Goal: Task Accomplishment & Management: Complete application form

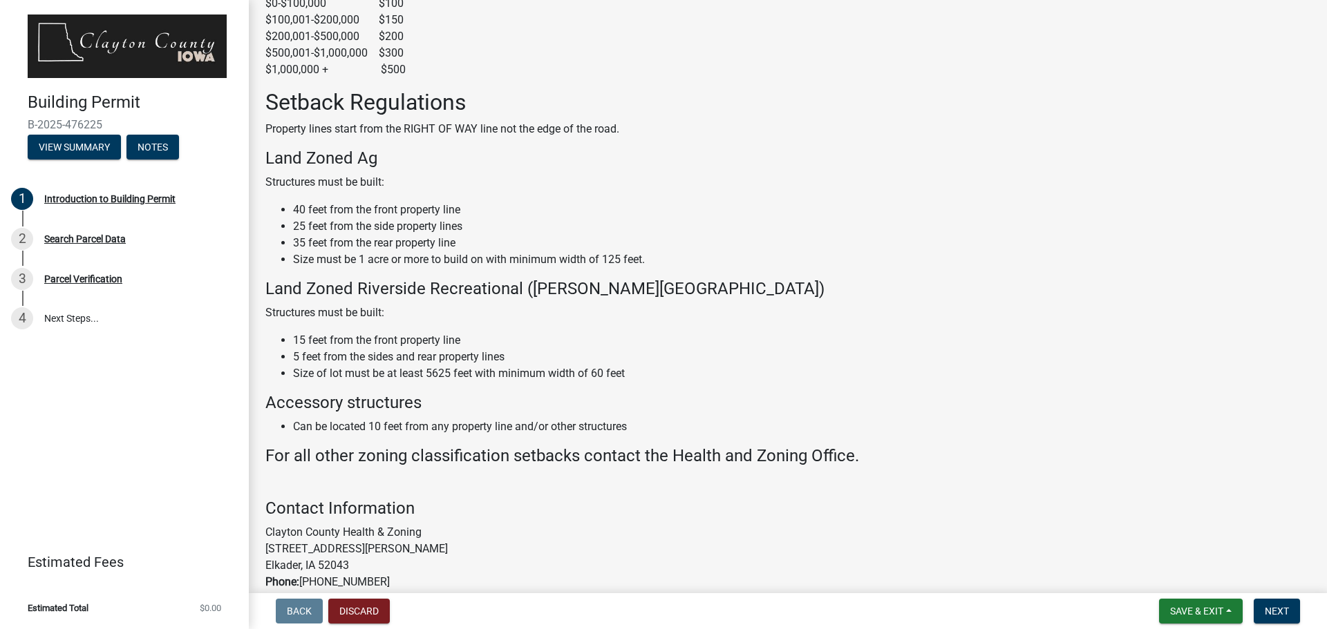
scroll to position [706, 0]
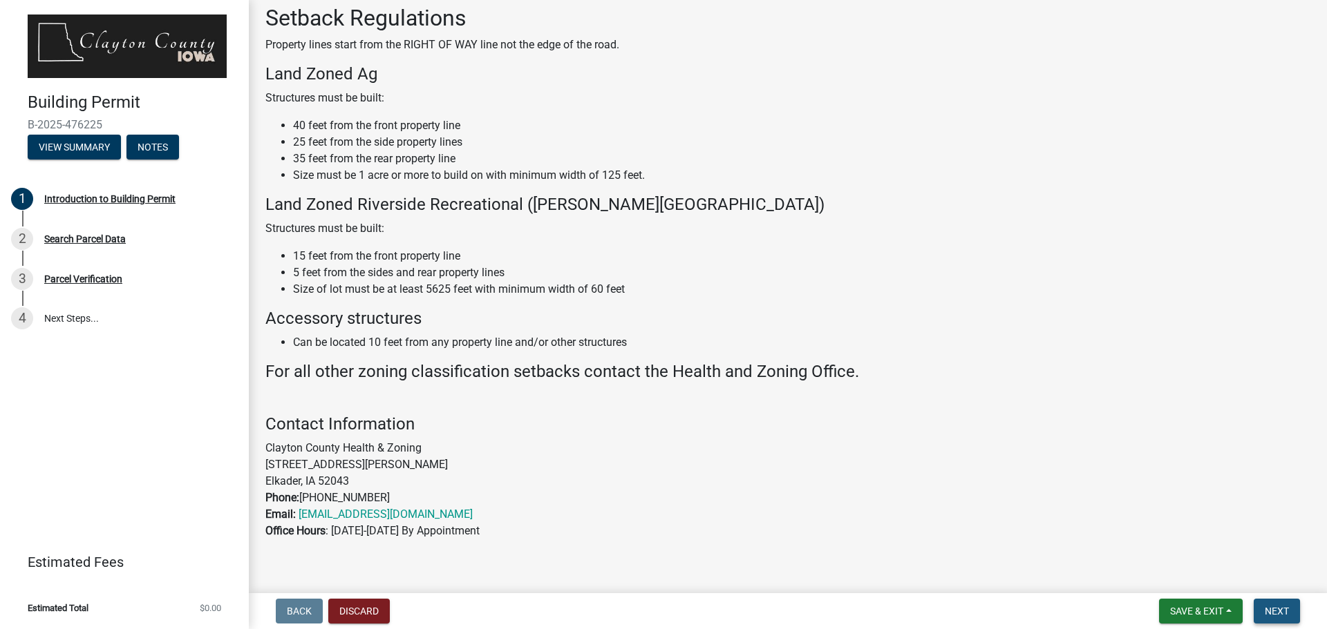
click at [1270, 614] on span "Next" at bounding box center [1276, 611] width 24 height 11
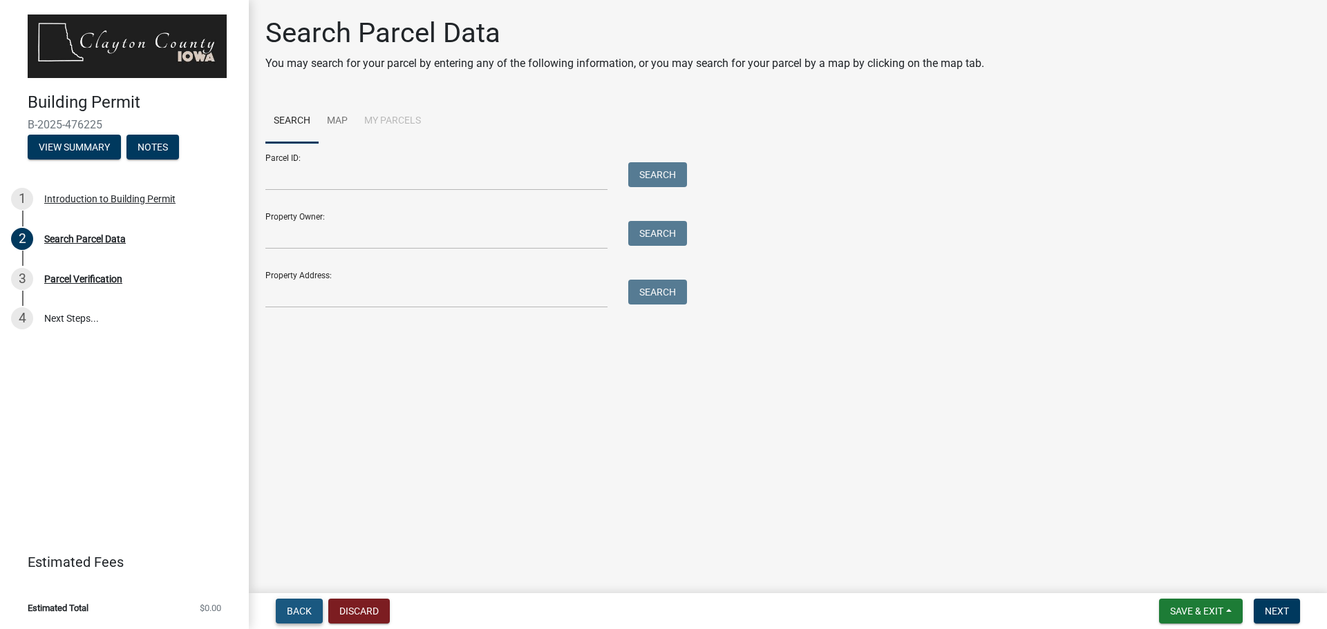
click at [292, 608] on span "Back" at bounding box center [299, 611] width 25 height 11
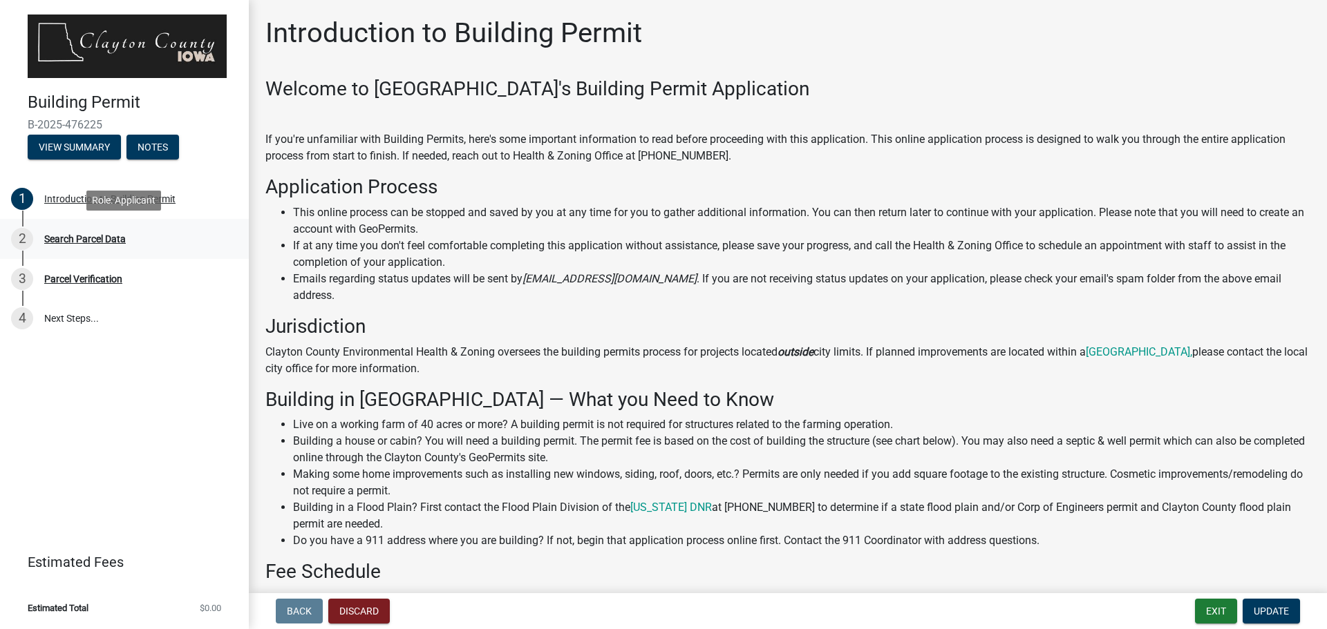
click at [91, 239] on div "Search Parcel Data" at bounding box center [85, 239] width 82 height 10
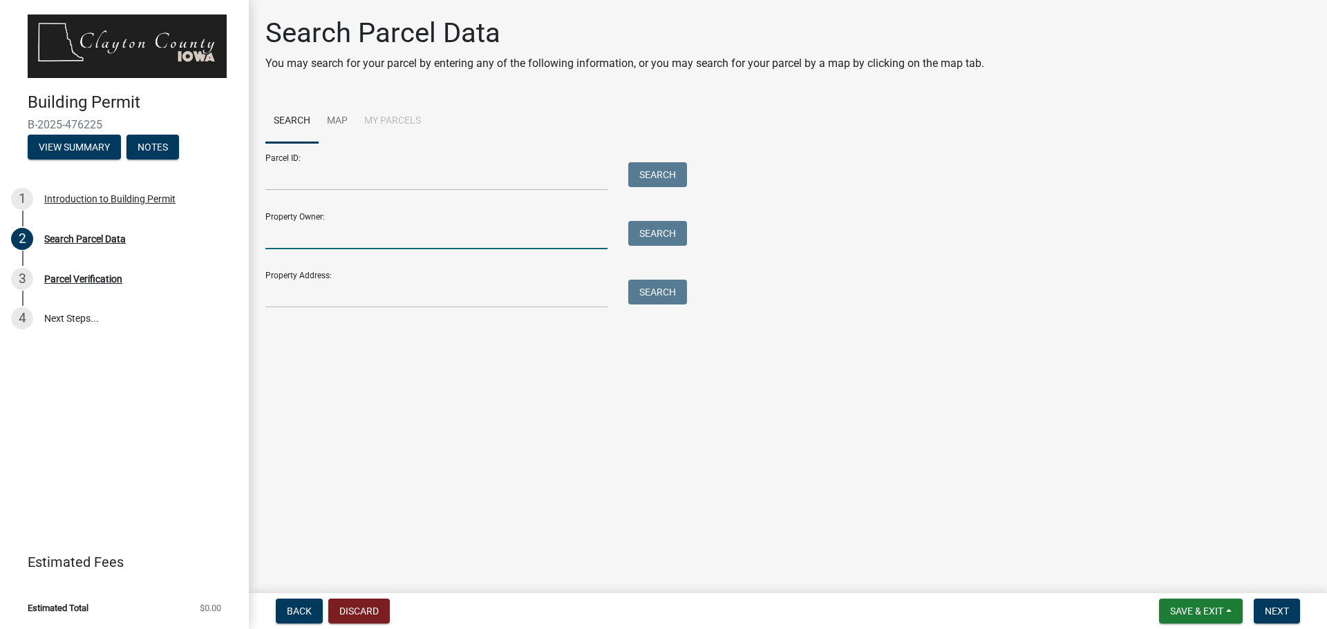
click at [301, 243] on input "Property Owner:" at bounding box center [436, 235] width 342 height 28
type input "[PERSON_NAME]"
click at [348, 300] on input "Property Address:" at bounding box center [436, 294] width 342 height 28
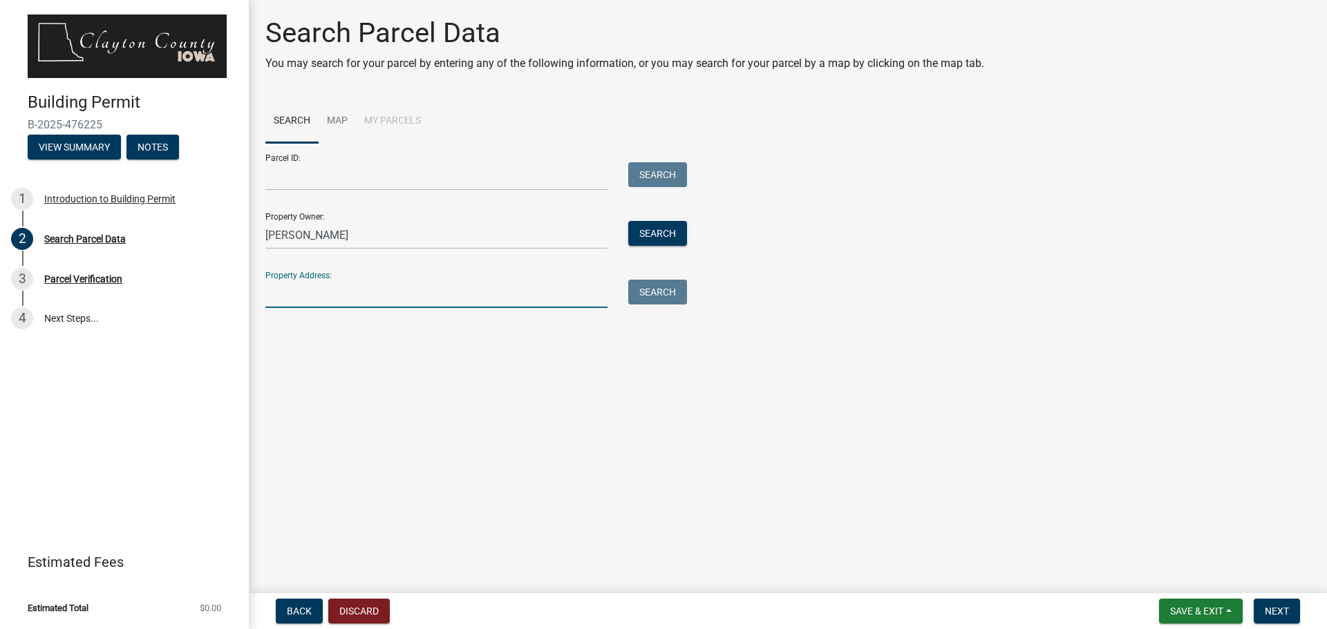
type input "[STREET_ADDRESS][PERSON_NAME][US_STATE]"
click at [298, 333] on button "Search All" at bounding box center [304, 331] width 78 height 25
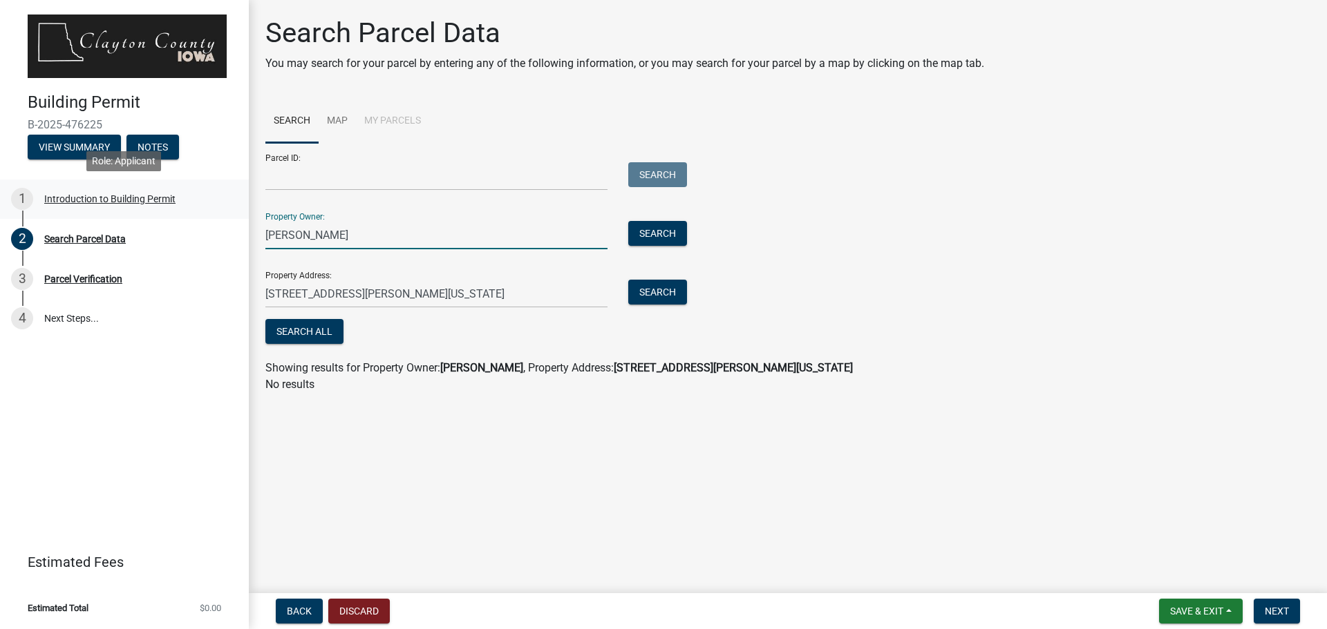
drag, startPoint x: 355, startPoint y: 229, endPoint x: 229, endPoint y: 216, distance: 126.4
click at [229, 216] on div "Building Permit B-2025-476225 View Summary Notes 1 Introduction to Building Per…" at bounding box center [663, 314] width 1327 height 629
click at [361, 233] on input "Stateline Properties LLC" at bounding box center [436, 235] width 342 height 28
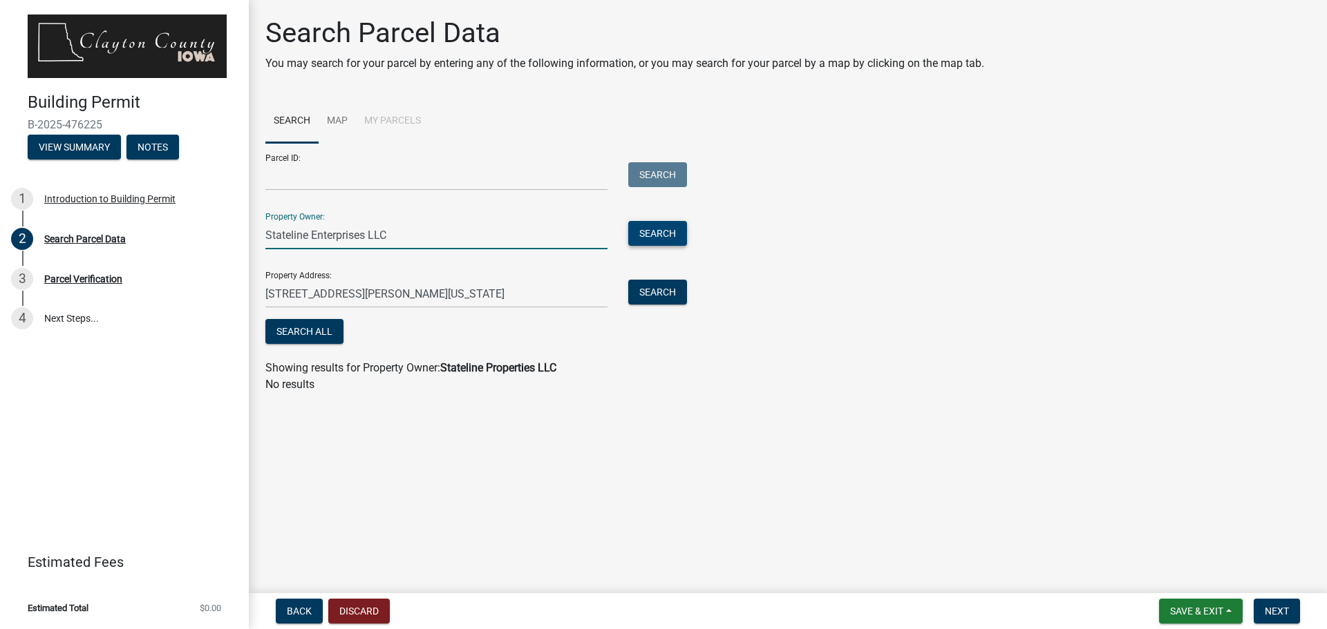
type input "Stateline Enterprises LLC"
click at [665, 236] on button "Search" at bounding box center [657, 233] width 59 height 25
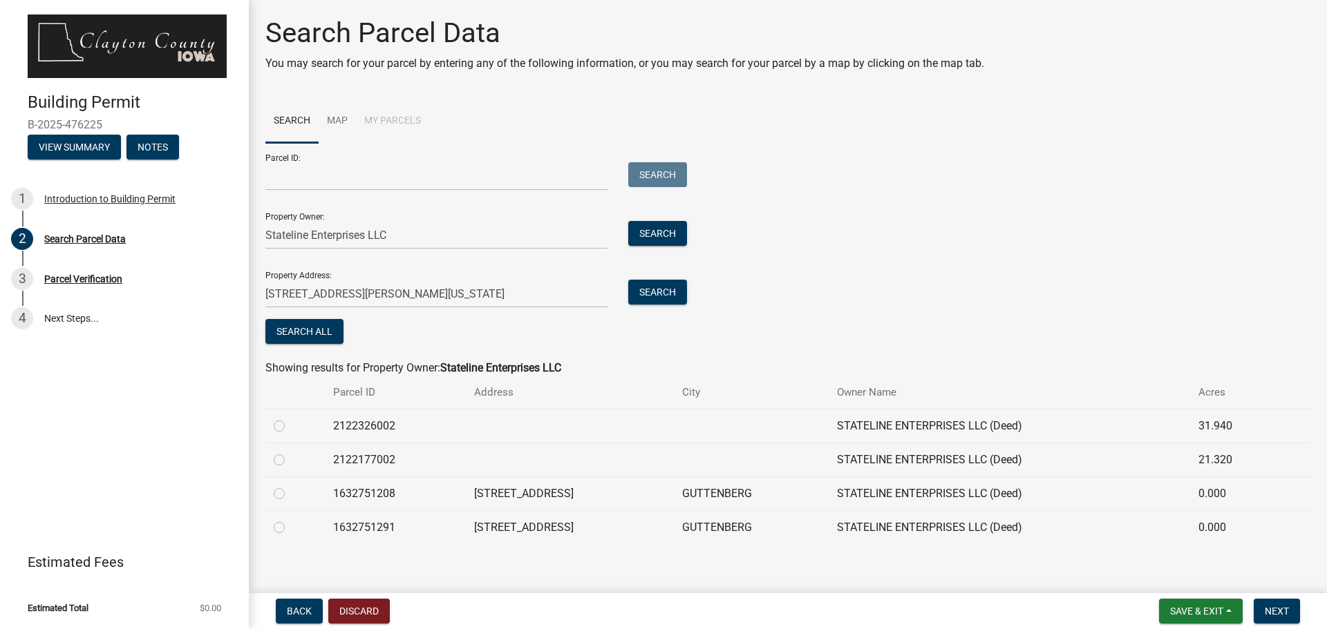
click at [290, 520] on label at bounding box center [290, 520] width 0 height 0
click at [290, 526] on input "radio" at bounding box center [294, 524] width 9 height 9
radio input "true"
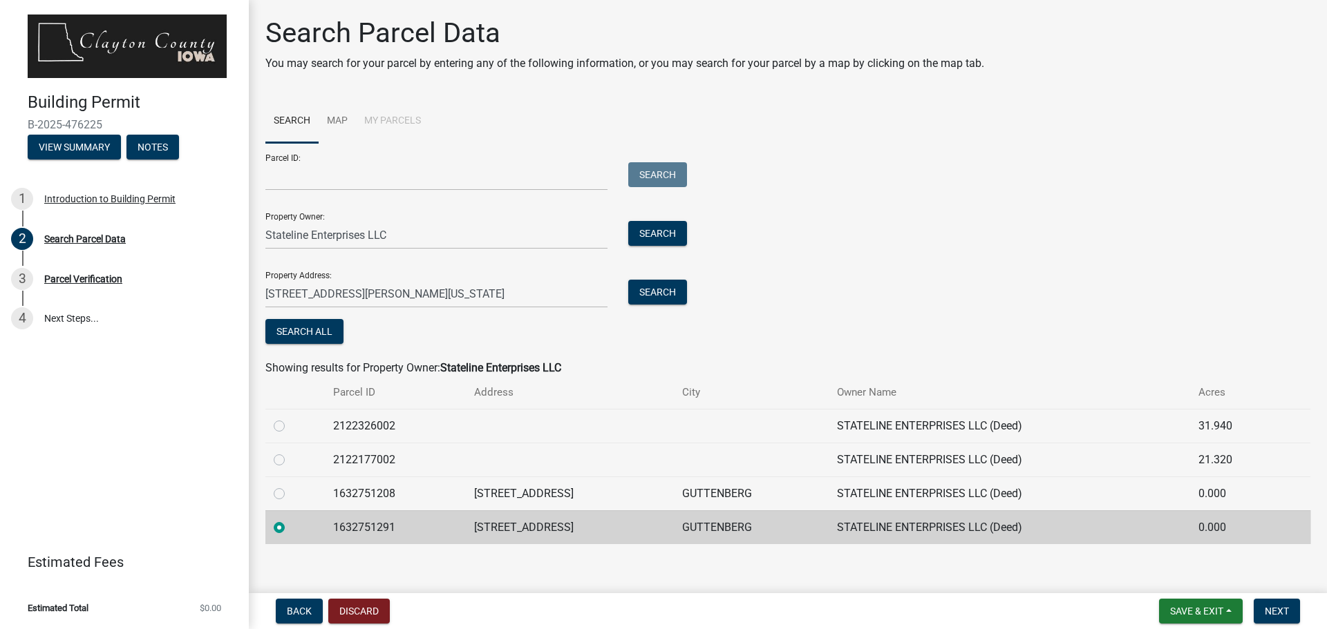
scroll to position [10, 0]
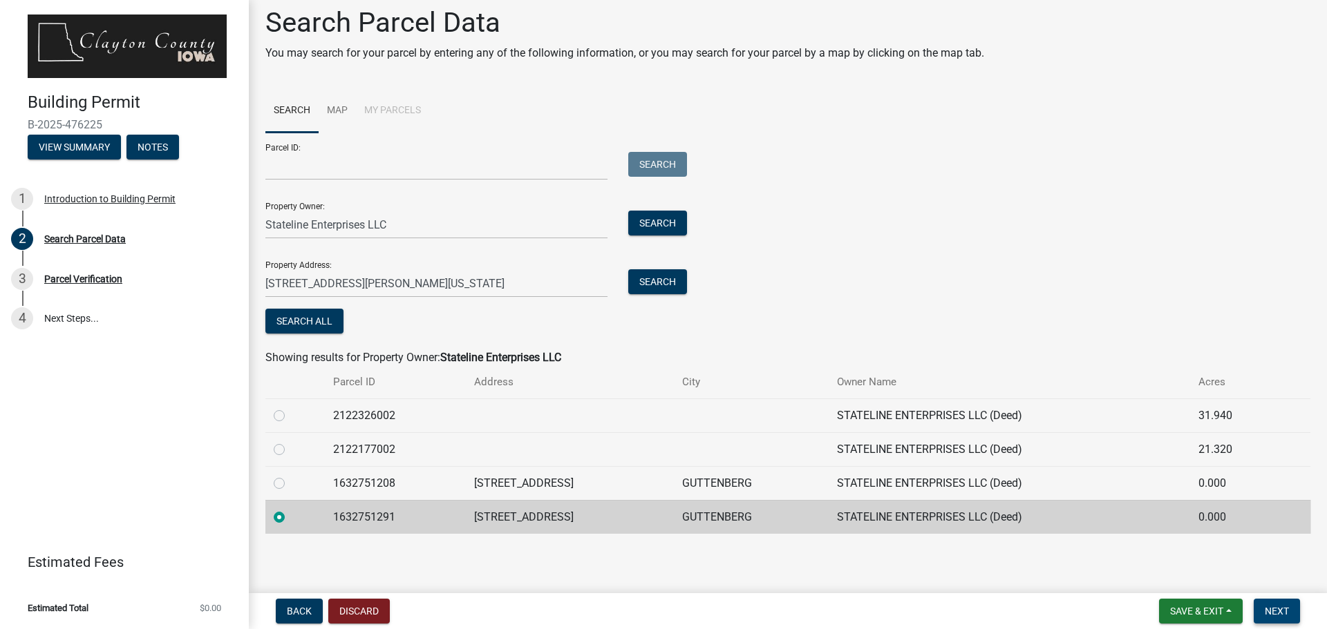
click at [1282, 612] on span "Next" at bounding box center [1276, 611] width 24 height 11
click at [1264, 614] on button "Next" at bounding box center [1276, 611] width 46 height 25
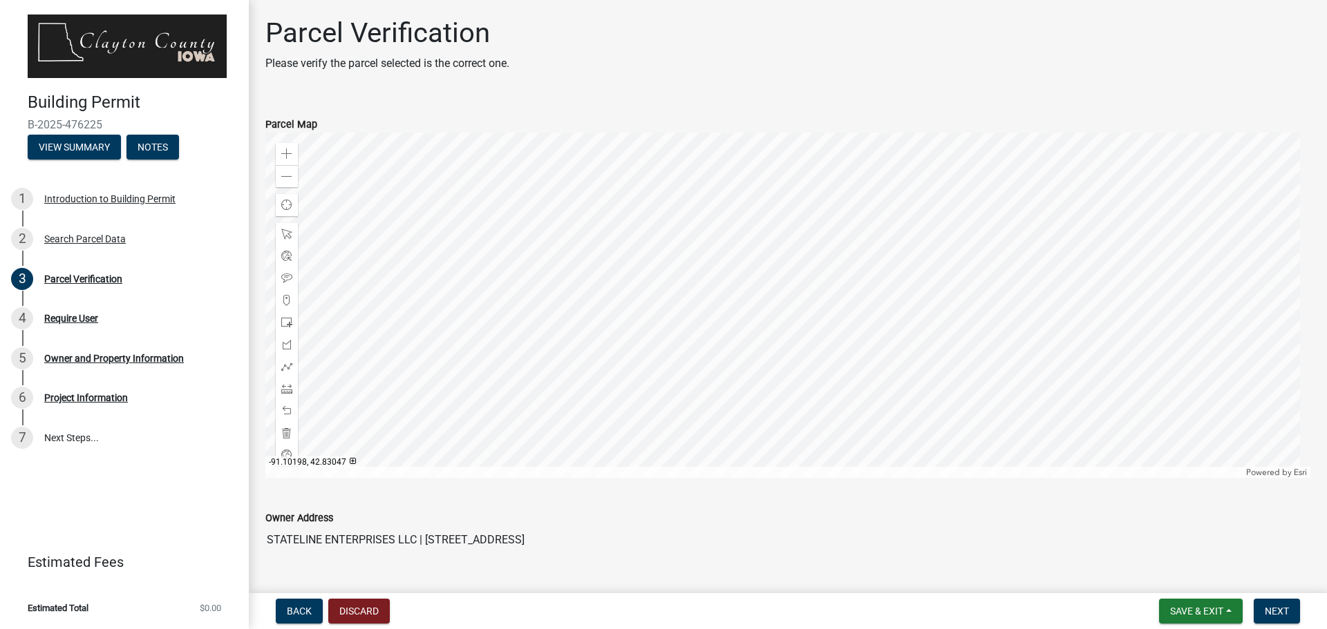
scroll to position [69, 0]
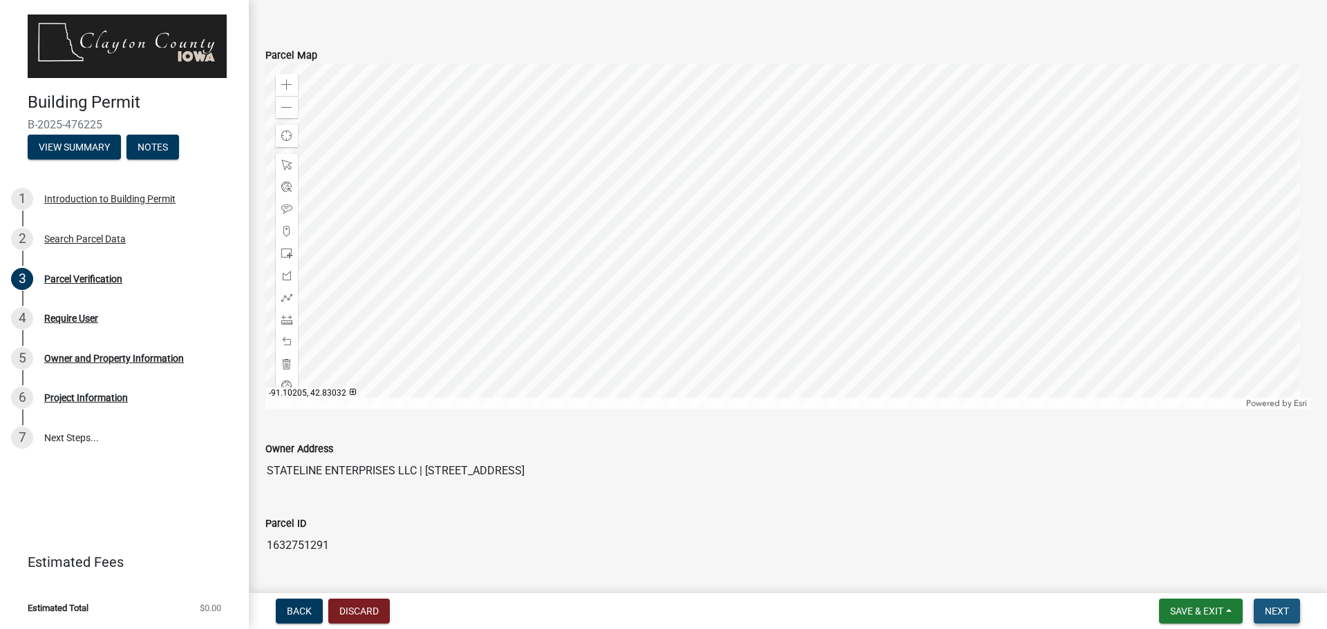
click at [1284, 612] on span "Next" at bounding box center [1276, 611] width 24 height 11
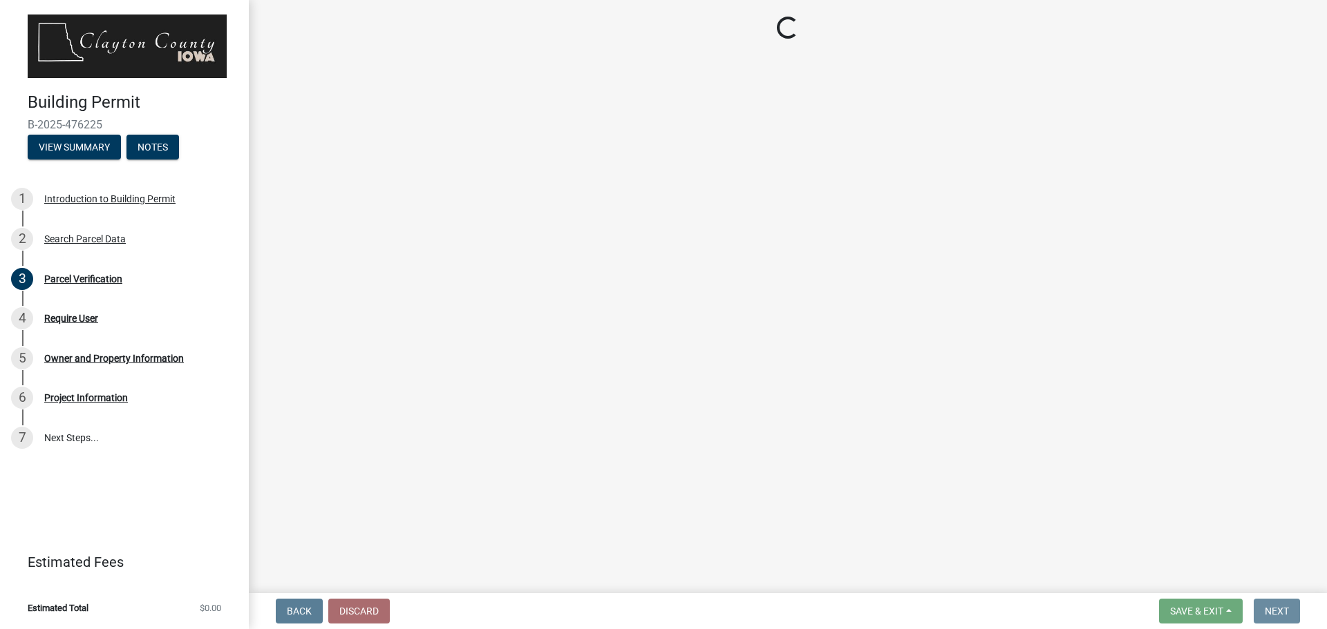
scroll to position [0, 0]
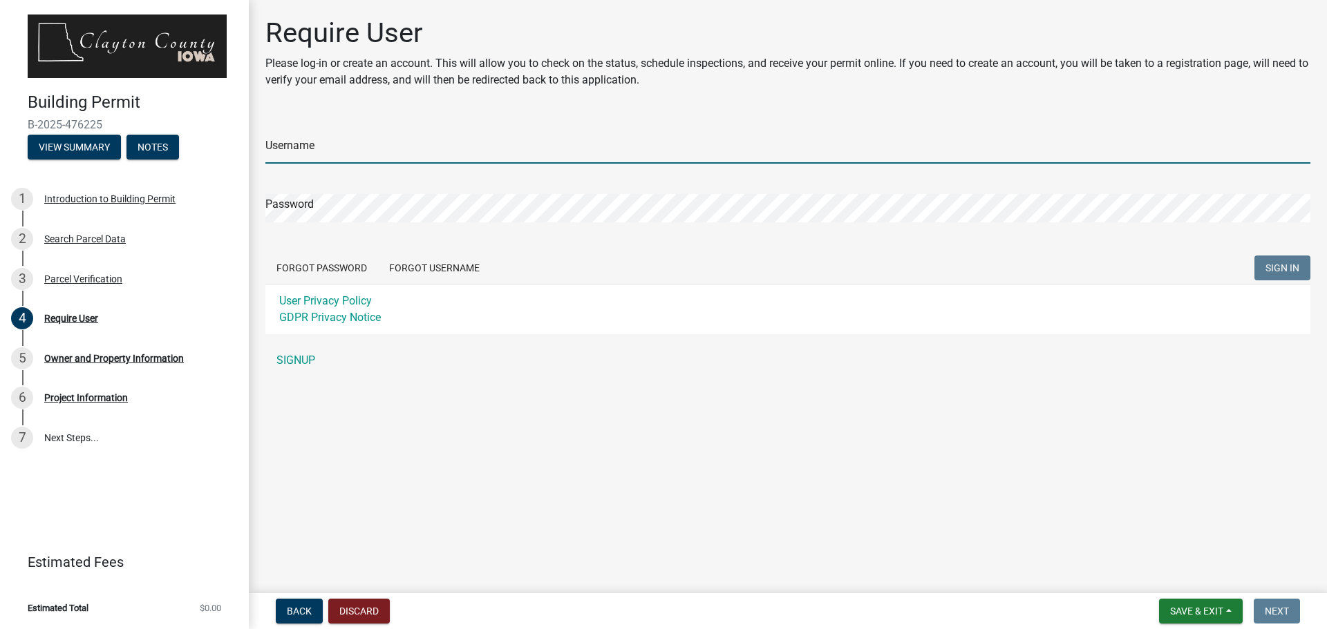
type input "stateline"
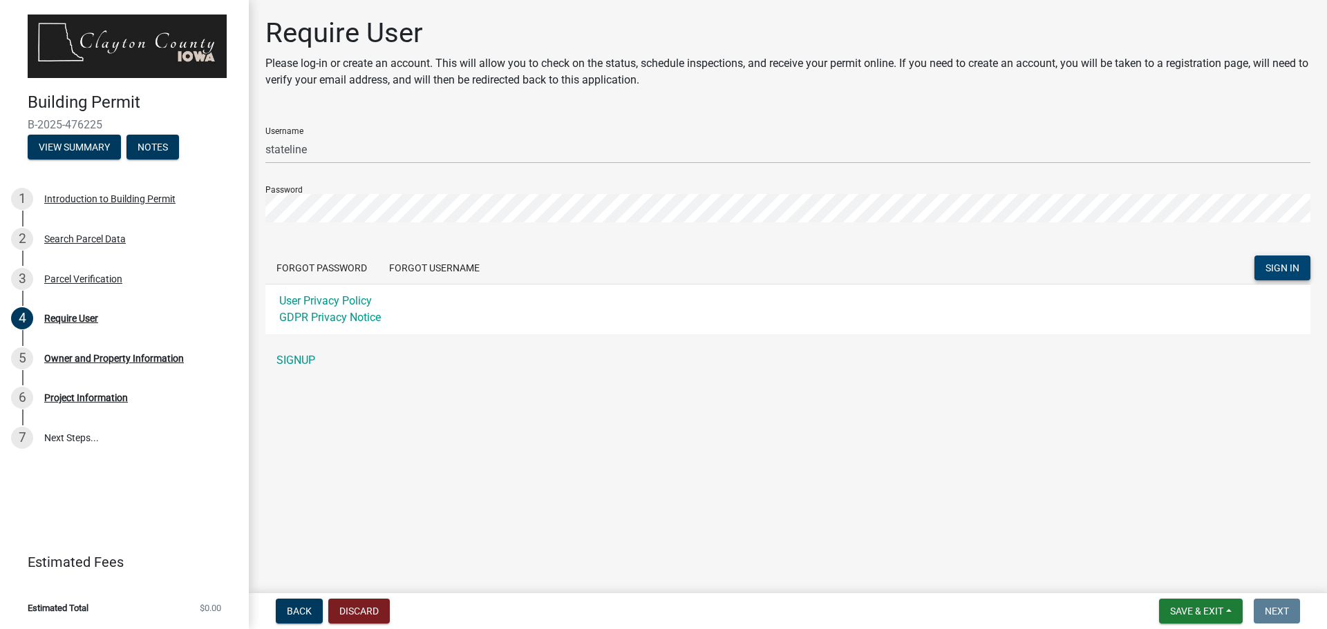
click at [1282, 267] on span "SIGN IN" at bounding box center [1282, 268] width 34 height 11
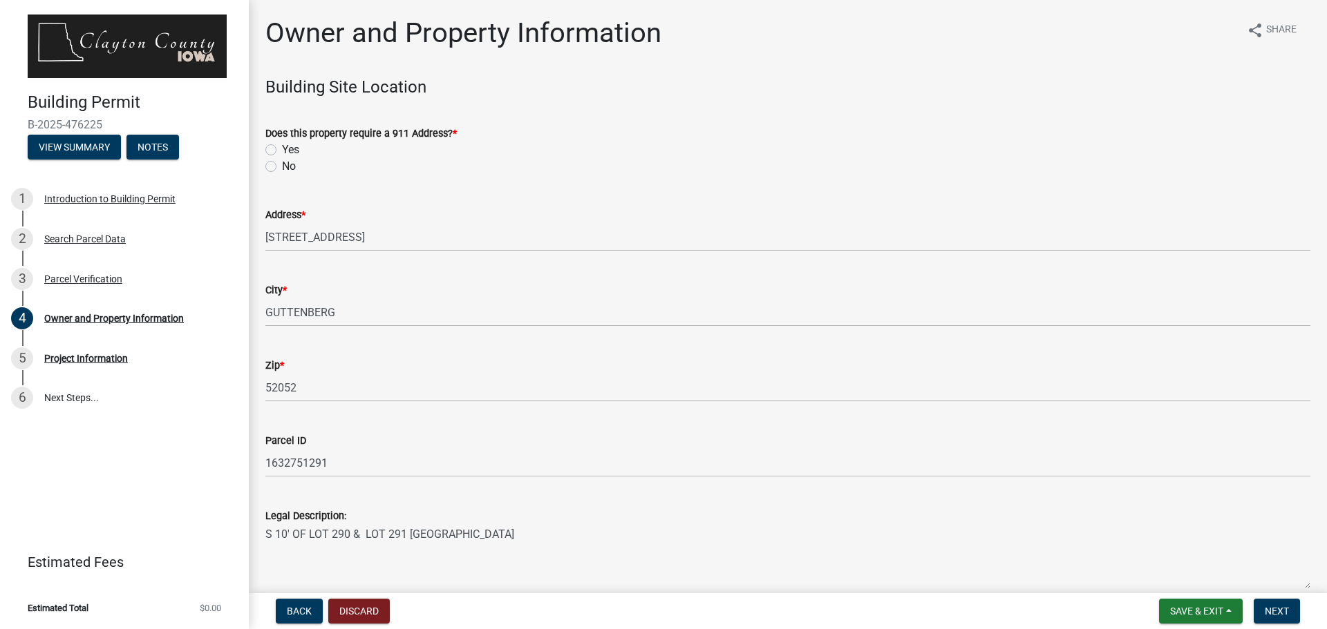
click at [282, 153] on label "Yes" at bounding box center [290, 150] width 17 height 17
click at [282, 151] on input "Yes" at bounding box center [286, 146] width 9 height 9
radio input "true"
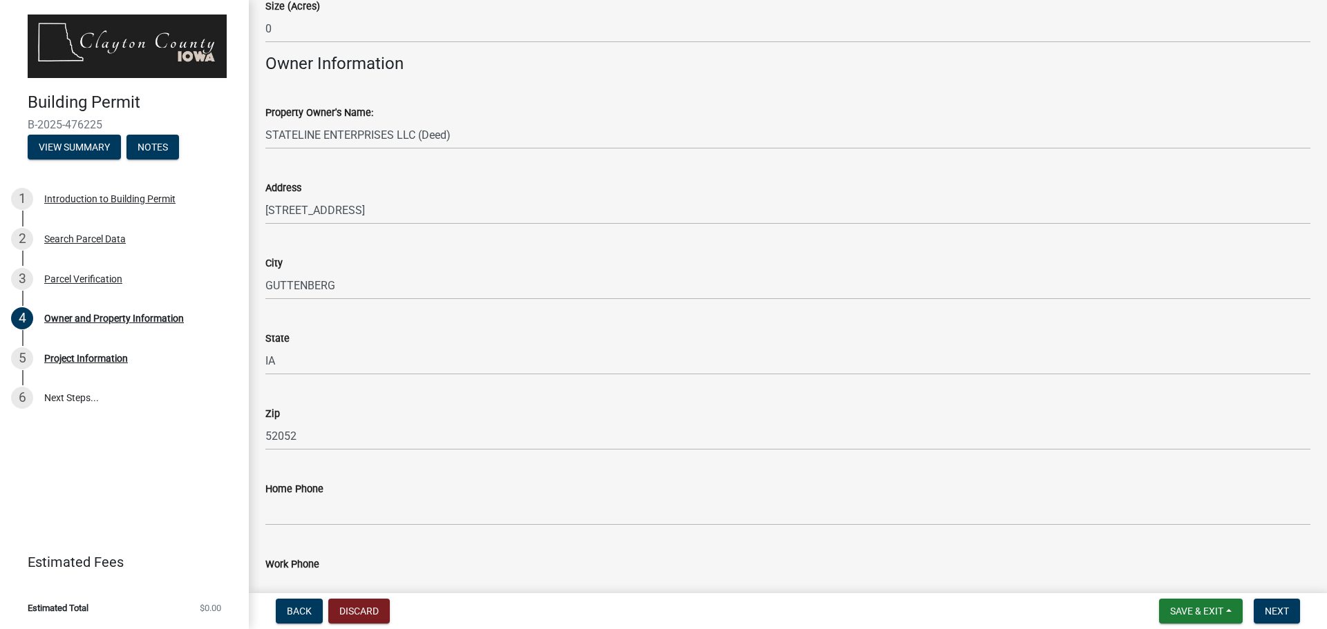
scroll to position [829, 0]
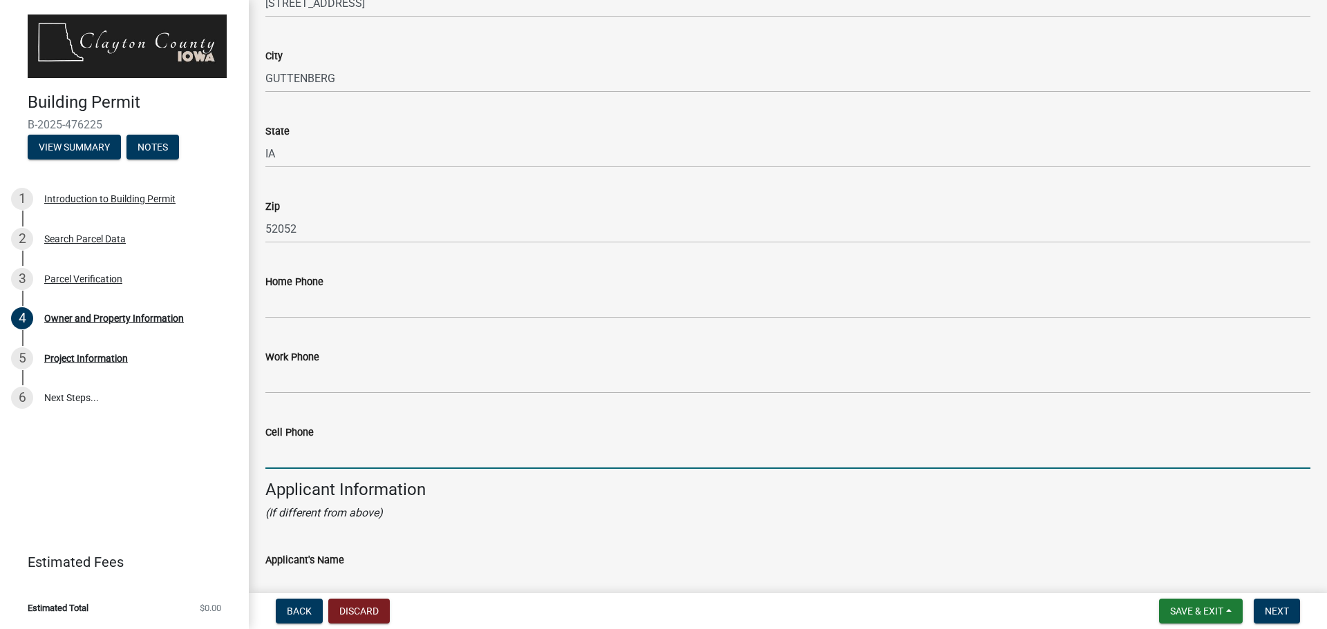
click at [312, 458] on input "Cell Phone" at bounding box center [787, 455] width 1045 height 28
type input "6083862199"
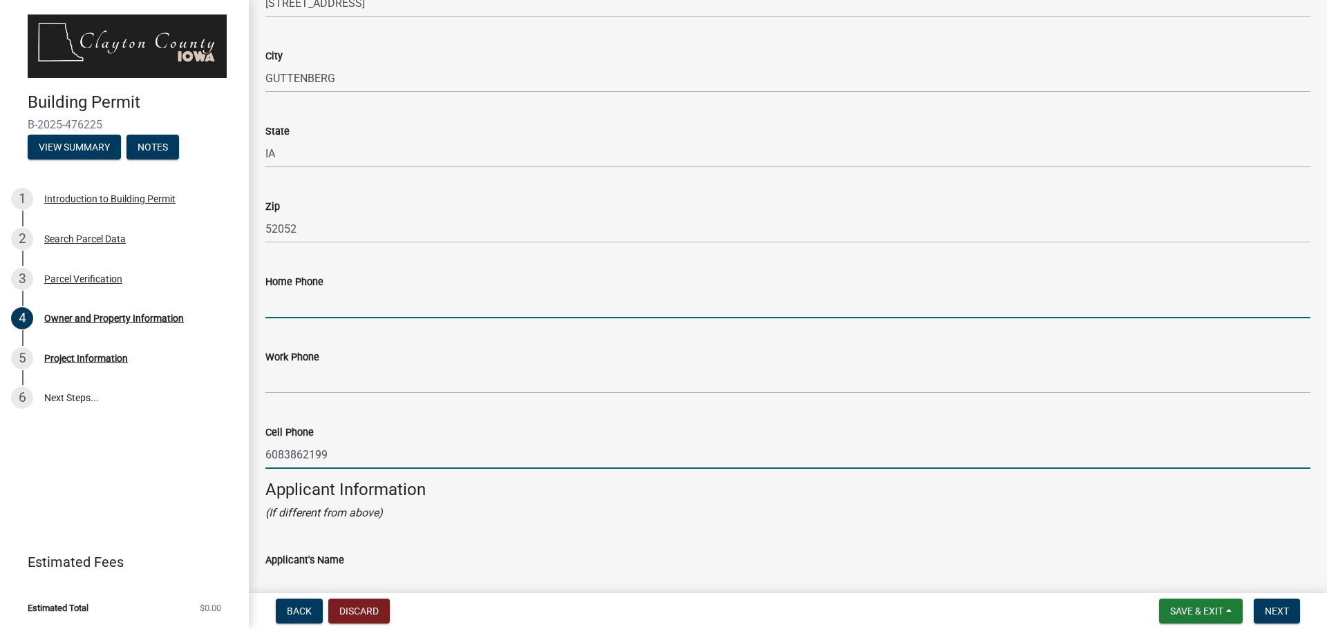
type input "6083862199"
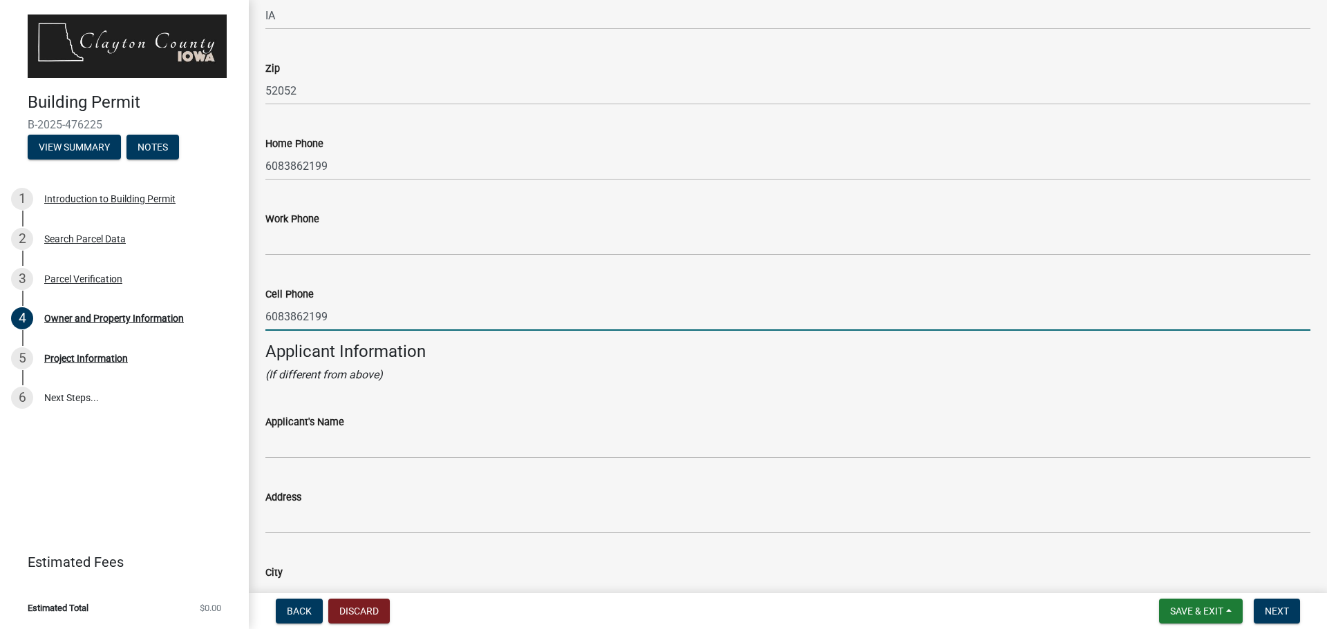
scroll to position [1036, 0]
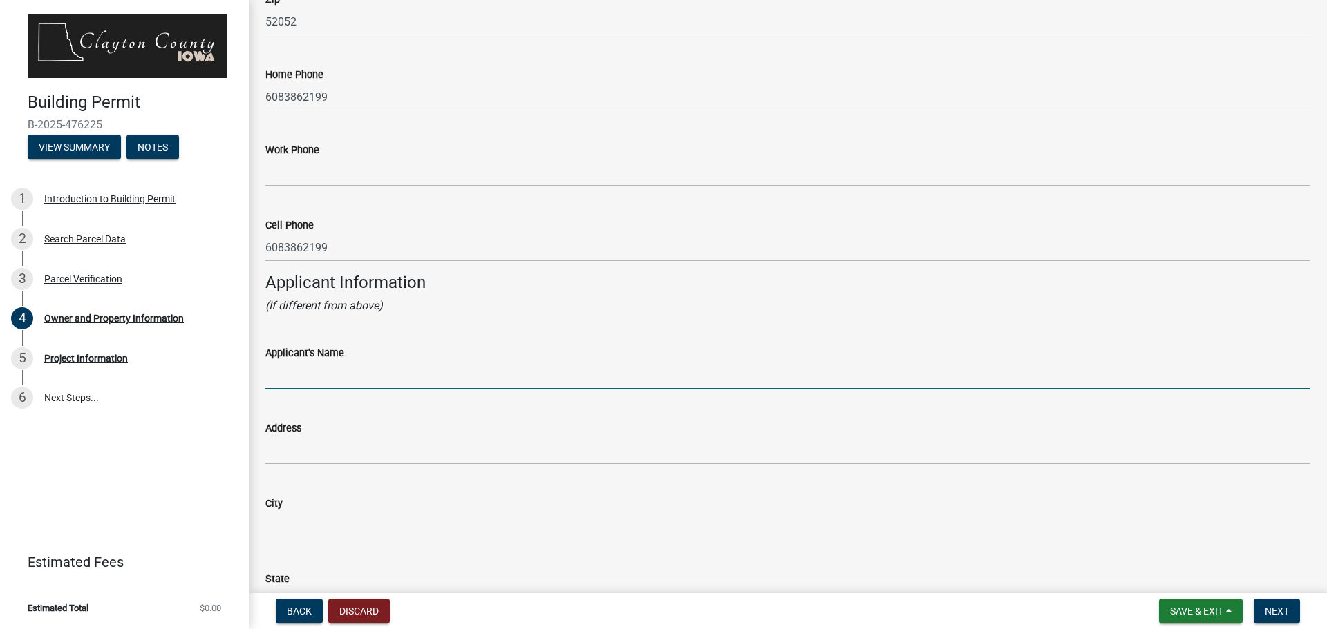
click at [337, 380] on input "Applicant's Name" at bounding box center [787, 375] width 1045 height 28
type input "[PERSON_NAME]"
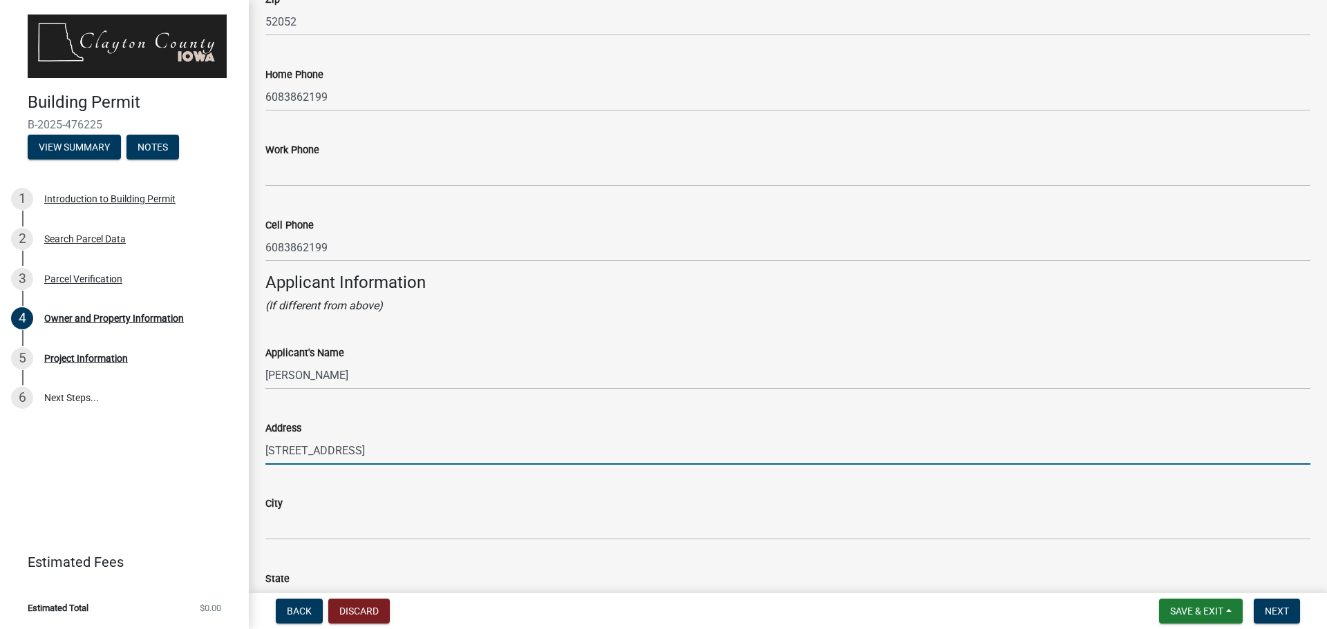
type input "401 Riverview RD"
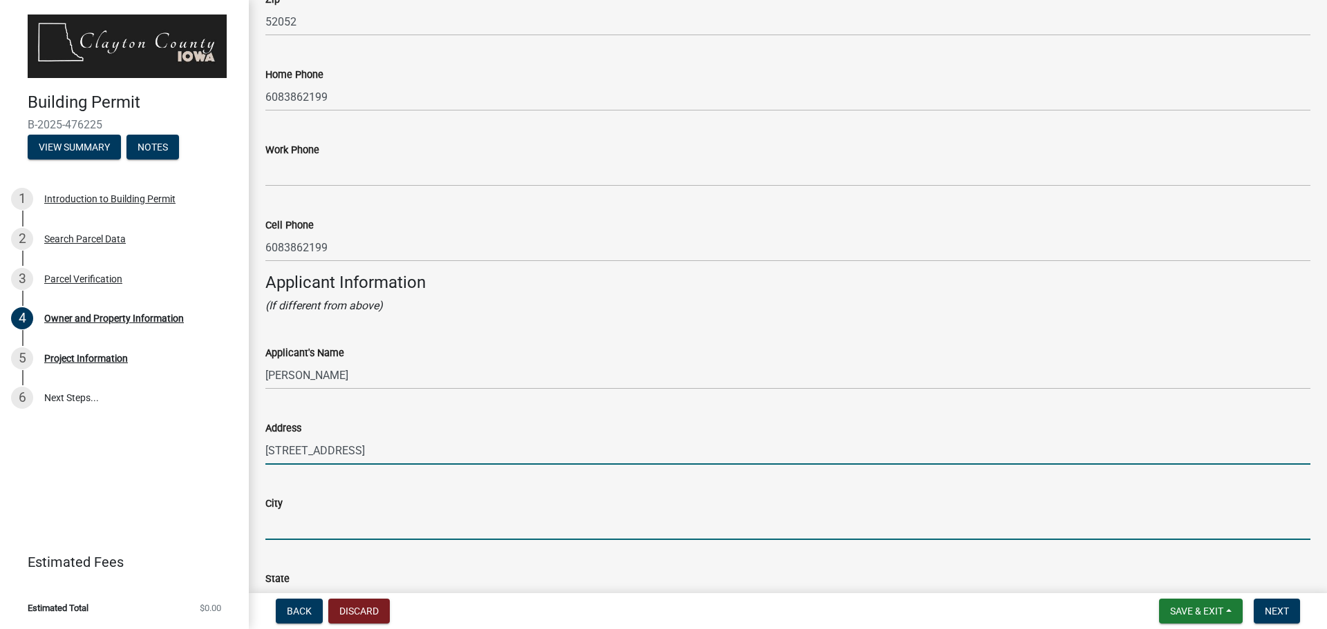
type input "Guttenberg"
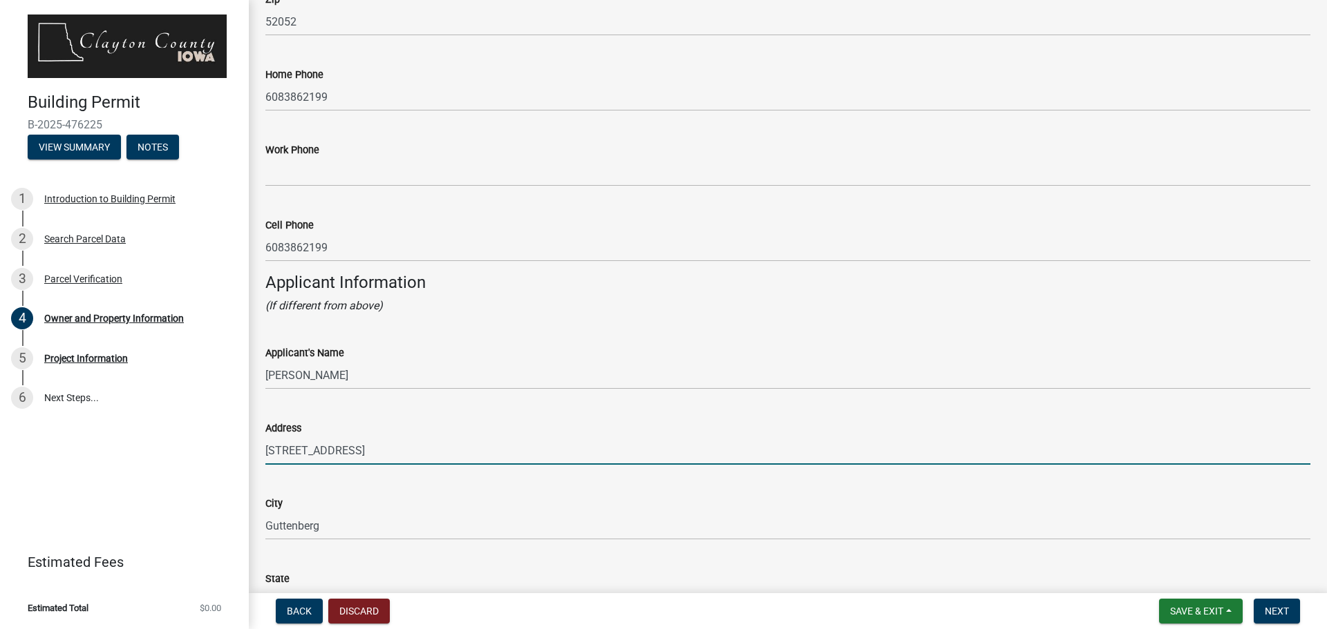
type input "IA"
type input "52052"
type input "6083862199"
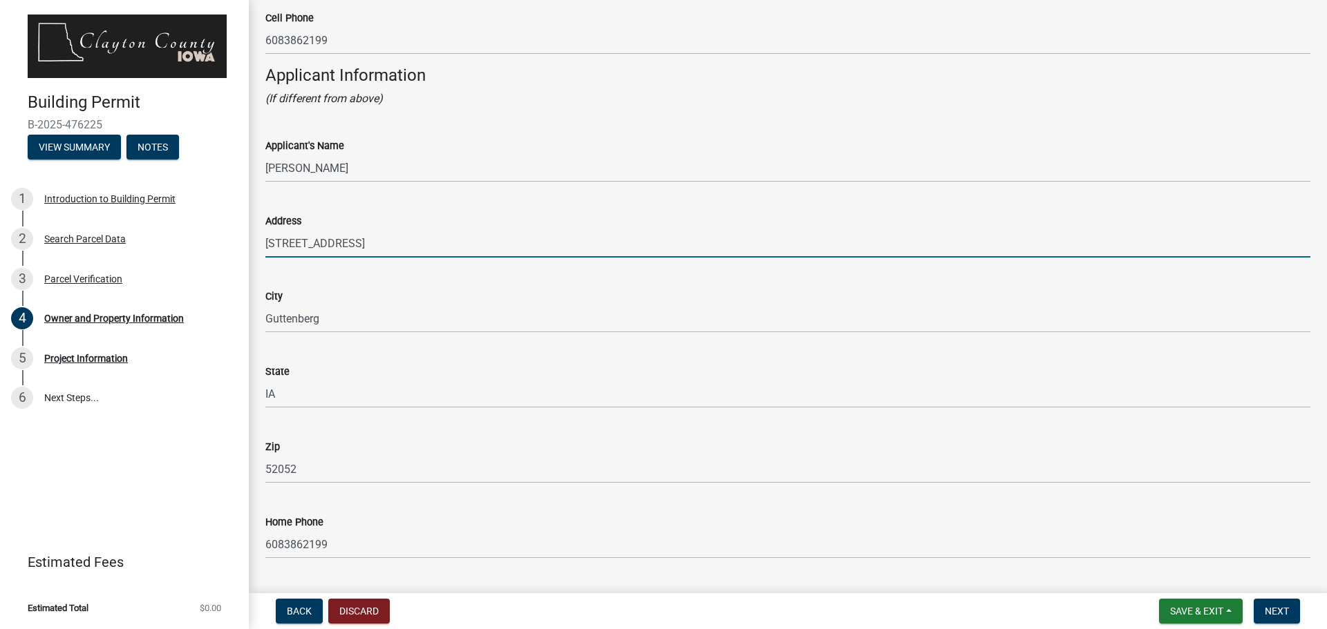
scroll to position [1430, 0]
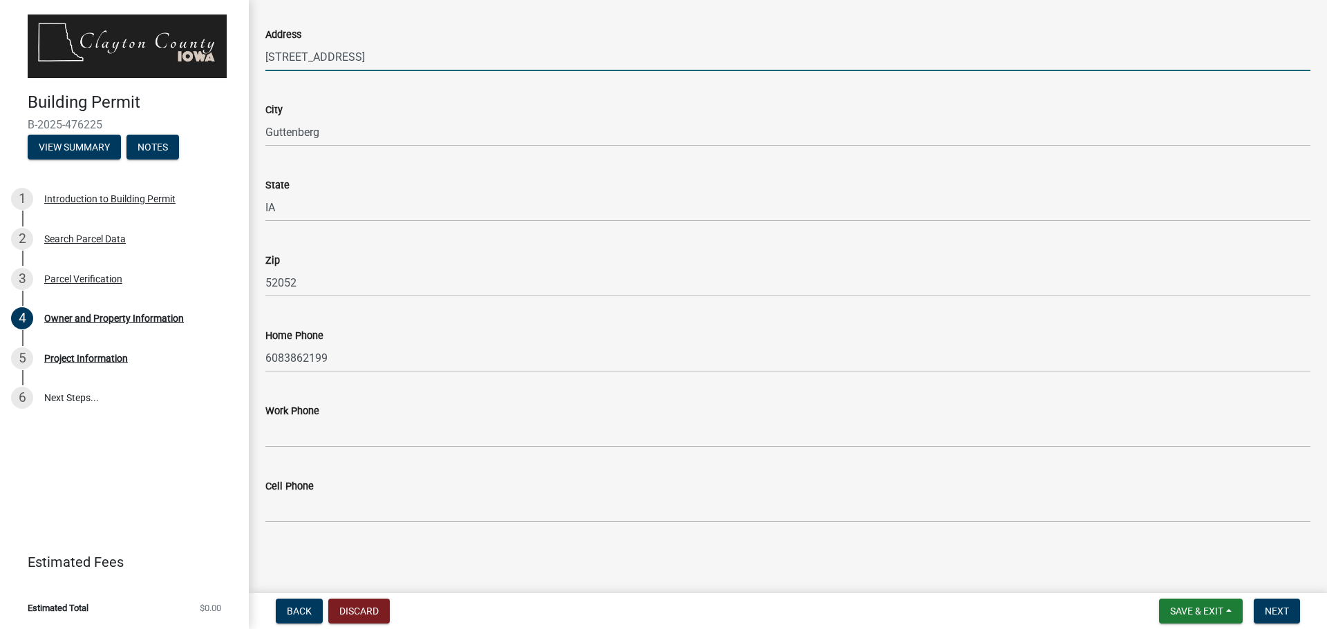
type input "[STREET_ADDRESS]"
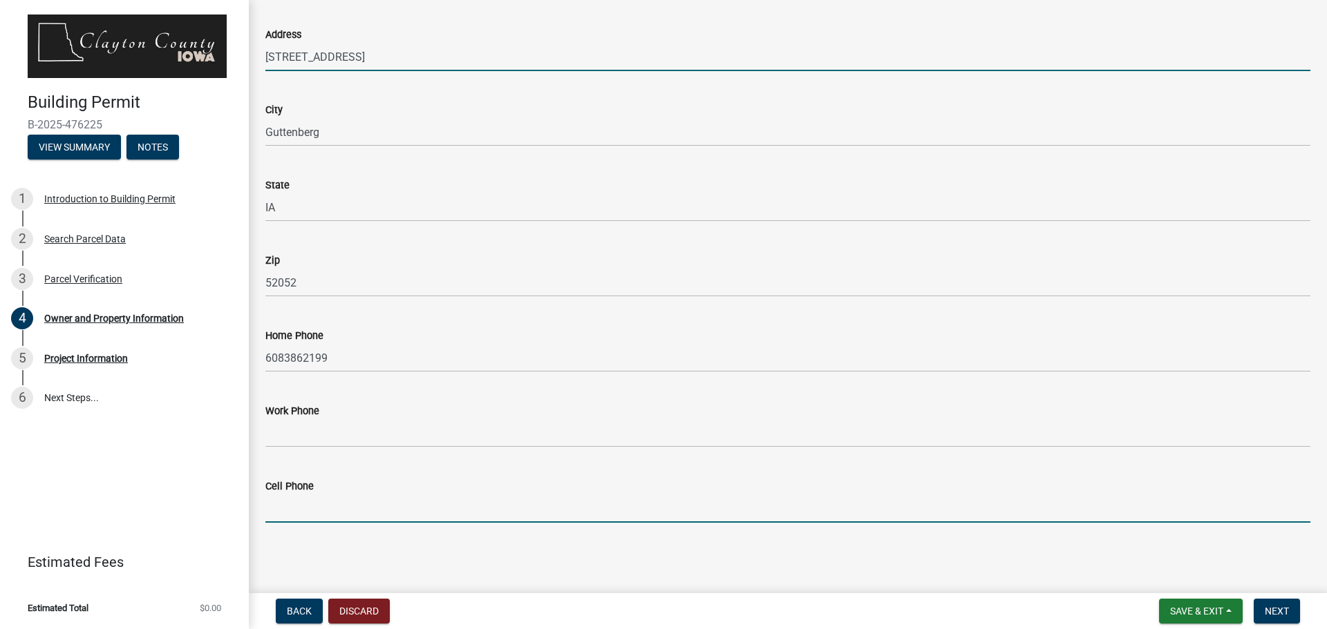
click at [345, 504] on input "Cell Phone" at bounding box center [787, 509] width 1045 height 28
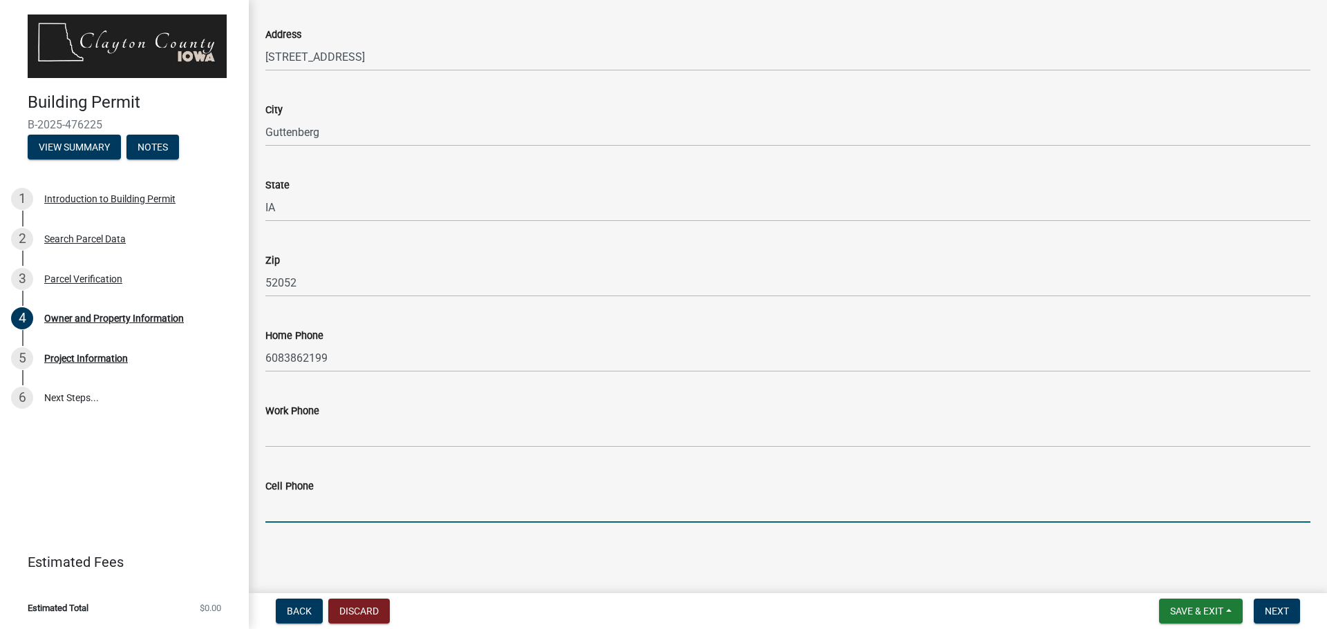
type input "6083862199"
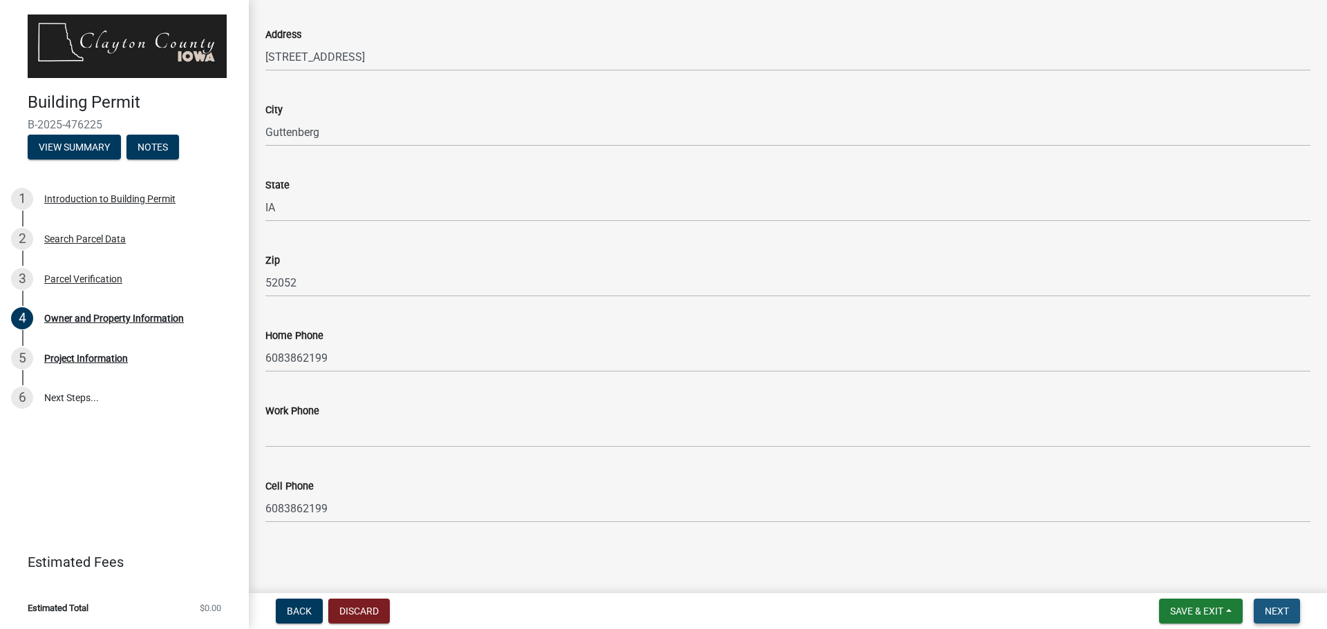
click at [1271, 611] on span "Next" at bounding box center [1276, 611] width 24 height 11
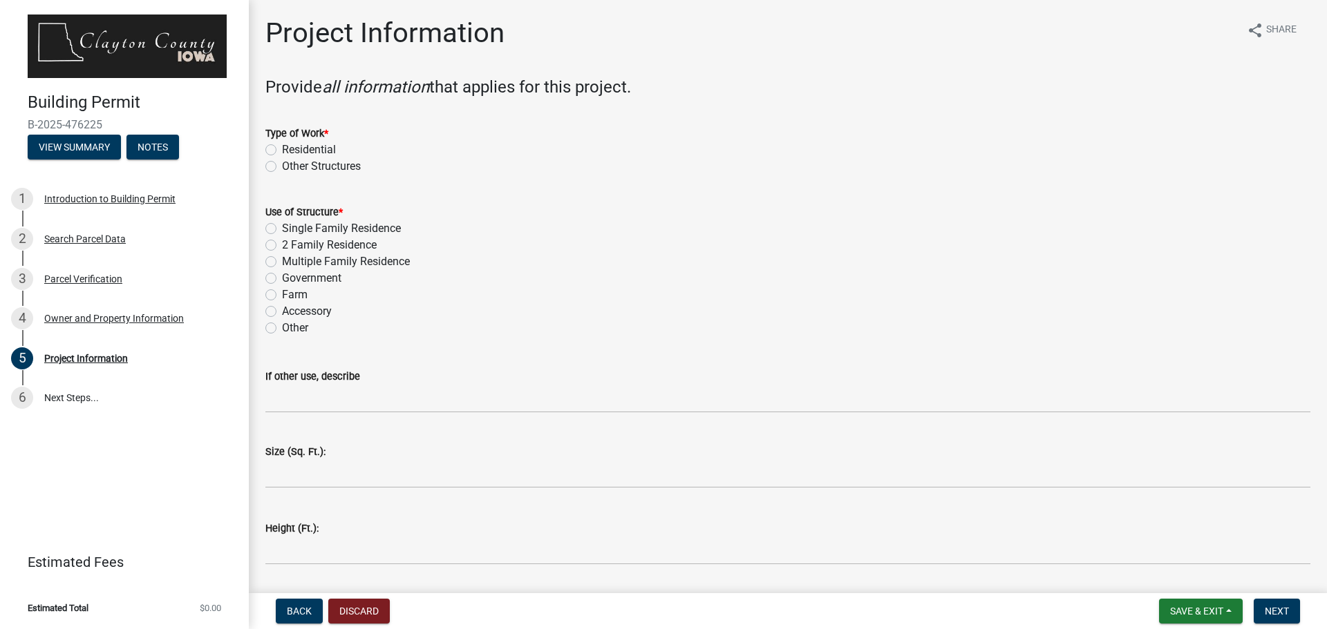
click at [282, 231] on label "Single Family Residence" at bounding box center [341, 228] width 119 height 17
click at [282, 229] on input "Single Family Residence" at bounding box center [286, 224] width 9 height 9
radio input "true"
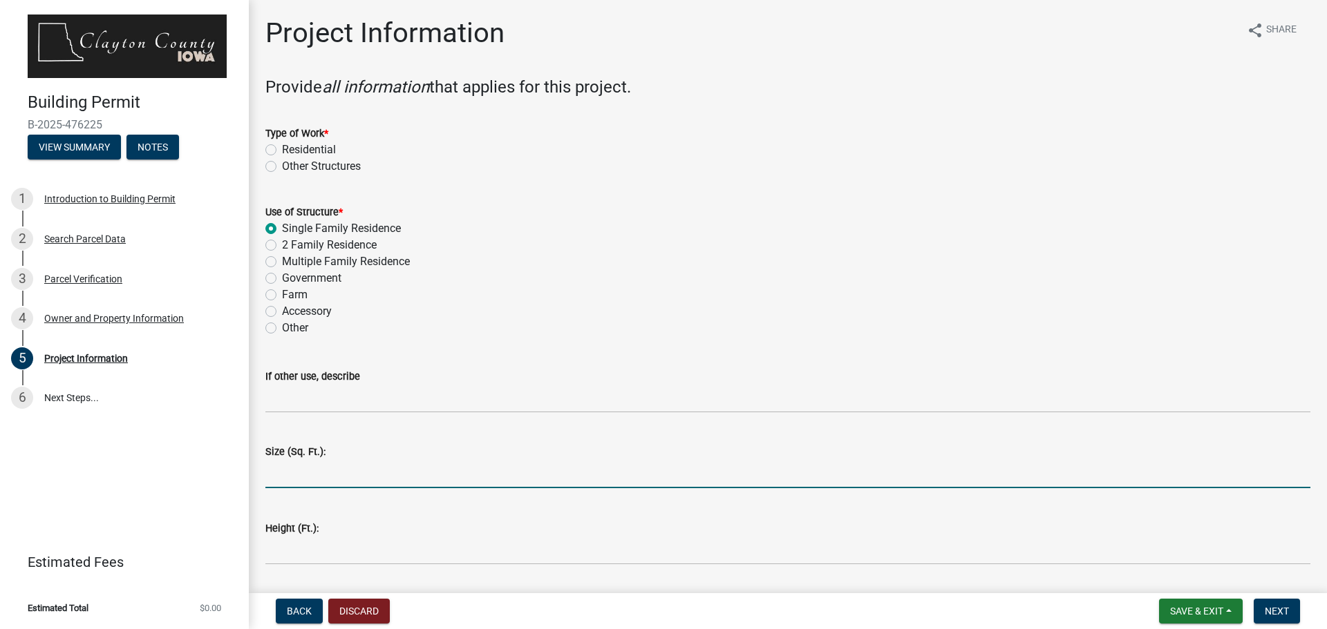
click at [278, 480] on input "text" at bounding box center [787, 474] width 1045 height 28
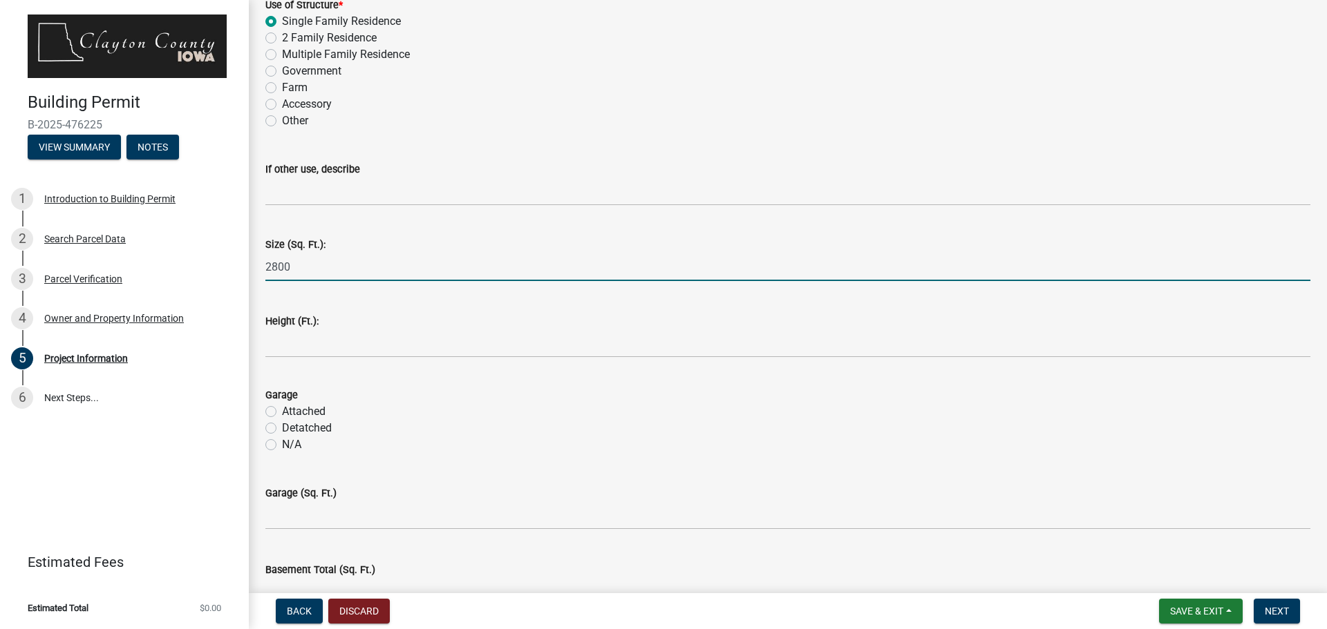
type input "2800"
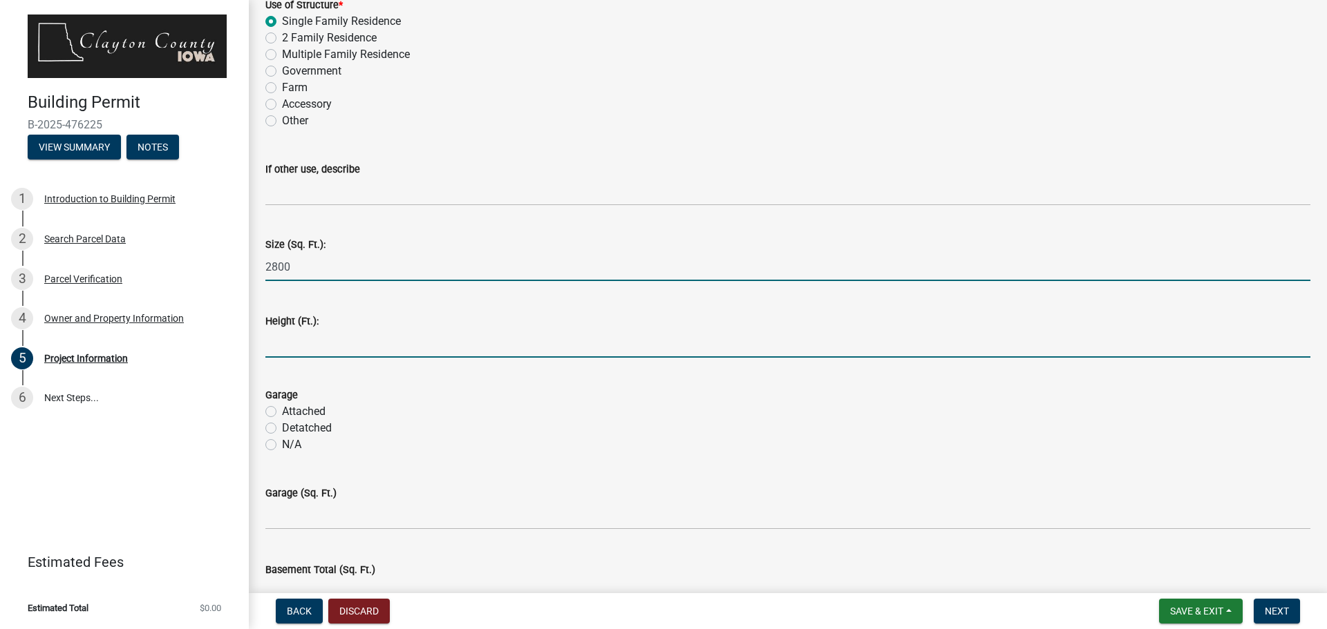
click at [301, 350] on input "text" at bounding box center [787, 344] width 1045 height 28
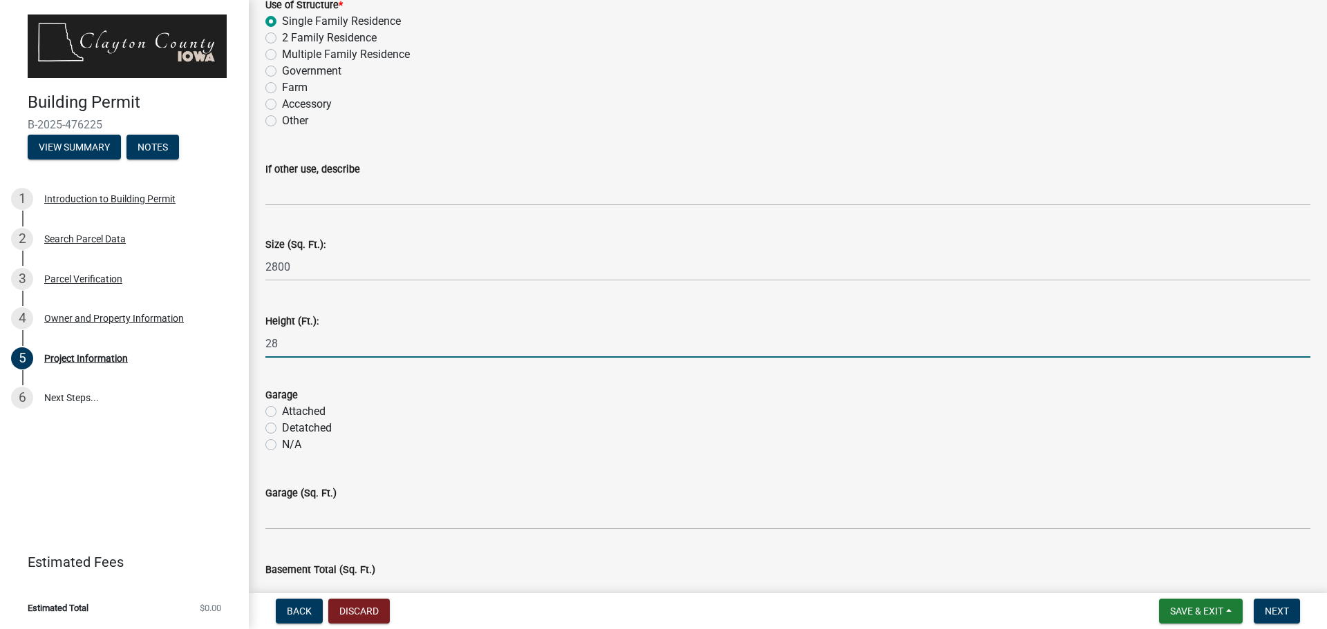
type input "2"
type input "18"
click at [282, 410] on label "Attached" at bounding box center [304, 412] width 44 height 17
click at [282, 410] on input "Attached" at bounding box center [286, 408] width 9 height 9
radio input "true"
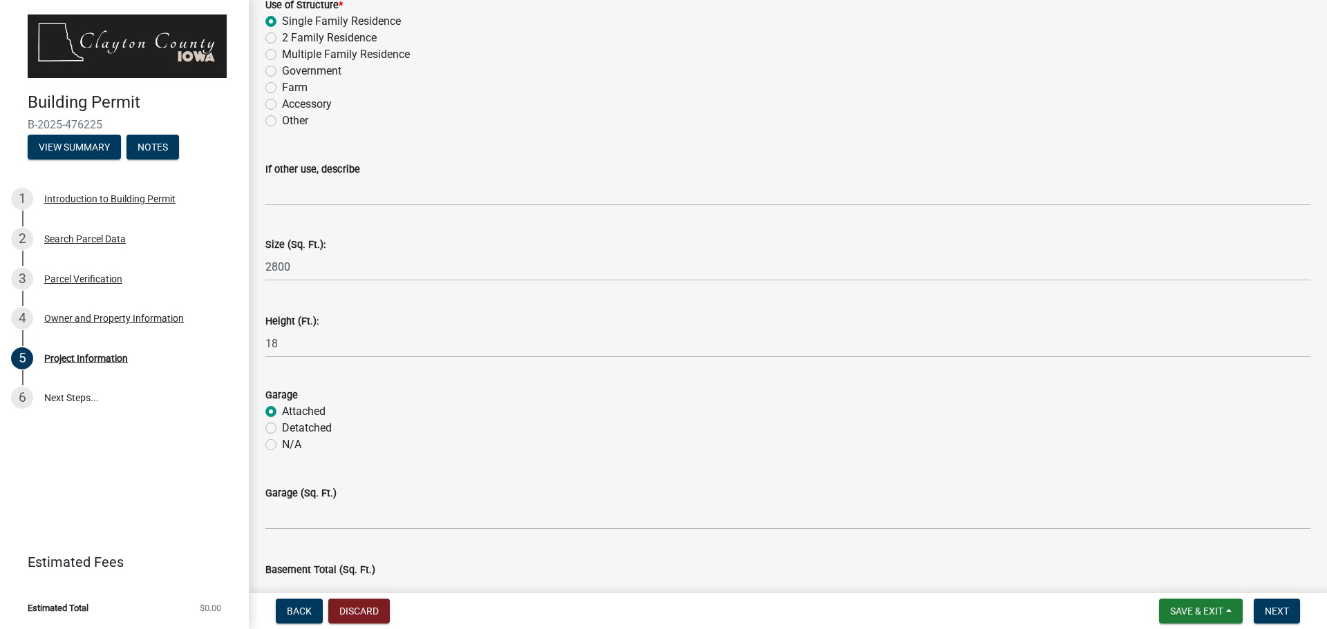
scroll to position [415, 0]
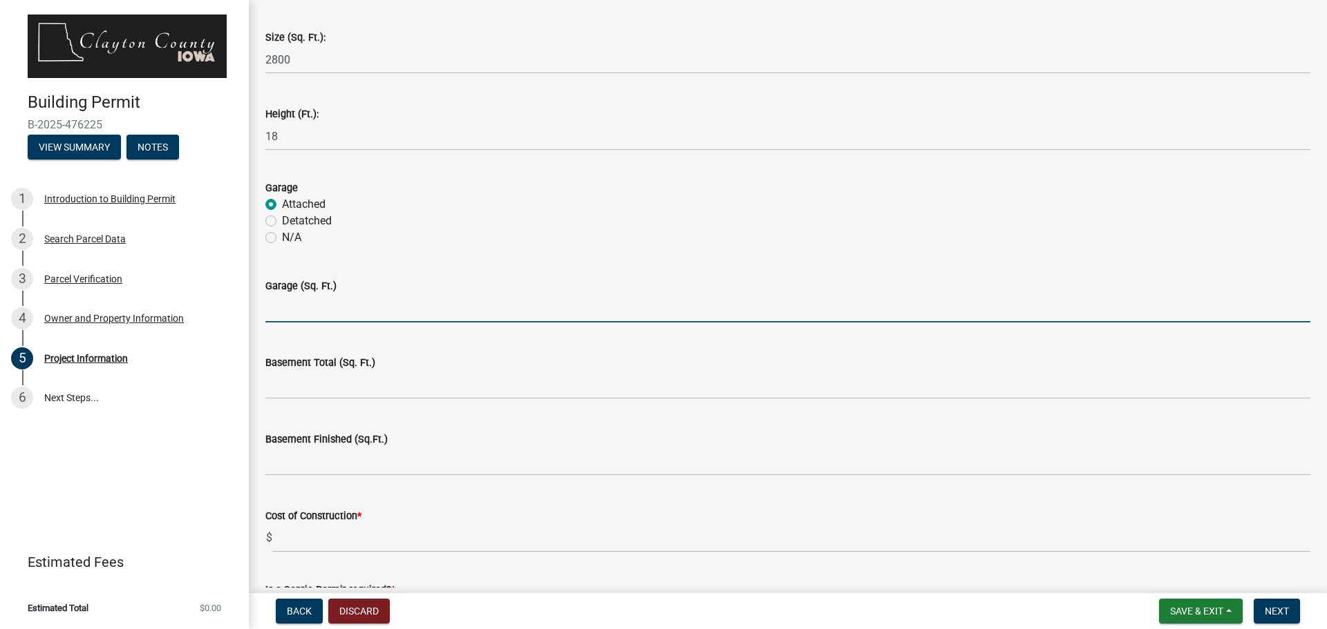
click at [341, 312] on input "text" at bounding box center [787, 308] width 1045 height 28
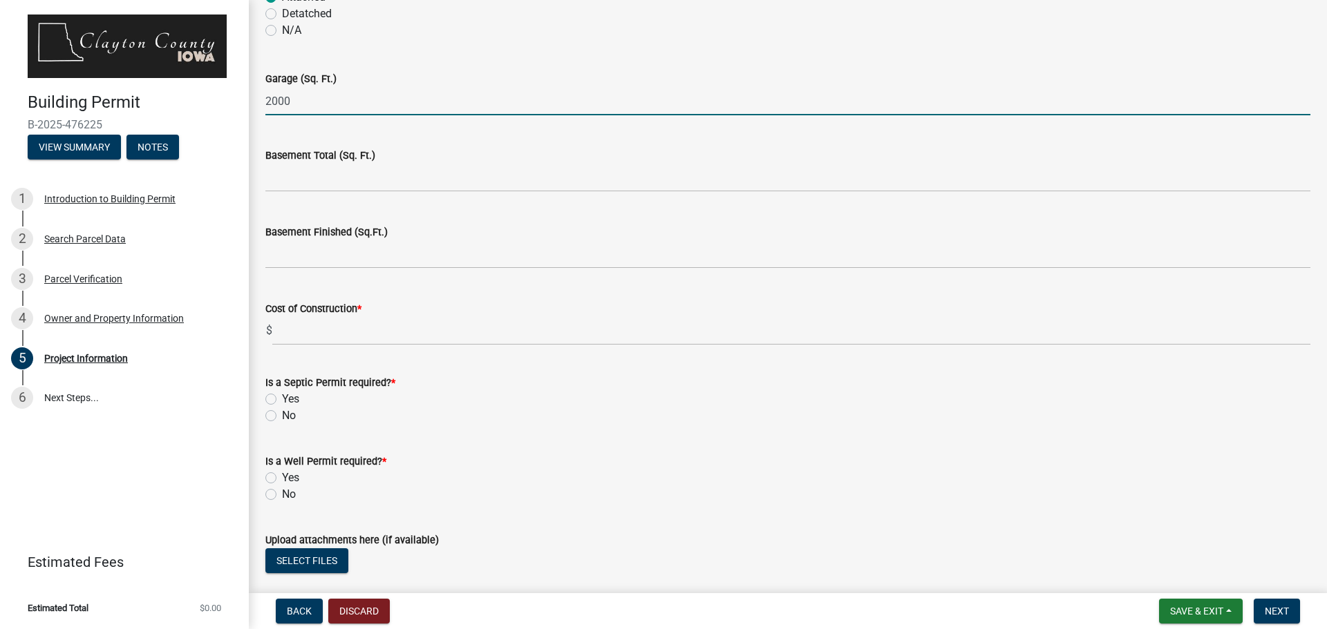
scroll to position [829, 0]
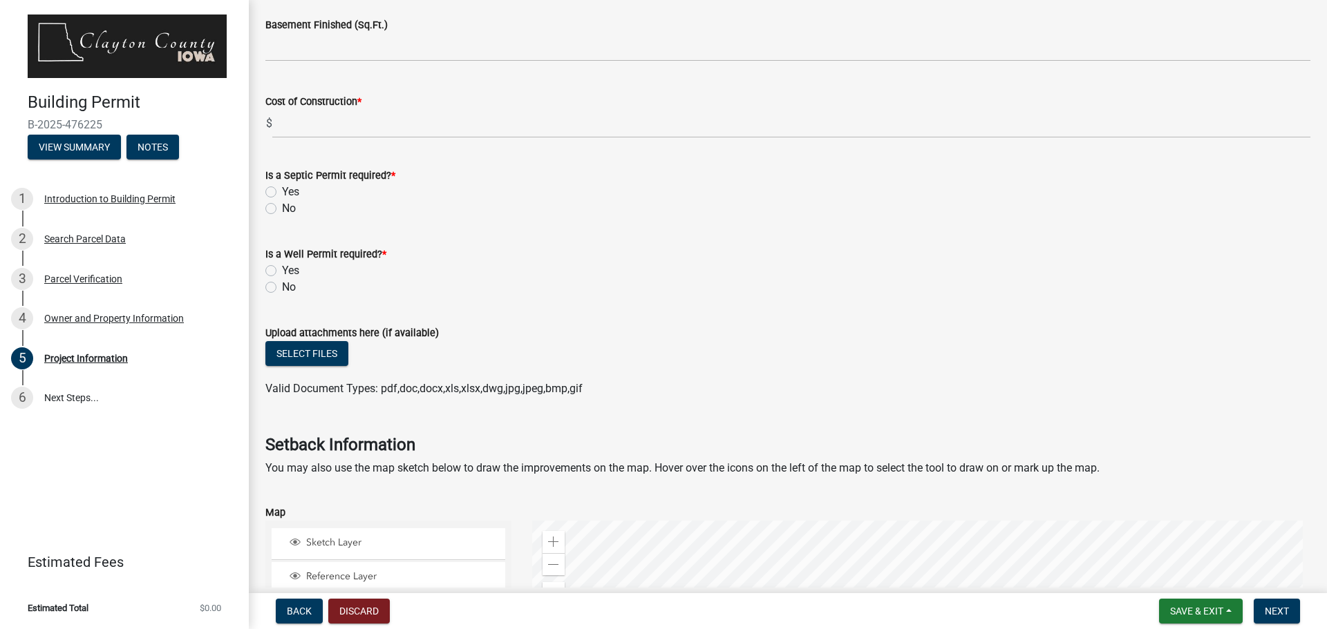
type input "2000"
click at [282, 207] on label "No" at bounding box center [289, 208] width 14 height 17
click at [282, 207] on input "No" at bounding box center [286, 204] width 9 height 9
radio input "true"
click at [282, 290] on label "No" at bounding box center [289, 287] width 14 height 17
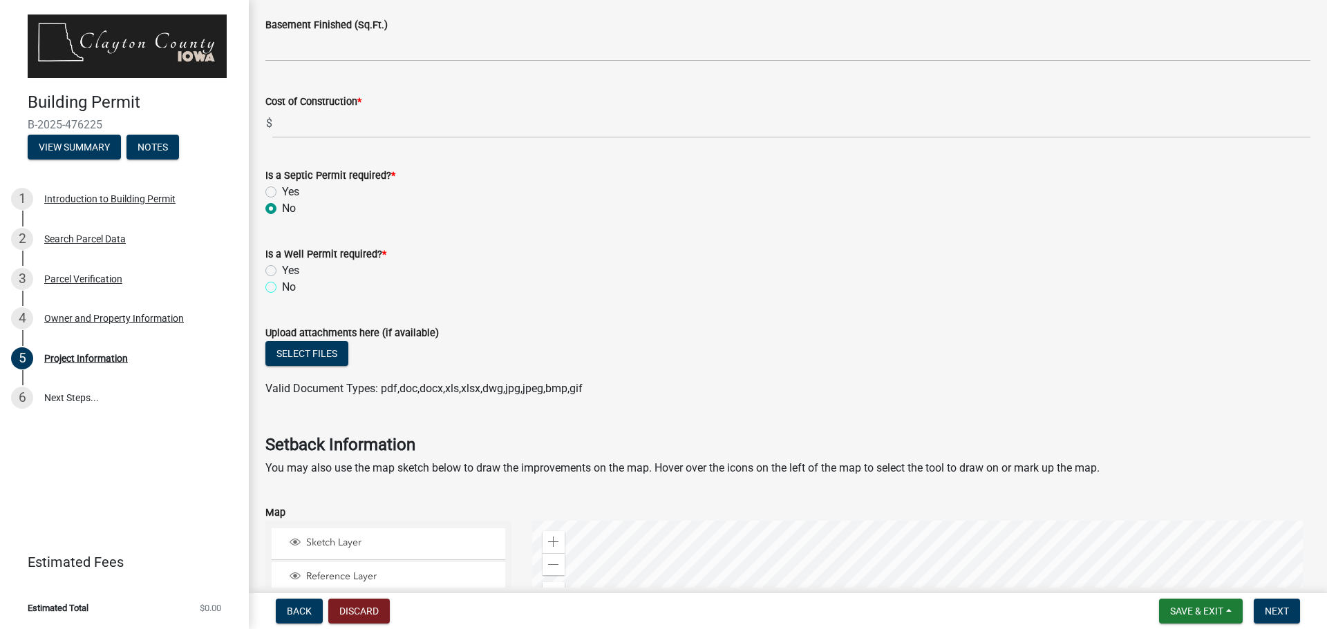
click at [282, 288] on input "No" at bounding box center [286, 283] width 9 height 9
radio input "true"
click at [1187, 612] on span "Save & Exit" at bounding box center [1196, 611] width 53 height 11
click at [1180, 582] on button "Save & Exit" at bounding box center [1187, 575] width 111 height 33
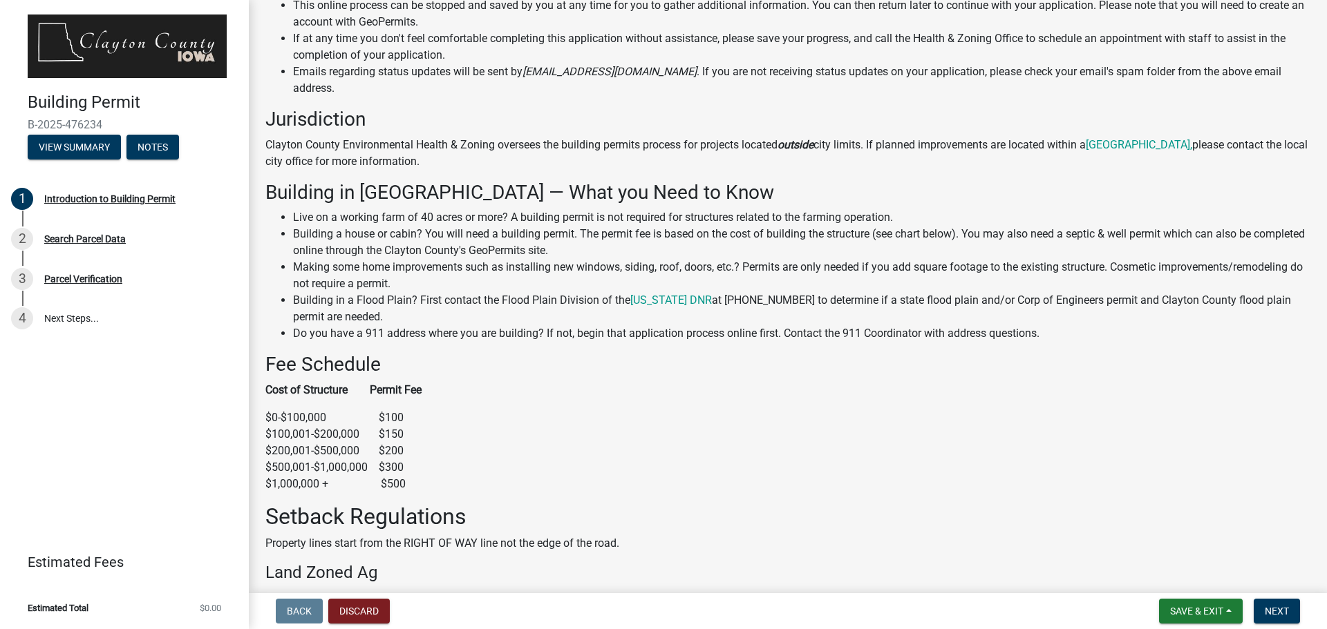
scroll to position [276, 0]
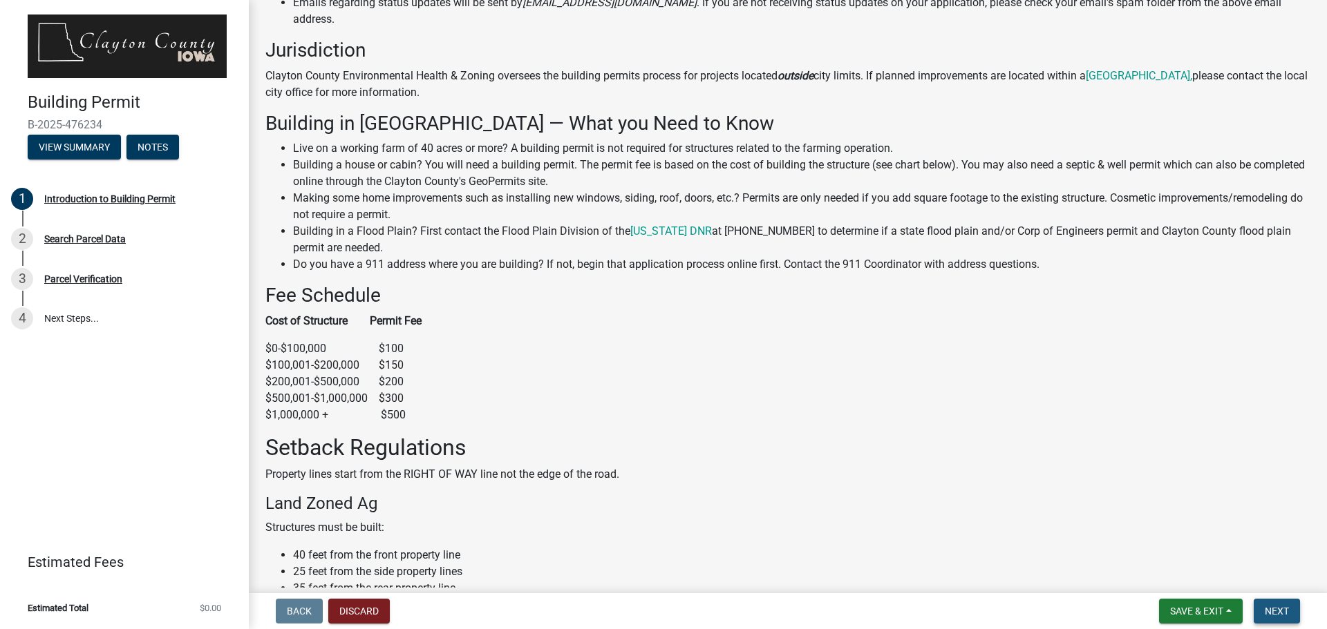
drag, startPoint x: 1287, startPoint y: 608, endPoint x: 1285, endPoint y: 599, distance: 9.4
click at [1281, 600] on button "Next" at bounding box center [1276, 611] width 46 height 25
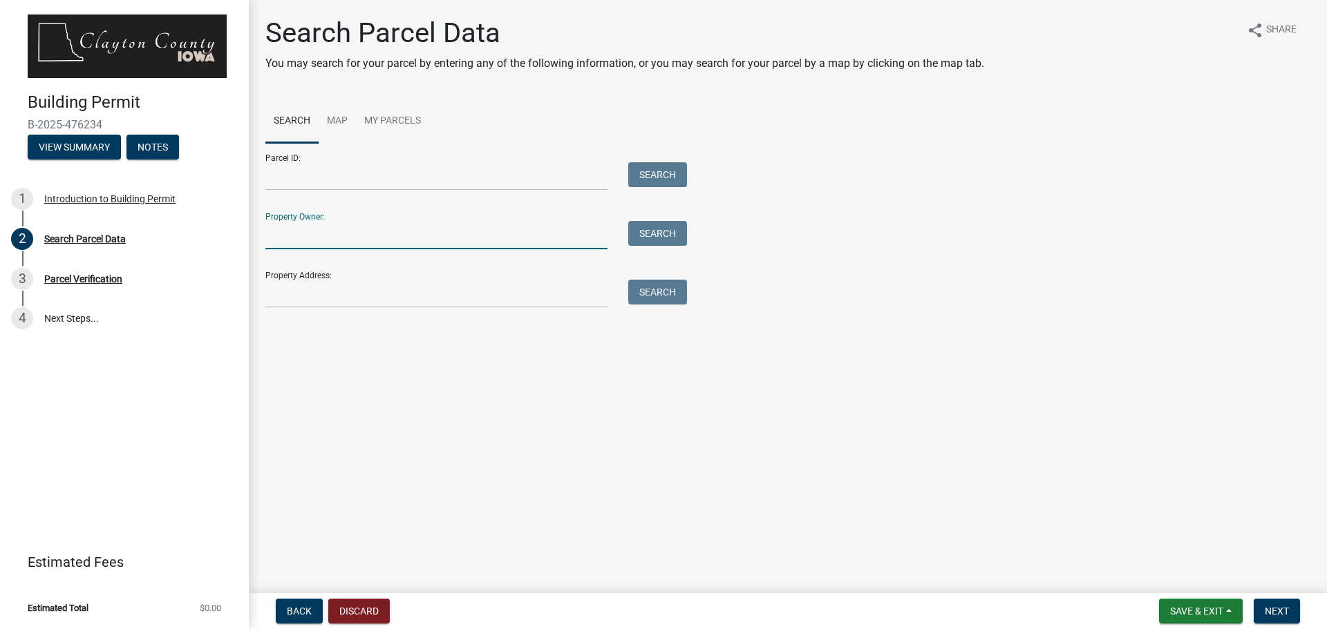
click at [357, 234] on input "Property Owner:" at bounding box center [436, 235] width 342 height 28
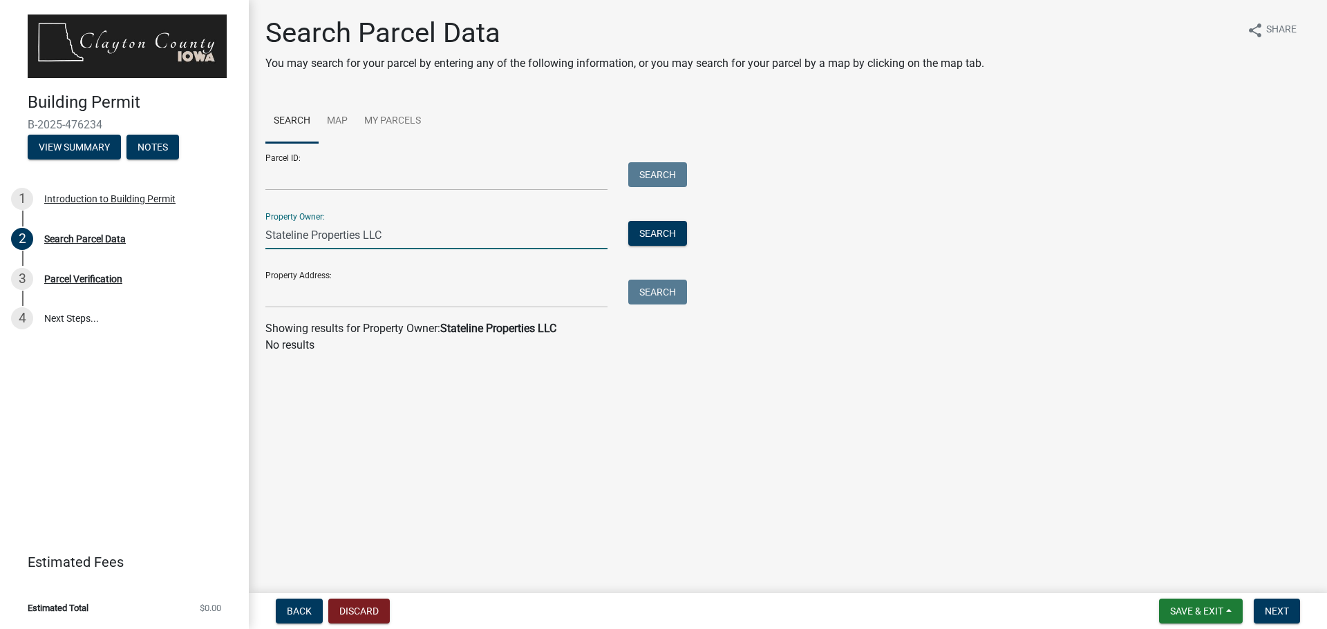
click at [361, 237] on input "Stateline Properties LLC" at bounding box center [436, 235] width 342 height 28
type input "Stateline Enterprises LLC"
click at [647, 230] on button "Search" at bounding box center [657, 233] width 59 height 25
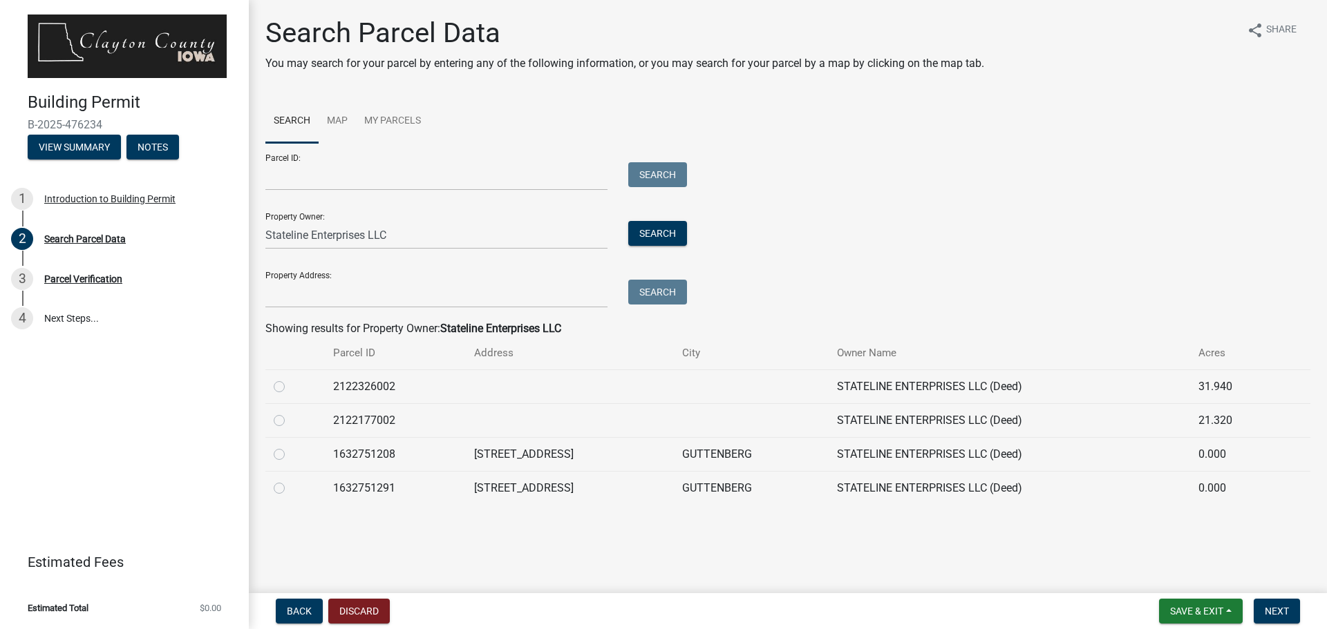
click at [290, 480] on label at bounding box center [290, 480] width 0 height 0
click at [290, 489] on input "radio" at bounding box center [294, 484] width 9 height 9
radio input "true"
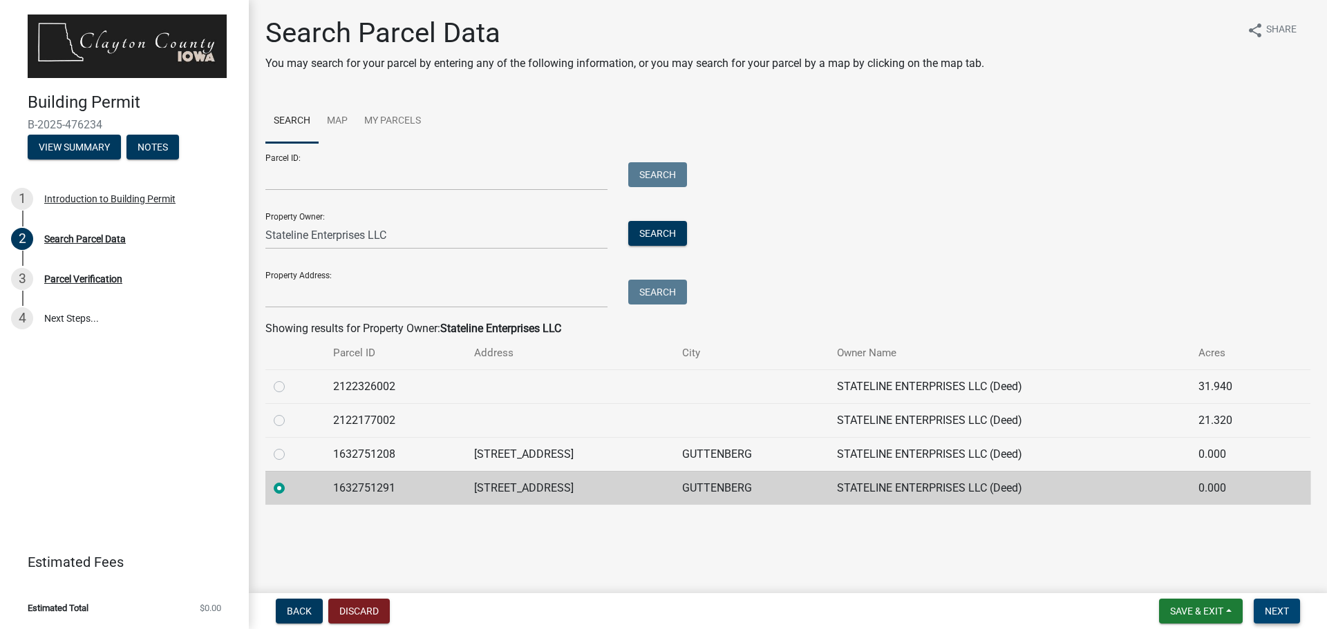
click at [1298, 610] on button "Next" at bounding box center [1276, 611] width 46 height 25
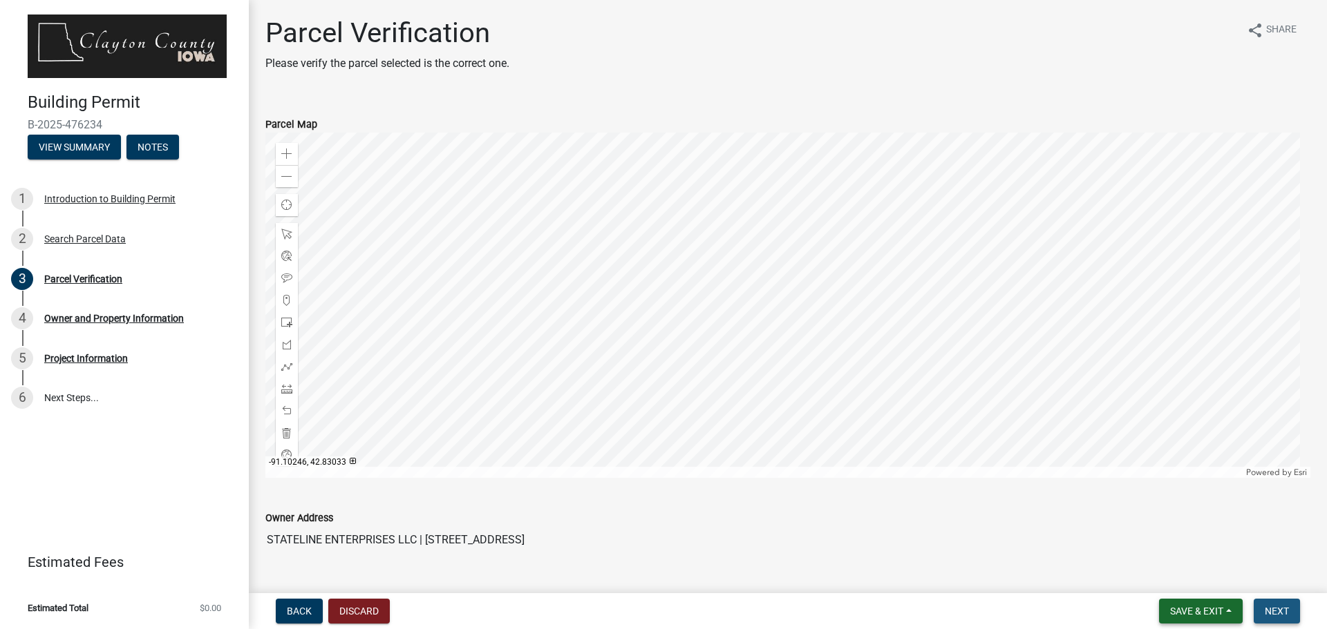
drag, startPoint x: 1277, startPoint y: 618, endPoint x: 1225, endPoint y: 617, distance: 51.8
click at [1278, 618] on button "Next" at bounding box center [1276, 611] width 46 height 25
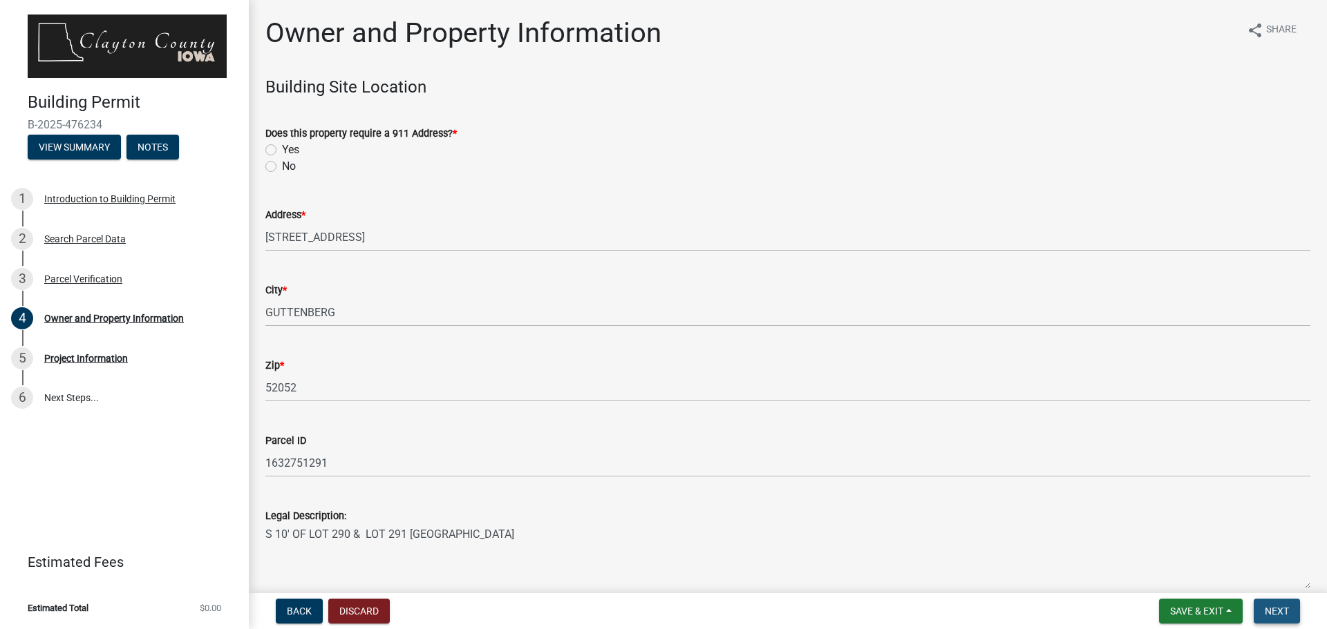
click at [1274, 618] on button "Next" at bounding box center [1276, 611] width 46 height 25
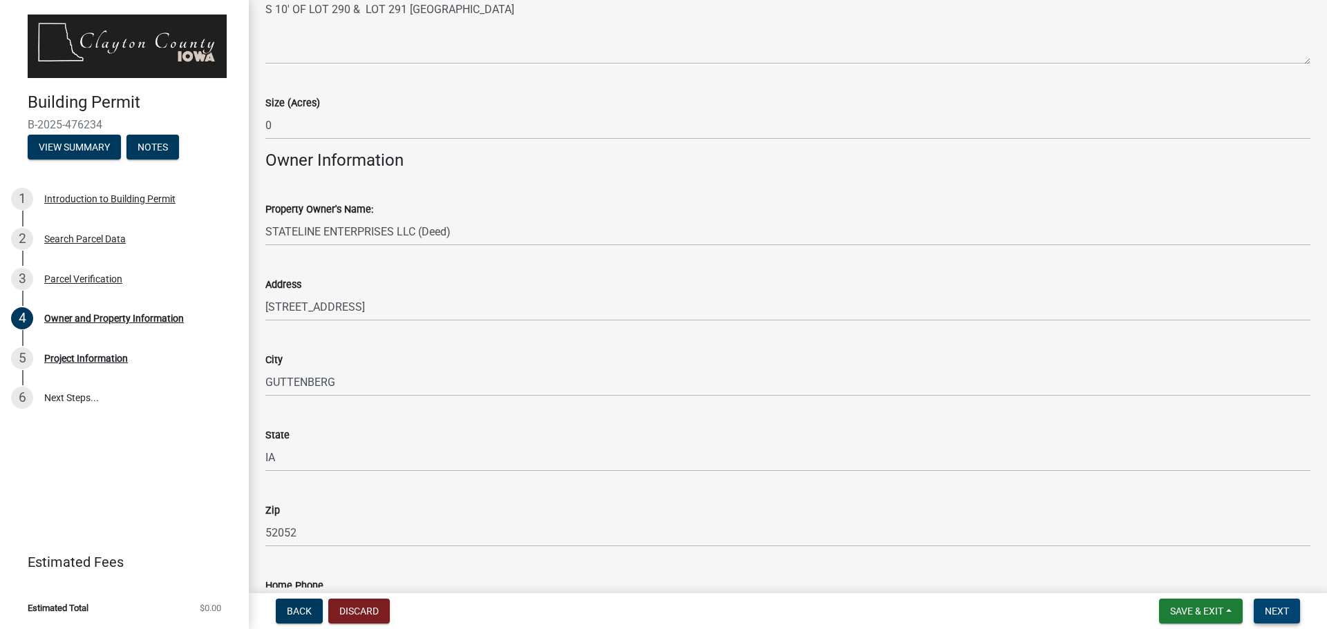
scroll to position [760, 0]
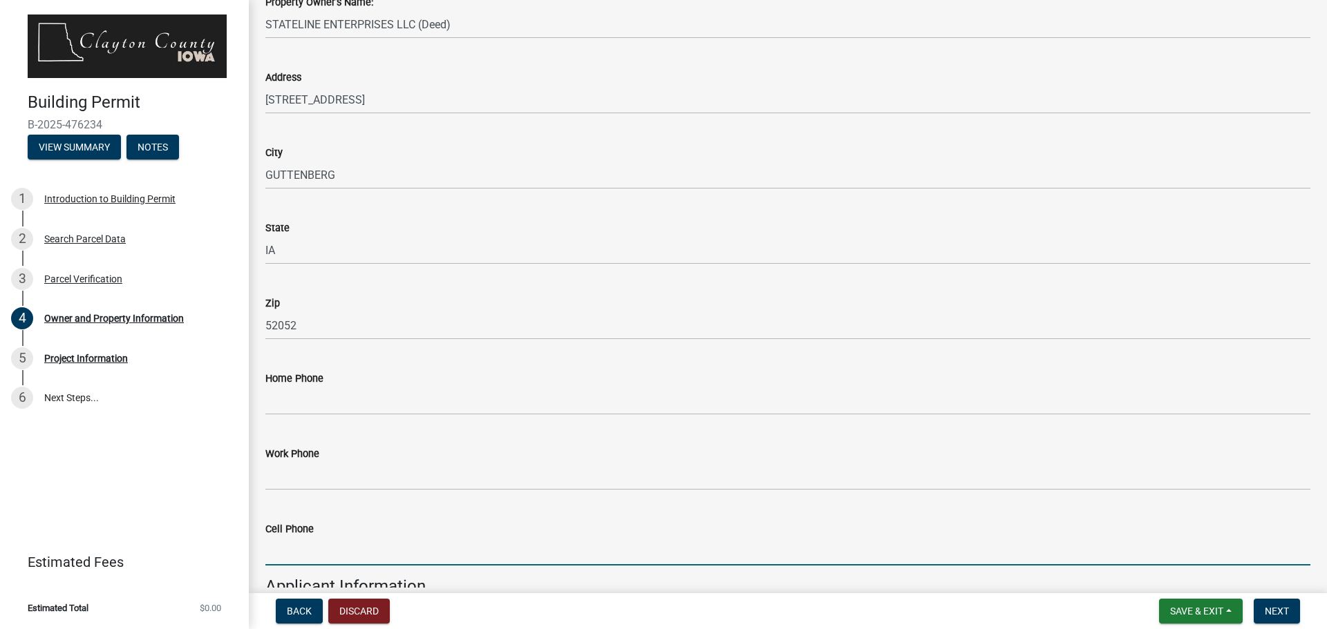
click at [377, 556] on input "Cell Phone" at bounding box center [787, 552] width 1045 height 28
type input "6083862199"
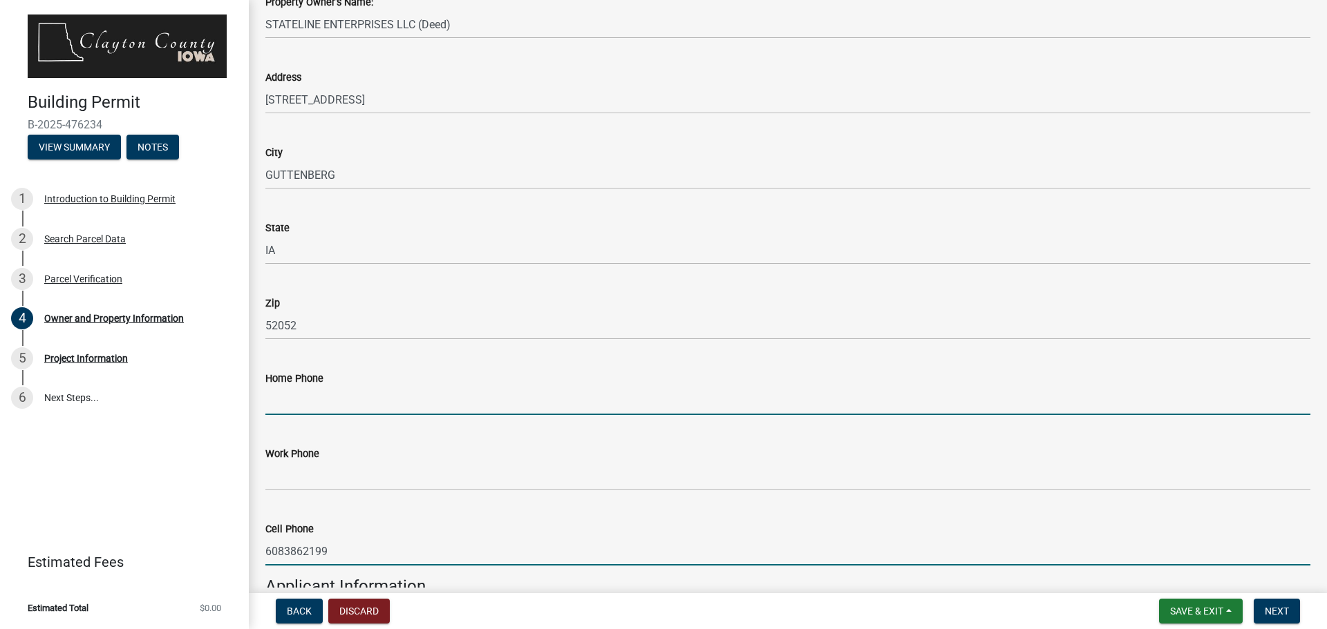
type input "6083862199"
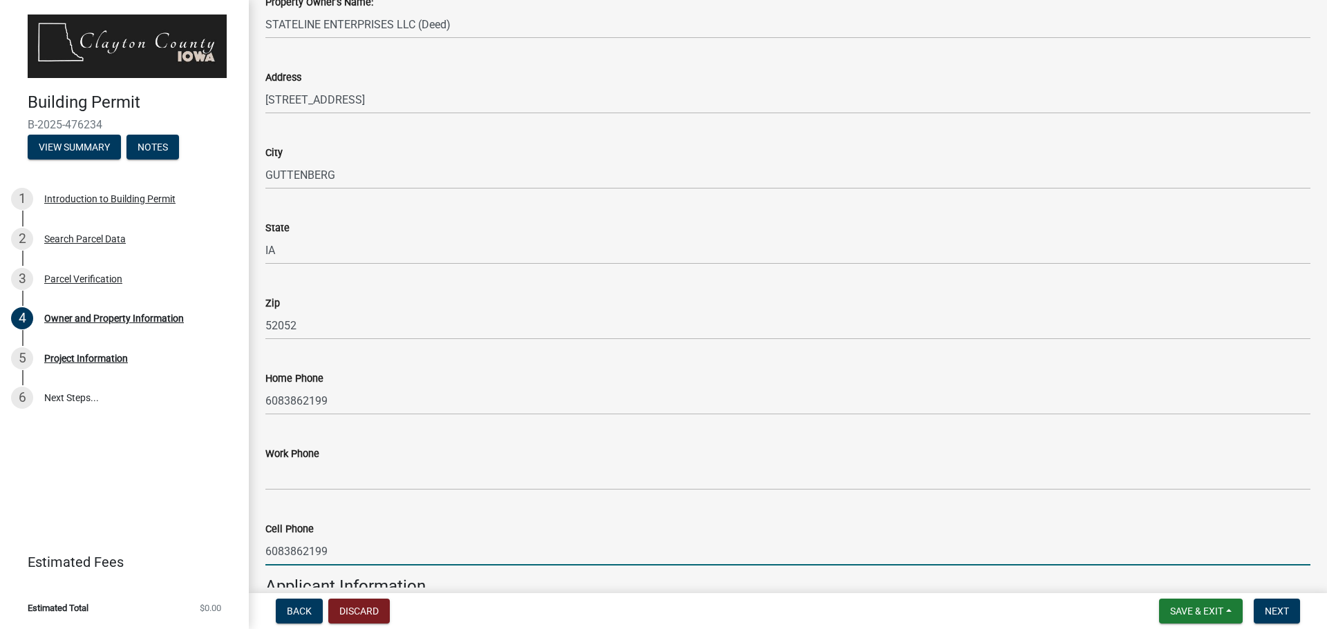
scroll to position [967, 0]
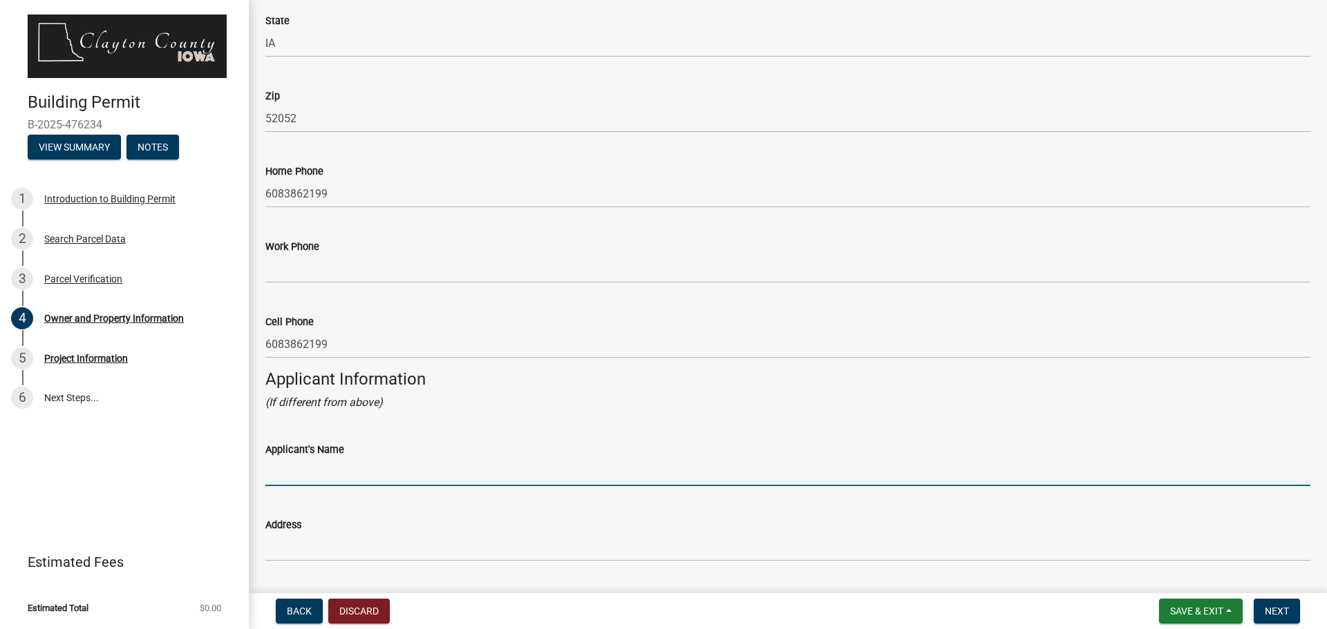
click at [527, 482] on input "Applicant's Name" at bounding box center [787, 472] width 1045 height 28
type input "[PERSON_NAME]"
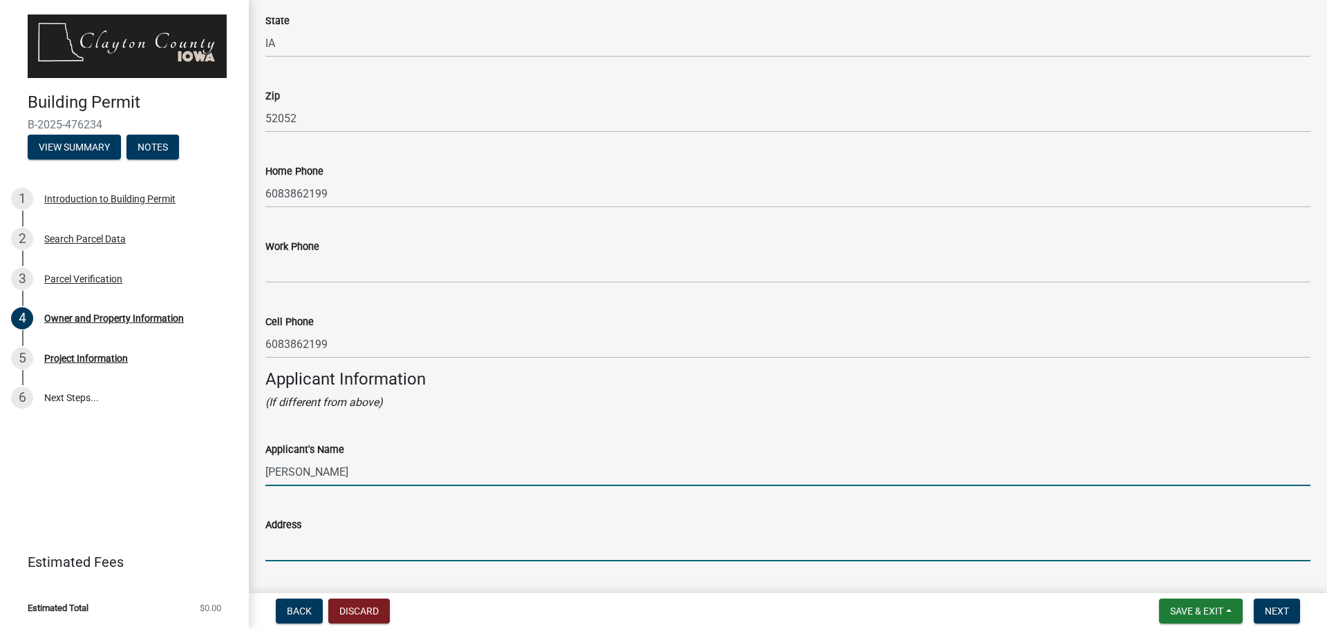
click at [363, 537] on input "Address" at bounding box center [787, 547] width 1045 height 28
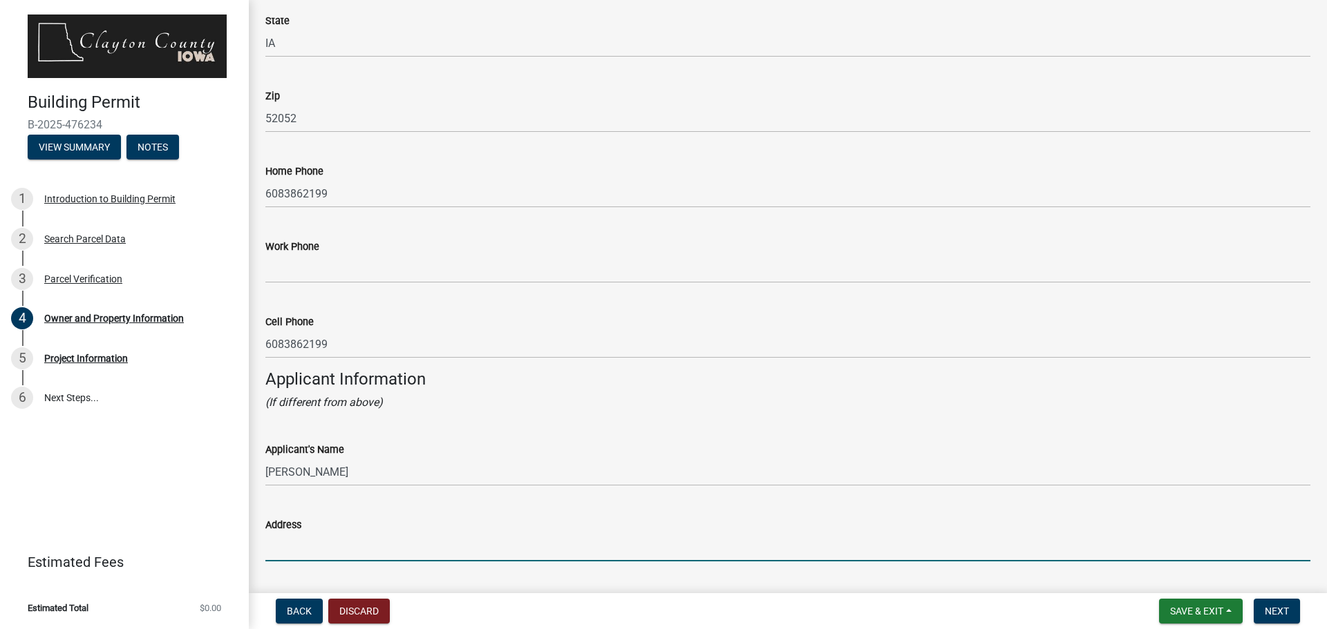
type input "[STREET_ADDRESS]"
type input "Guttenberg"
type input "IA"
type input "52052"
type input "6083862199"
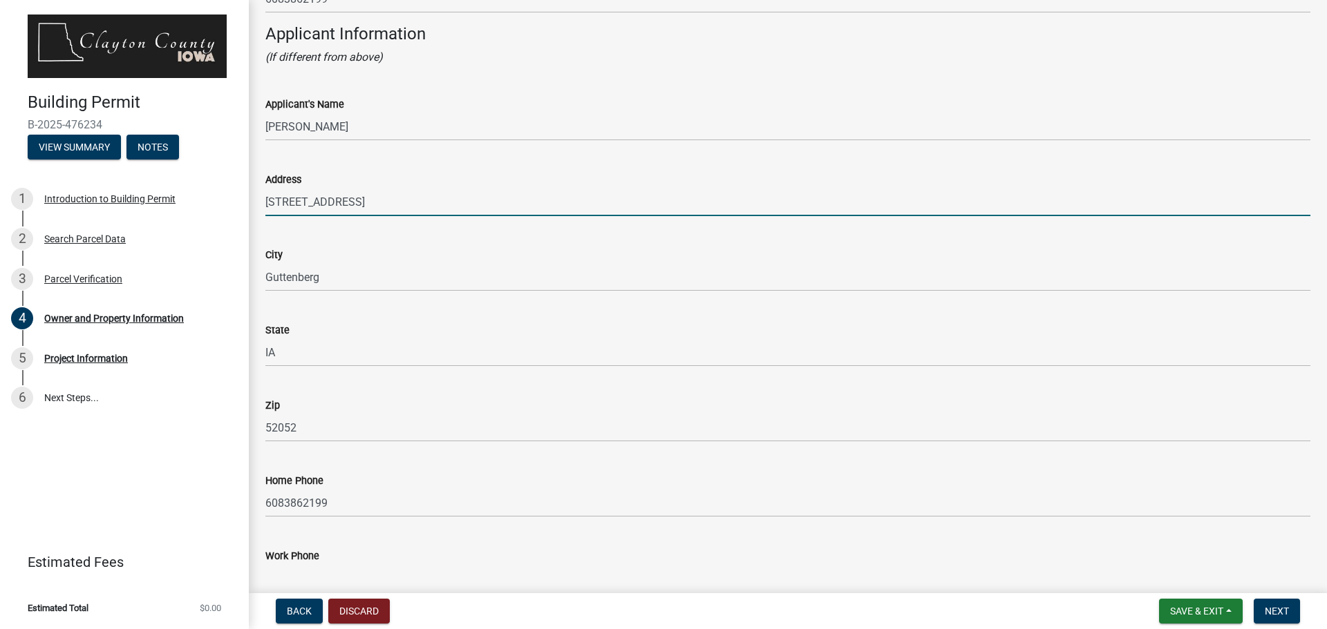
scroll to position [1458, 0]
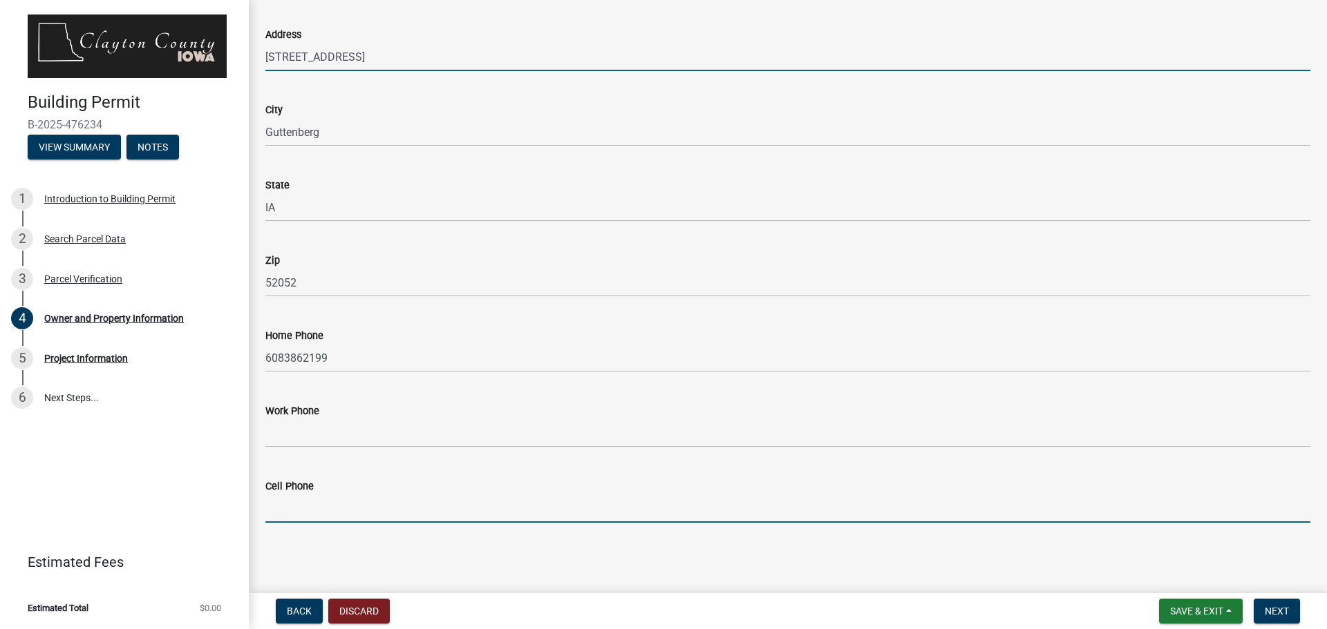
click at [462, 505] on input "Cell Phone" at bounding box center [787, 509] width 1045 height 28
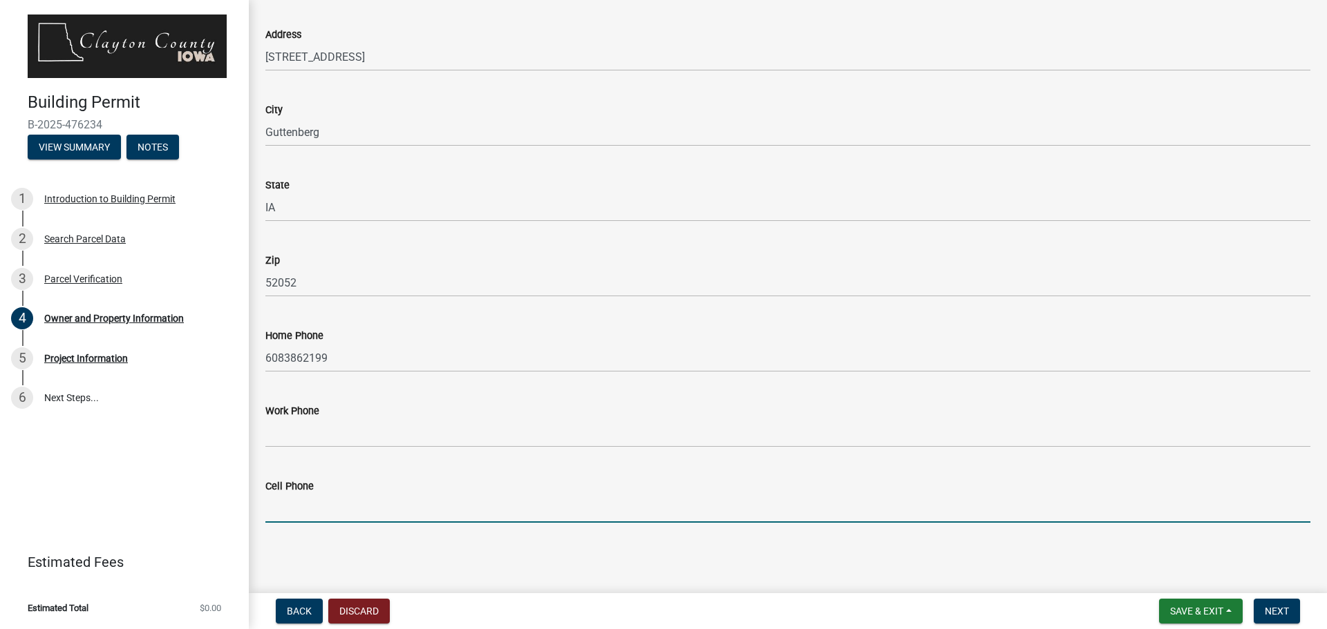
type input "6083862199"
click at [1279, 614] on span "Next" at bounding box center [1276, 611] width 24 height 11
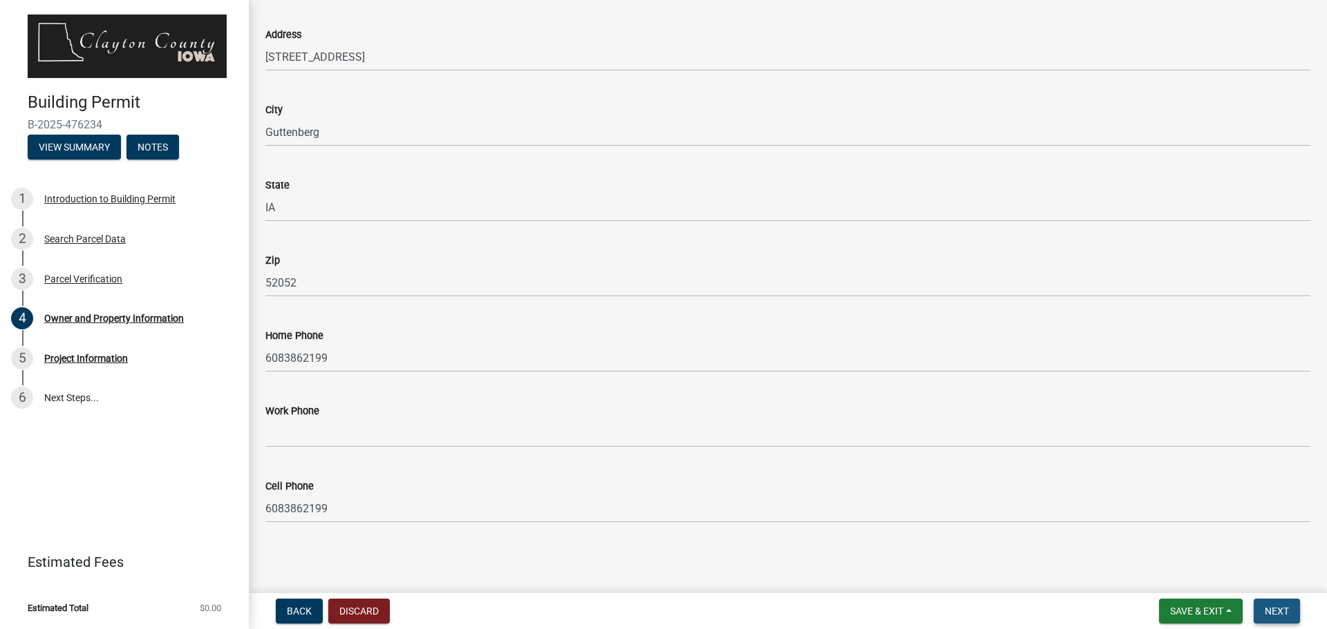
click at [1281, 609] on span "Next" at bounding box center [1276, 611] width 24 height 11
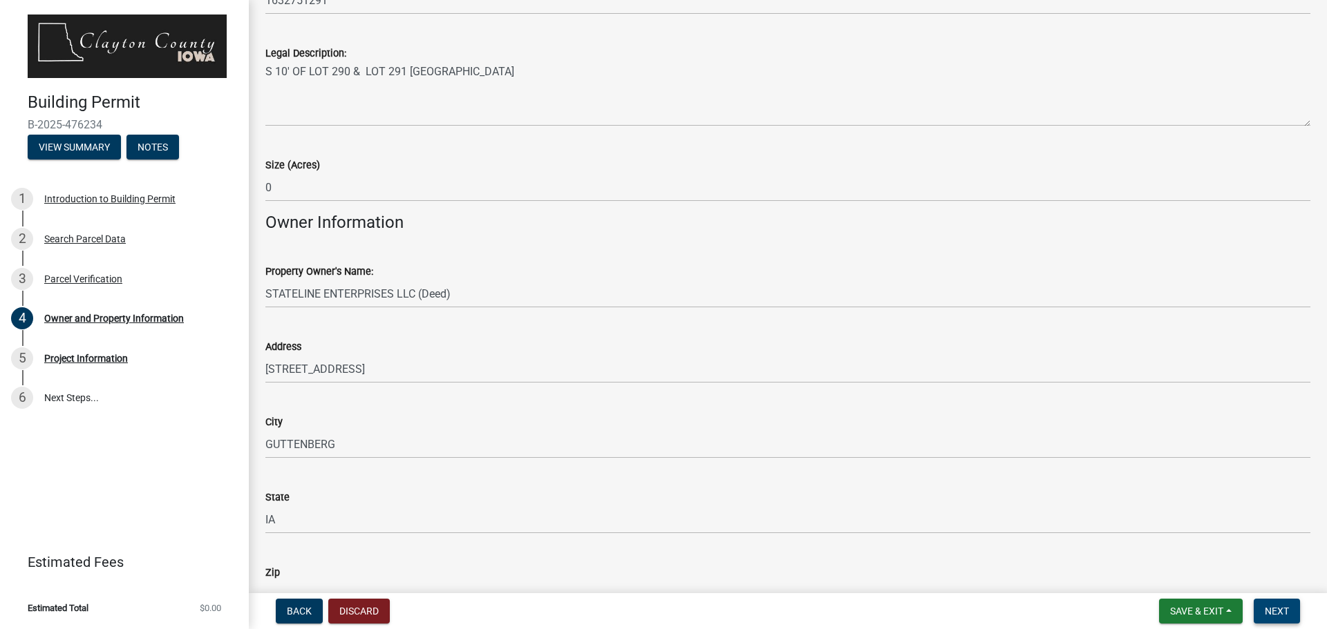
scroll to position [76, 0]
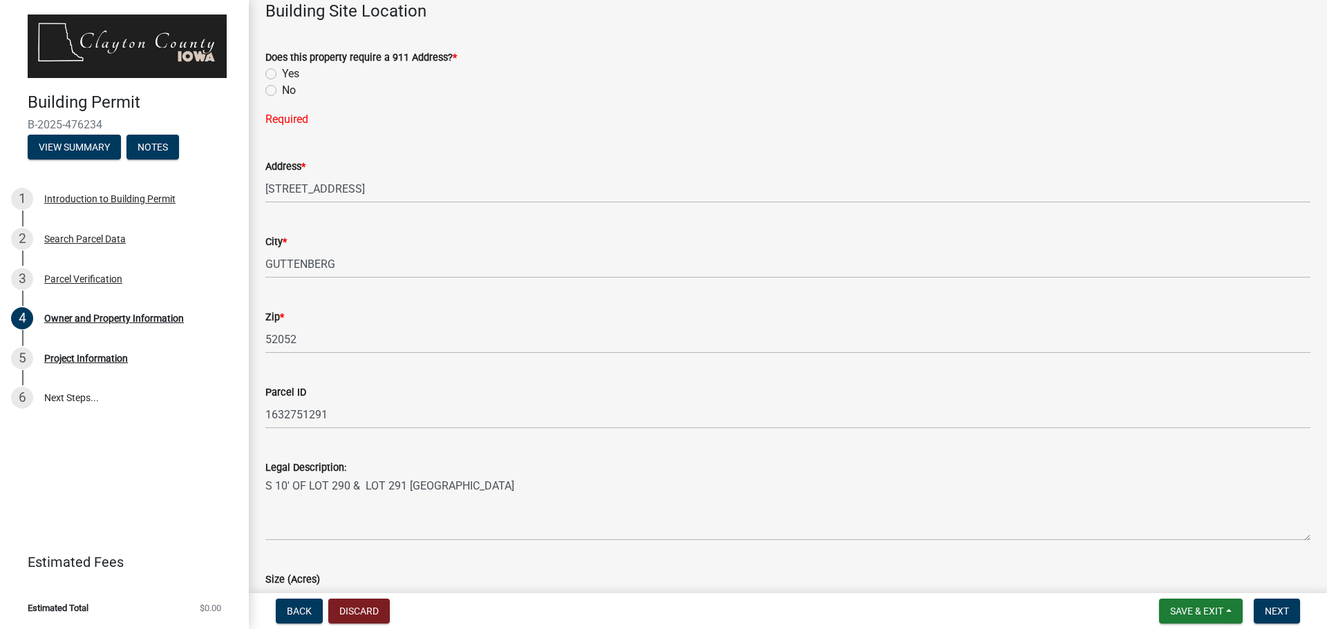
click at [282, 73] on label "Yes" at bounding box center [290, 74] width 17 height 17
click at [282, 73] on input "Yes" at bounding box center [286, 70] width 9 height 9
radio input "true"
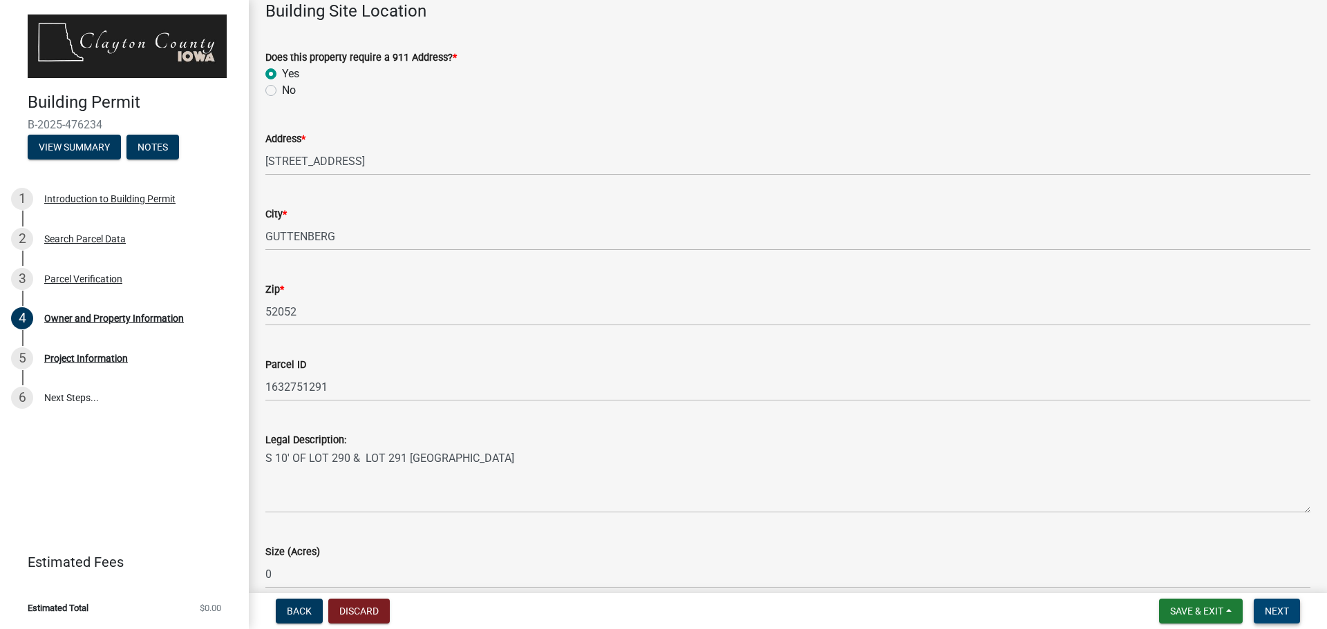
click at [1278, 609] on span "Next" at bounding box center [1276, 611] width 24 height 11
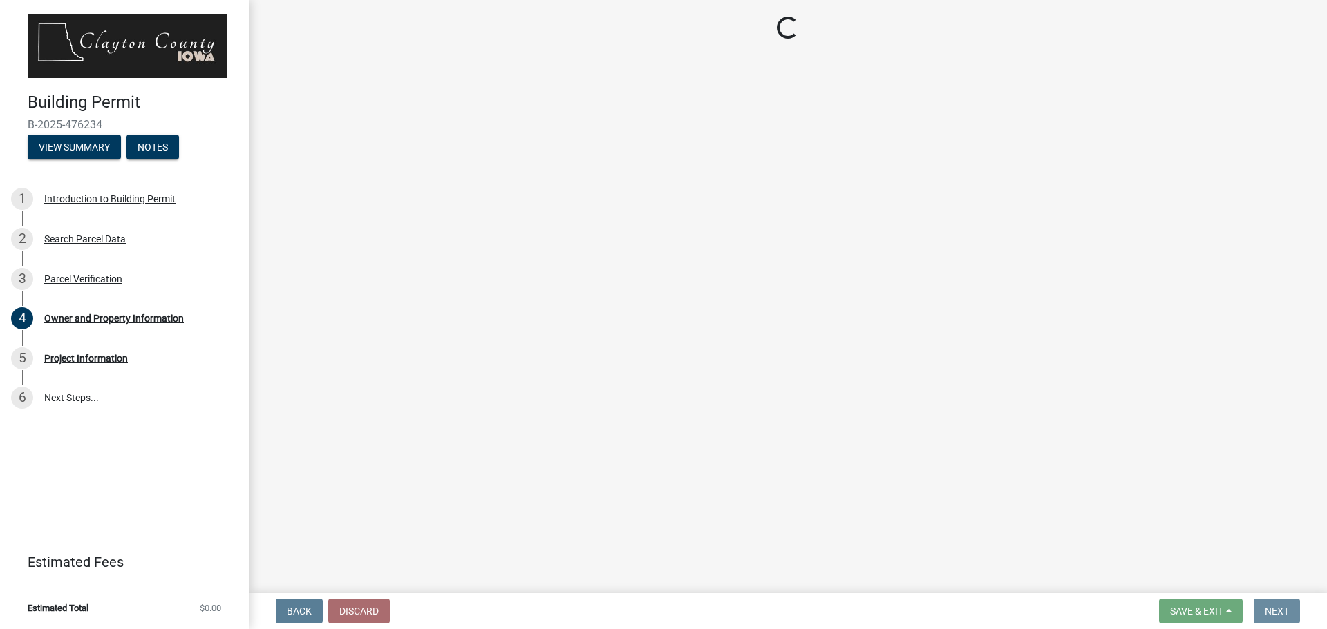
scroll to position [0, 0]
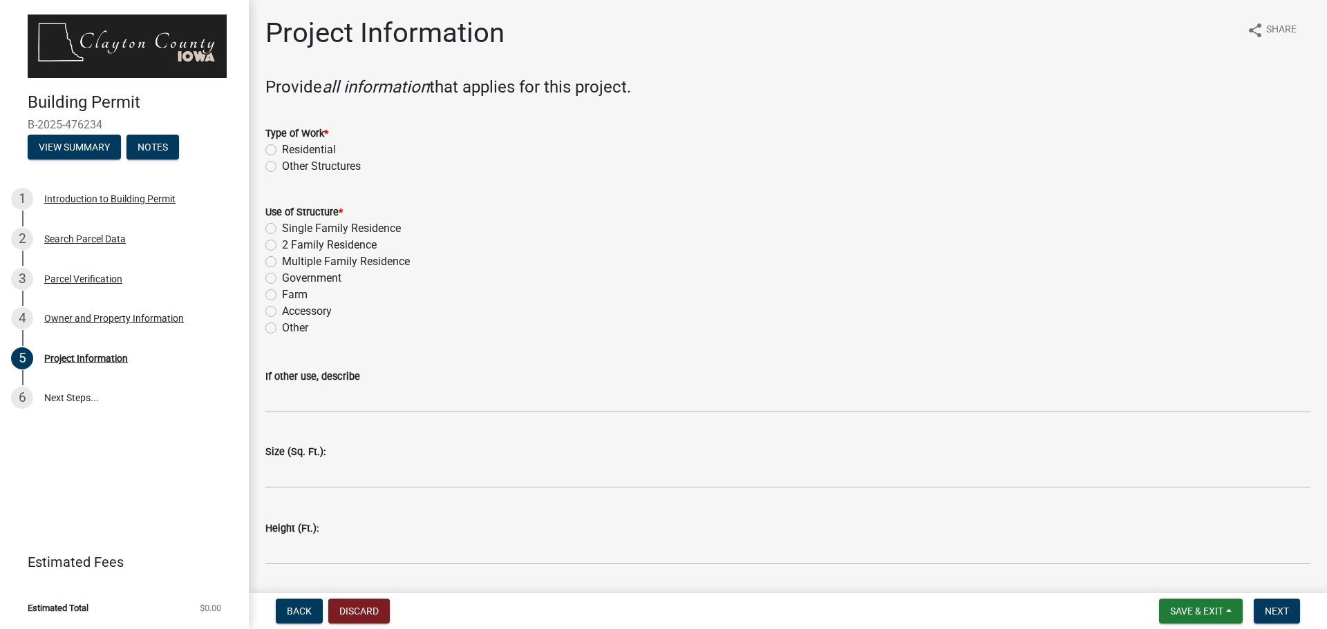
click at [282, 151] on label "Residential" at bounding box center [309, 150] width 54 height 17
click at [282, 151] on input "Residential" at bounding box center [286, 146] width 9 height 9
radio input "true"
click at [282, 227] on label "Single Family Residence" at bounding box center [341, 228] width 119 height 17
click at [282, 227] on input "Single Family Residence" at bounding box center [286, 224] width 9 height 9
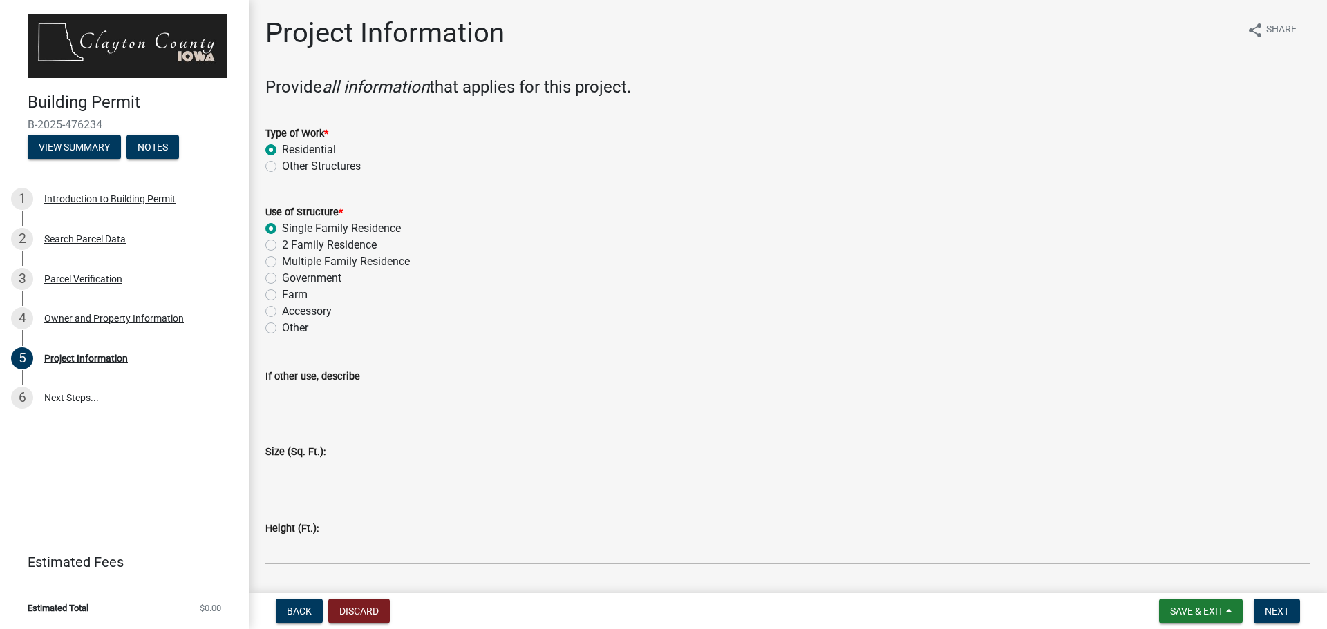
radio input "true"
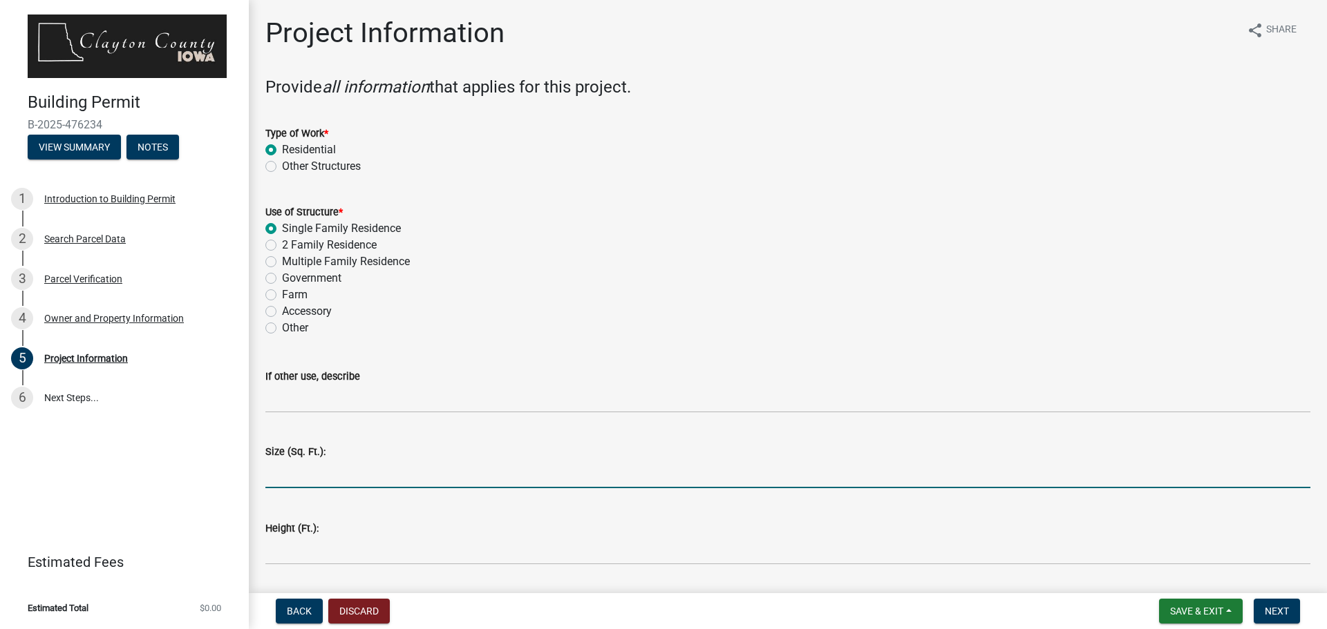
click at [305, 471] on input "text" at bounding box center [787, 474] width 1045 height 28
type input "2800"
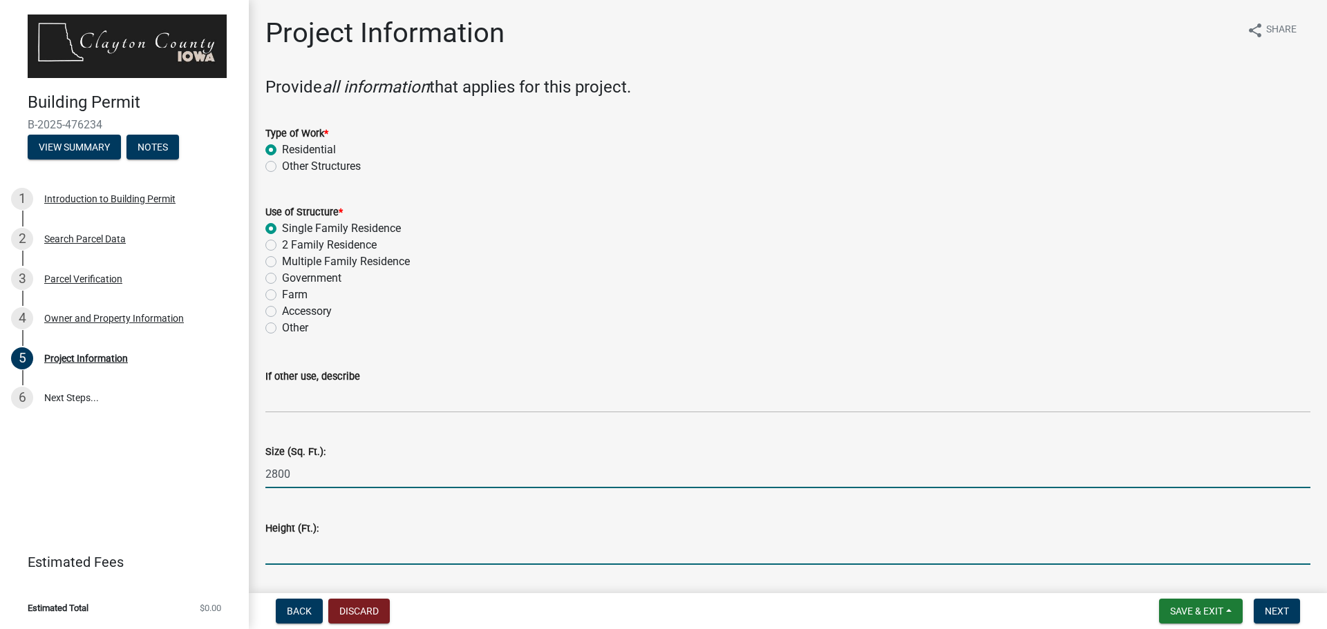
click at [276, 556] on input "text" at bounding box center [787, 551] width 1045 height 28
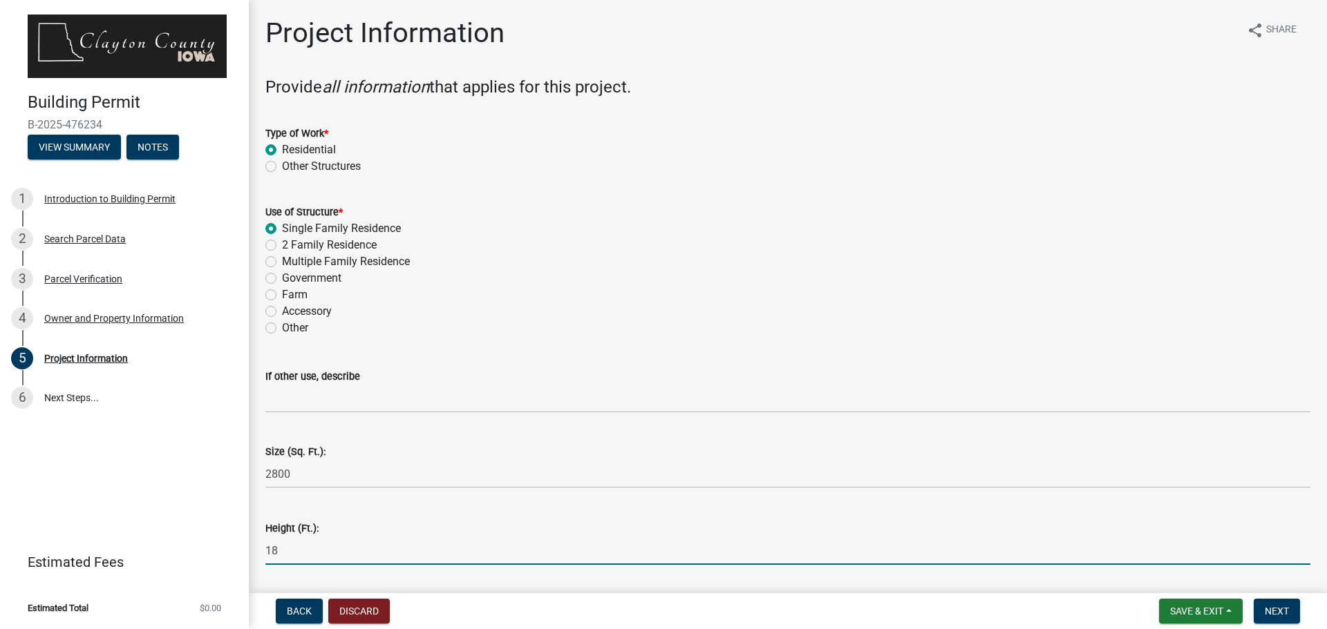
scroll to position [276, 0]
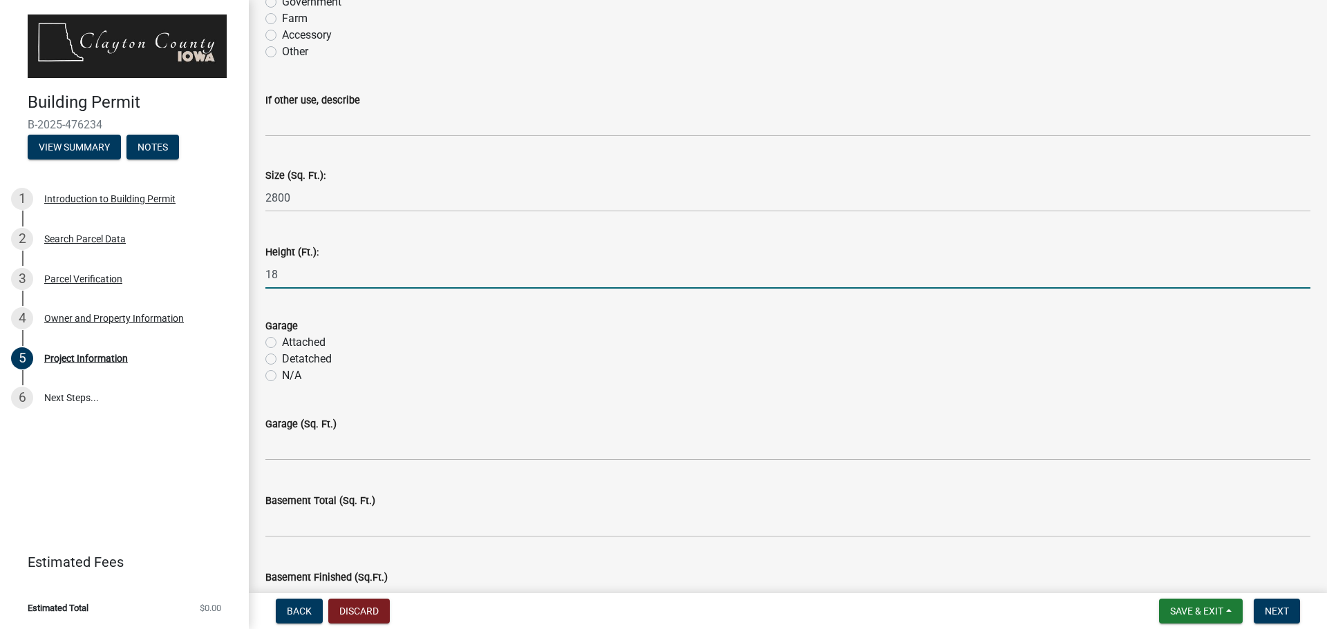
type input "18"
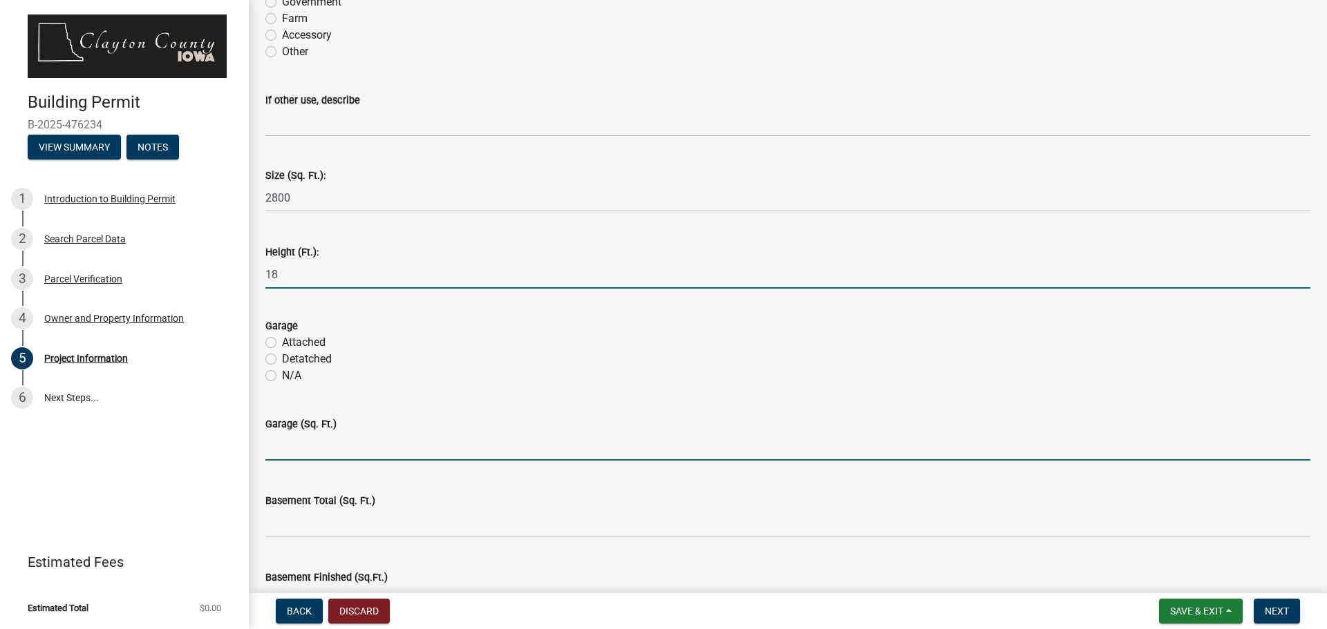
click at [391, 444] on input "text" at bounding box center [787, 447] width 1045 height 28
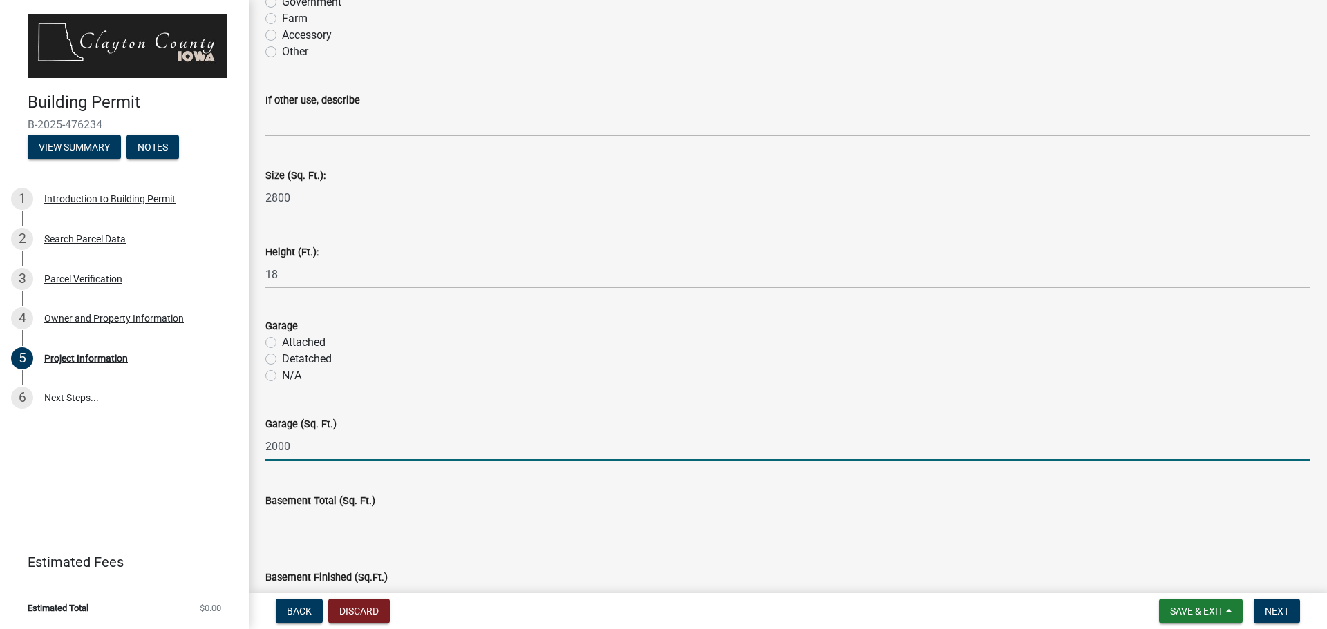
scroll to position [484, 0]
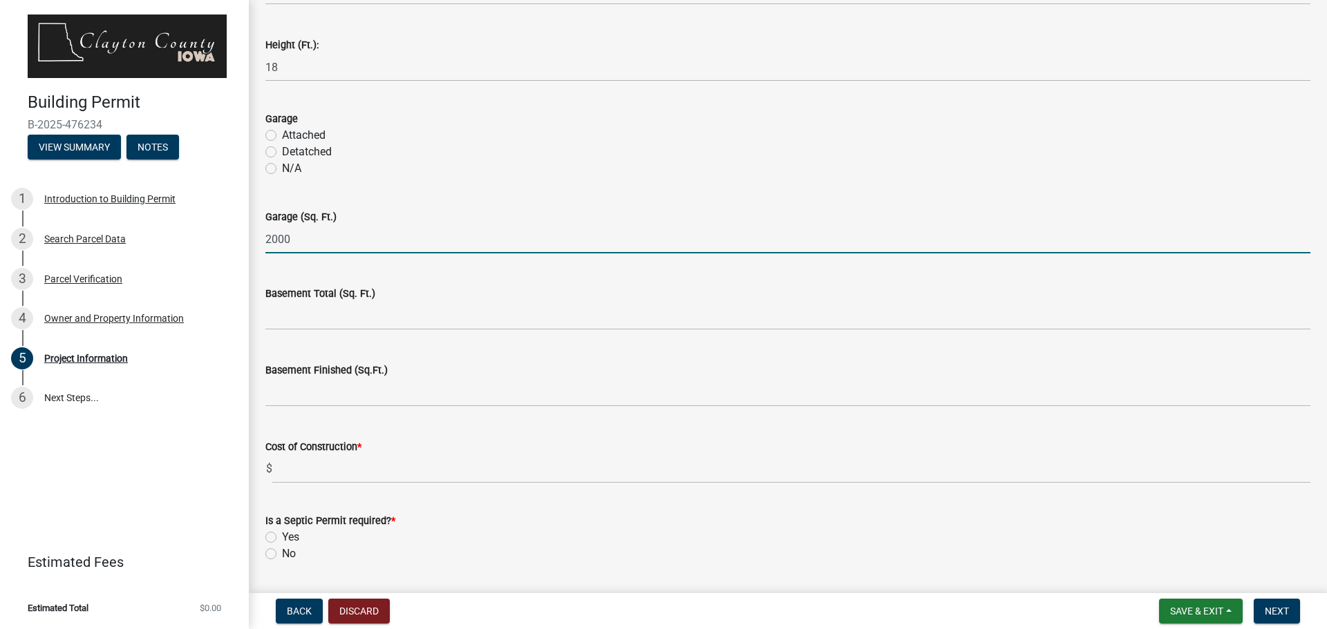
type input "2000"
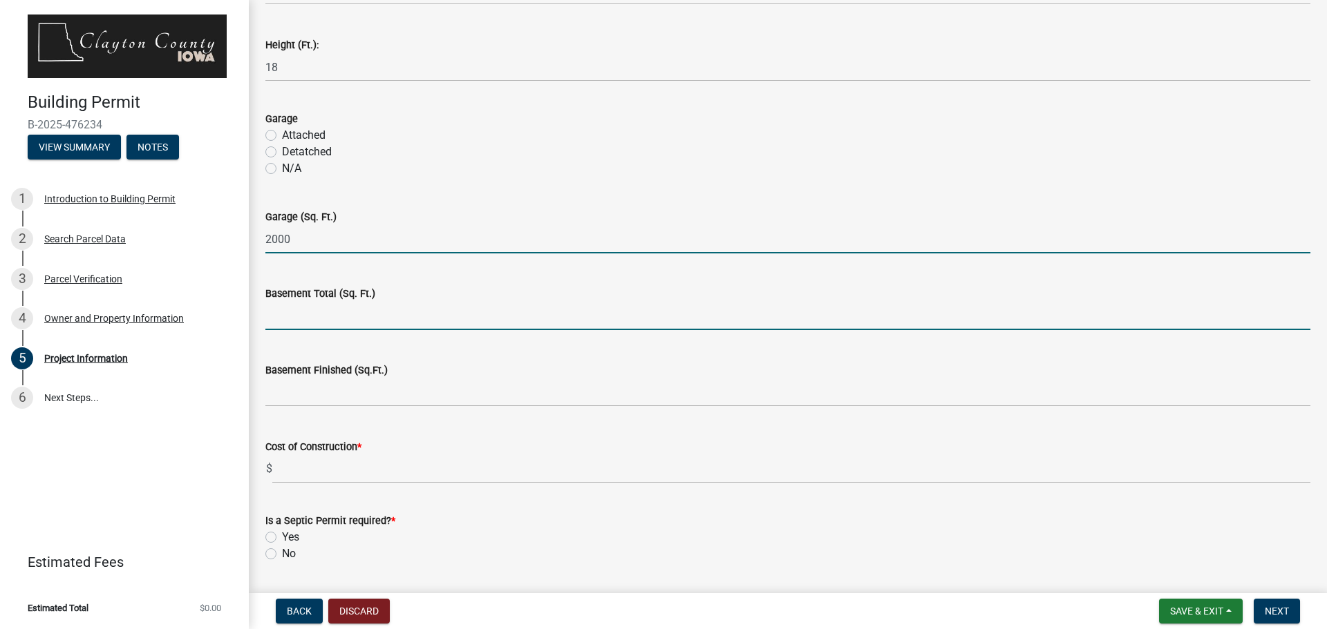
click at [366, 311] on input "text" at bounding box center [787, 316] width 1045 height 28
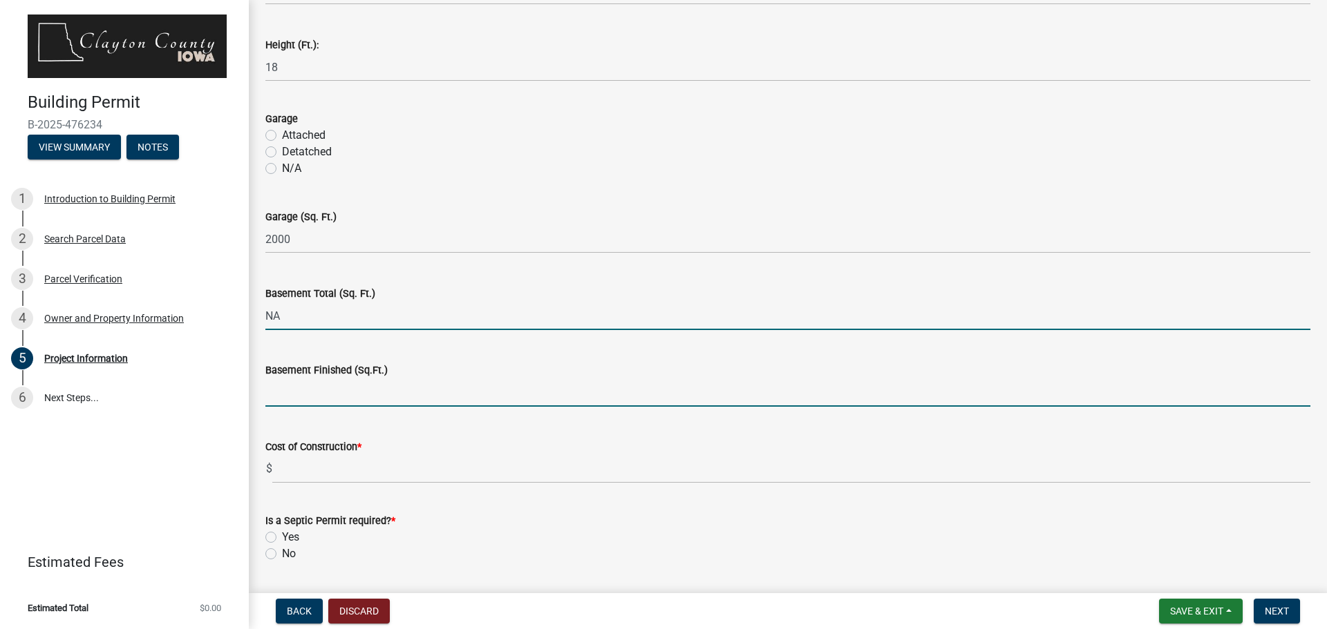
type input "0"
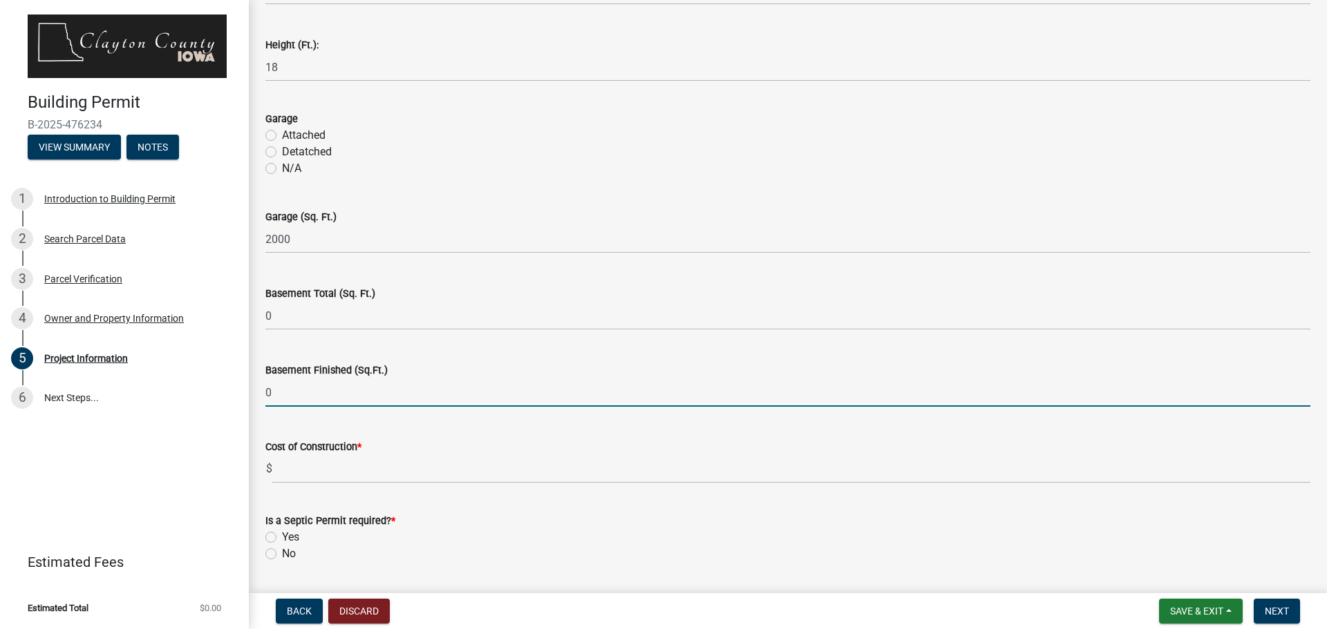
type input "0"
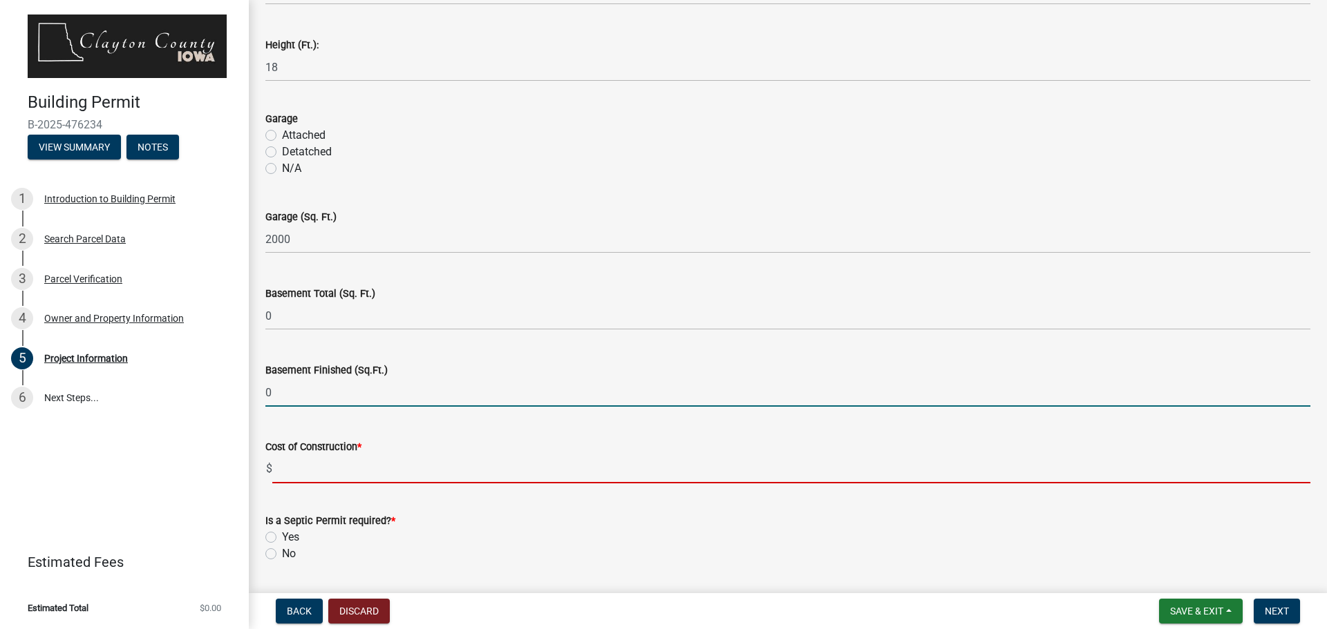
drag, startPoint x: 305, startPoint y: 475, endPoint x: 303, endPoint y: 456, distance: 19.5
click at [305, 475] on input "text" at bounding box center [791, 469] width 1038 height 28
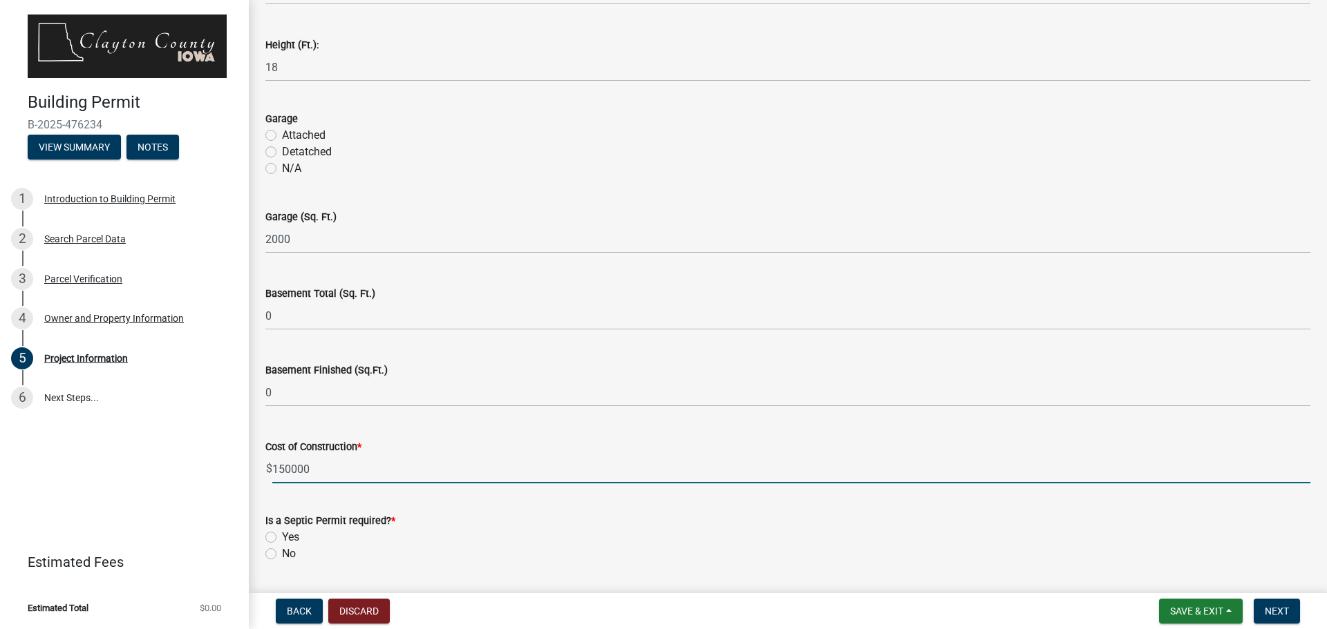
type input "150000"
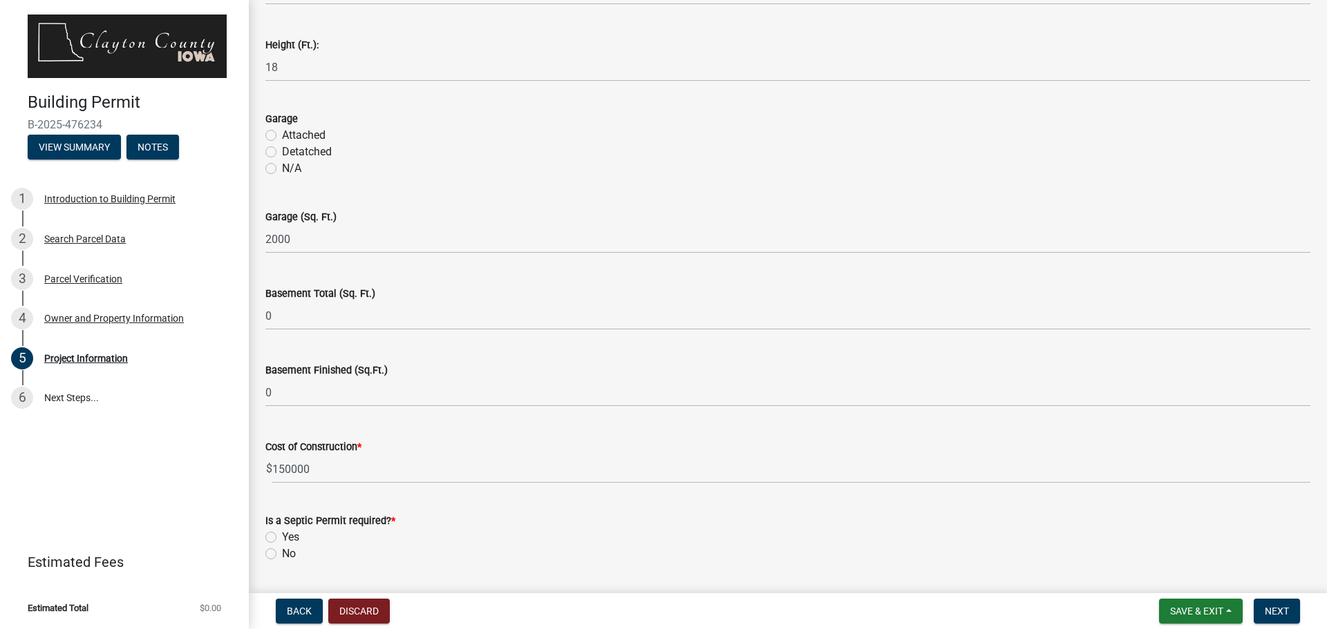
click at [282, 550] on label "No" at bounding box center [289, 554] width 14 height 17
click at [282, 550] on input "No" at bounding box center [286, 550] width 9 height 9
radio input "true"
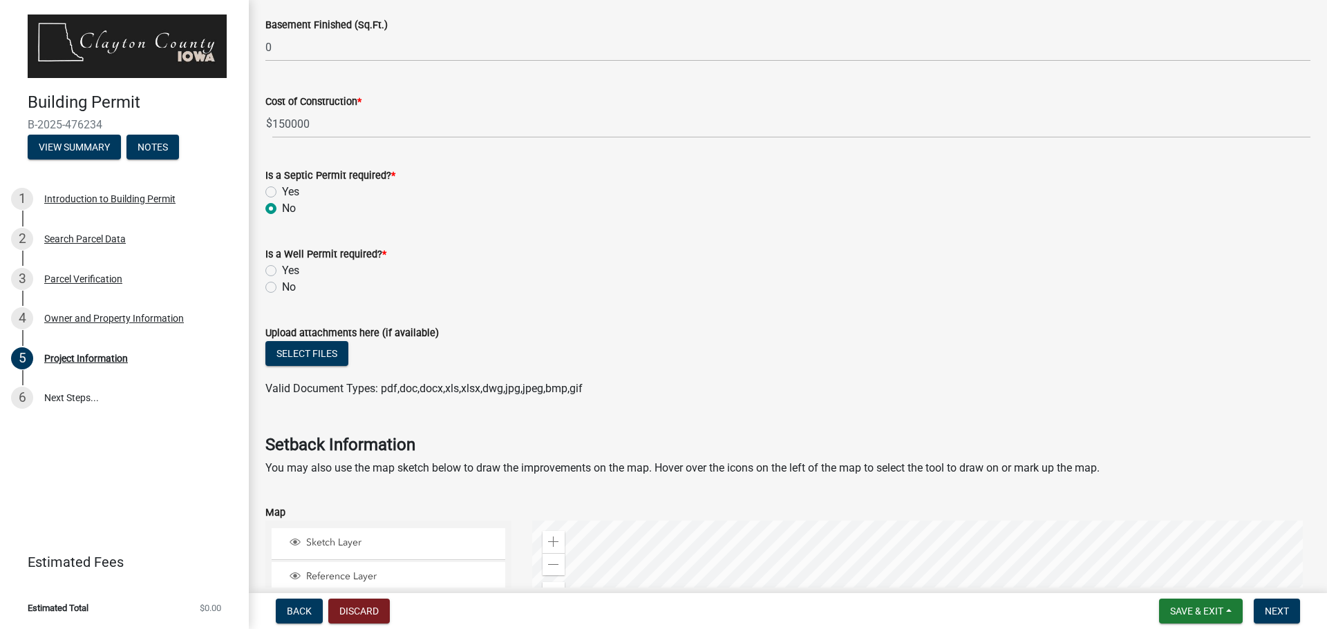
click at [282, 284] on label "No" at bounding box center [289, 287] width 14 height 17
click at [282, 284] on input "No" at bounding box center [286, 283] width 9 height 9
radio input "true"
click at [323, 357] on button "Select files" at bounding box center [306, 353] width 83 height 25
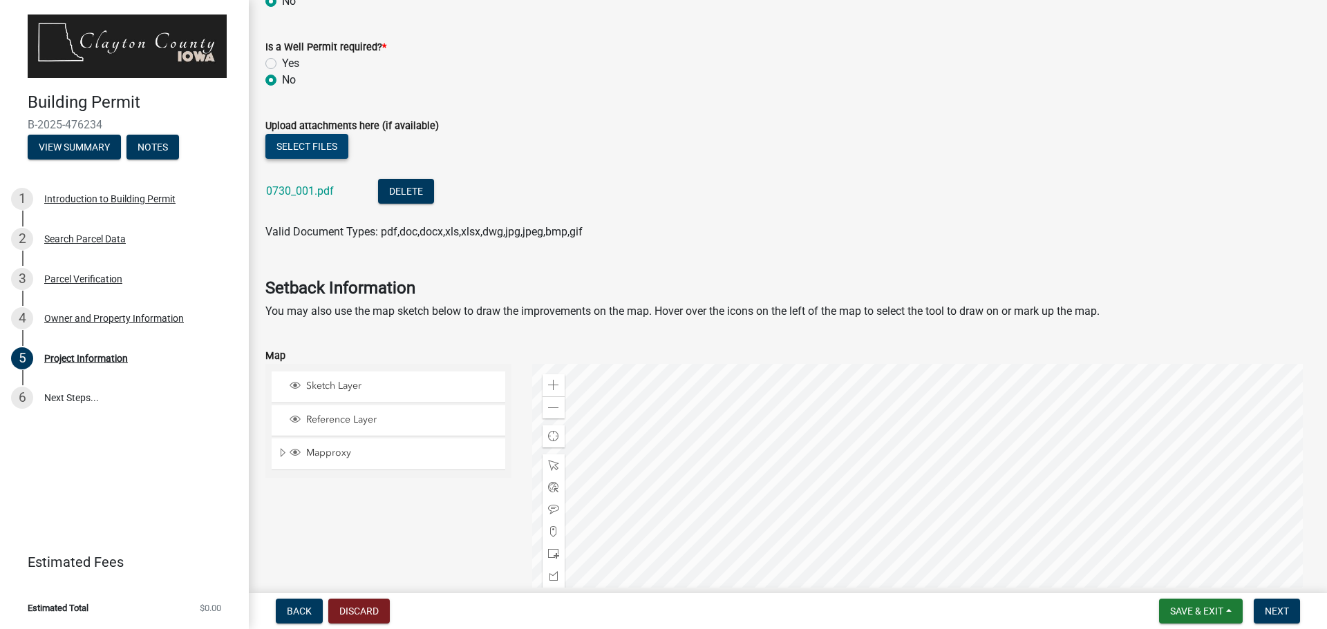
scroll to position [1175, 0]
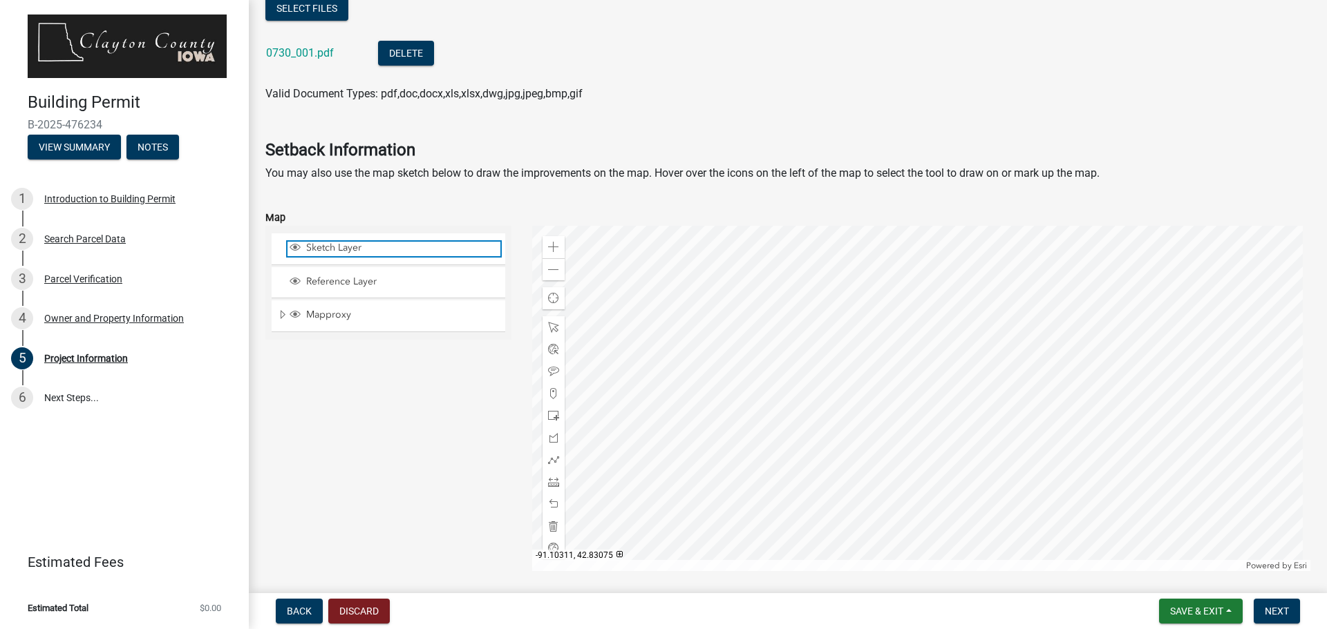
click at [389, 243] on span "Sketch Layer" at bounding box center [402, 248] width 198 height 12
click at [383, 253] on span "Sketch Layer" at bounding box center [402, 248] width 198 height 12
click at [296, 247] on span "Layer List" at bounding box center [295, 247] width 11 height 11
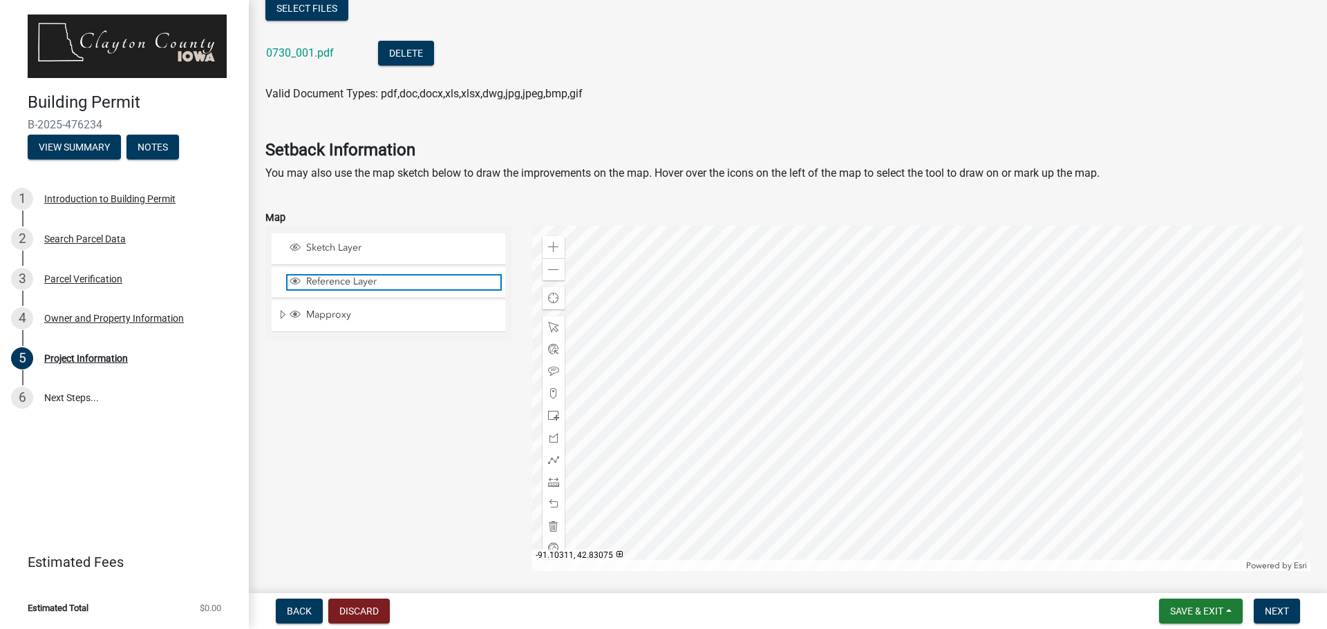
click at [335, 286] on span "Reference Layer" at bounding box center [402, 282] width 198 height 12
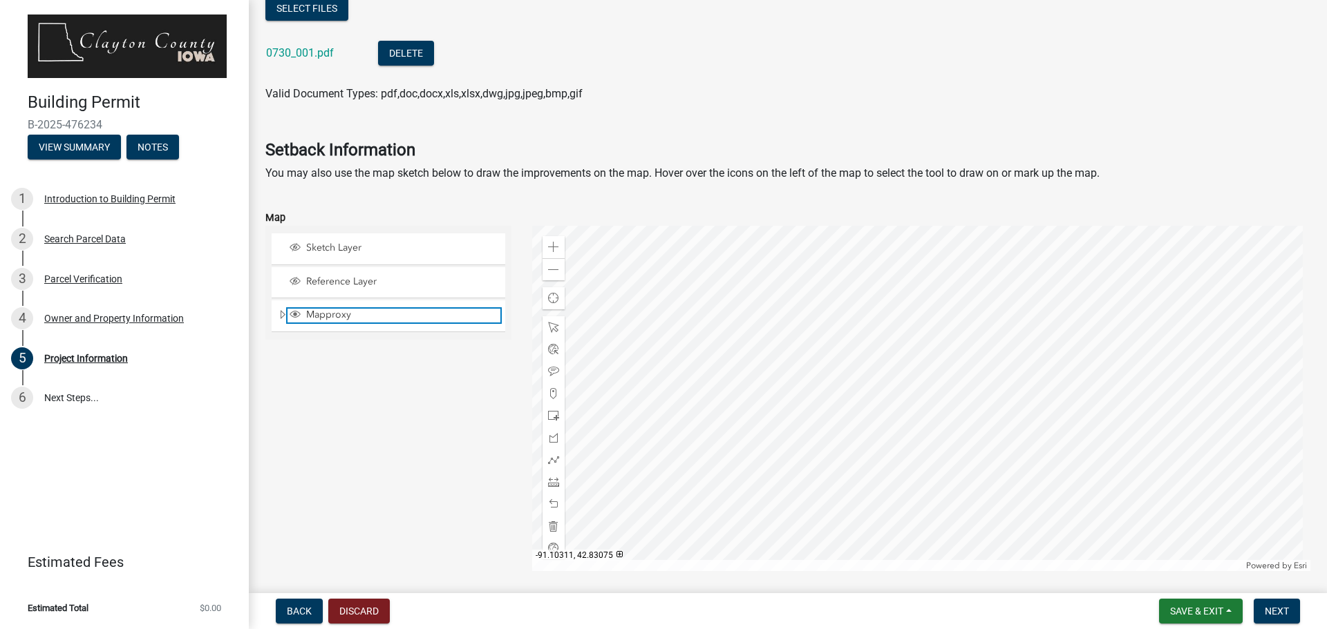
click at [334, 314] on span "Mapproxy" at bounding box center [402, 315] width 198 height 12
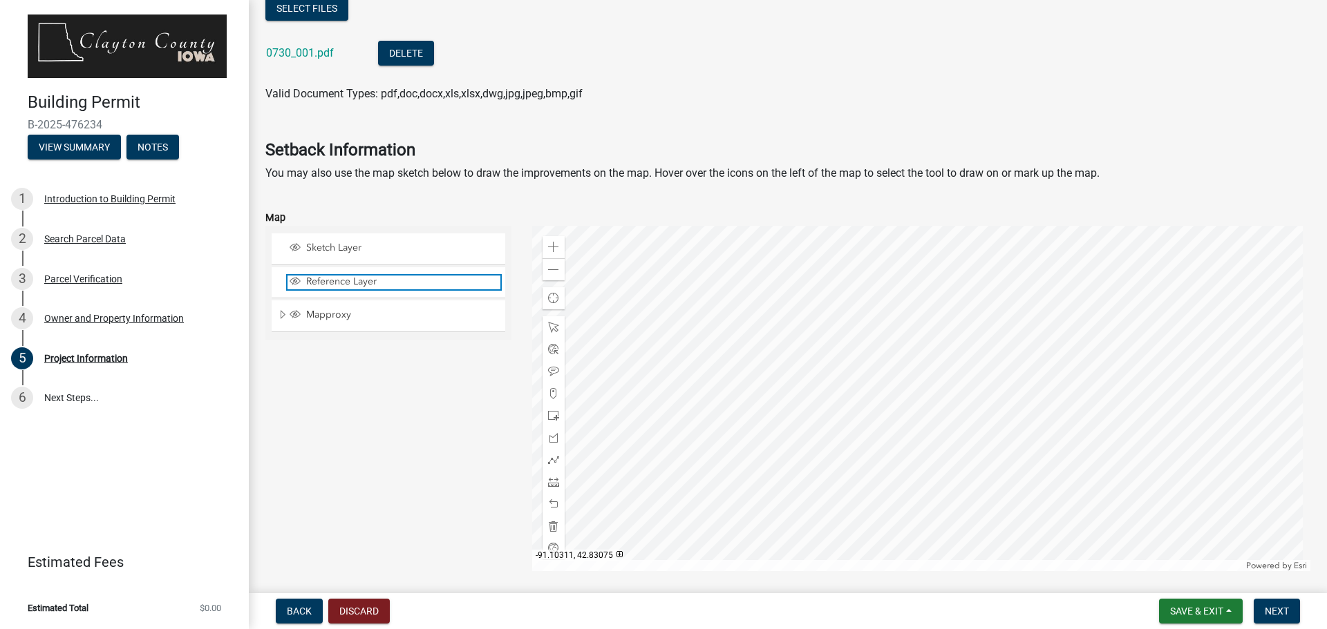
click at [345, 280] on span "Reference Layer" at bounding box center [402, 282] width 198 height 12
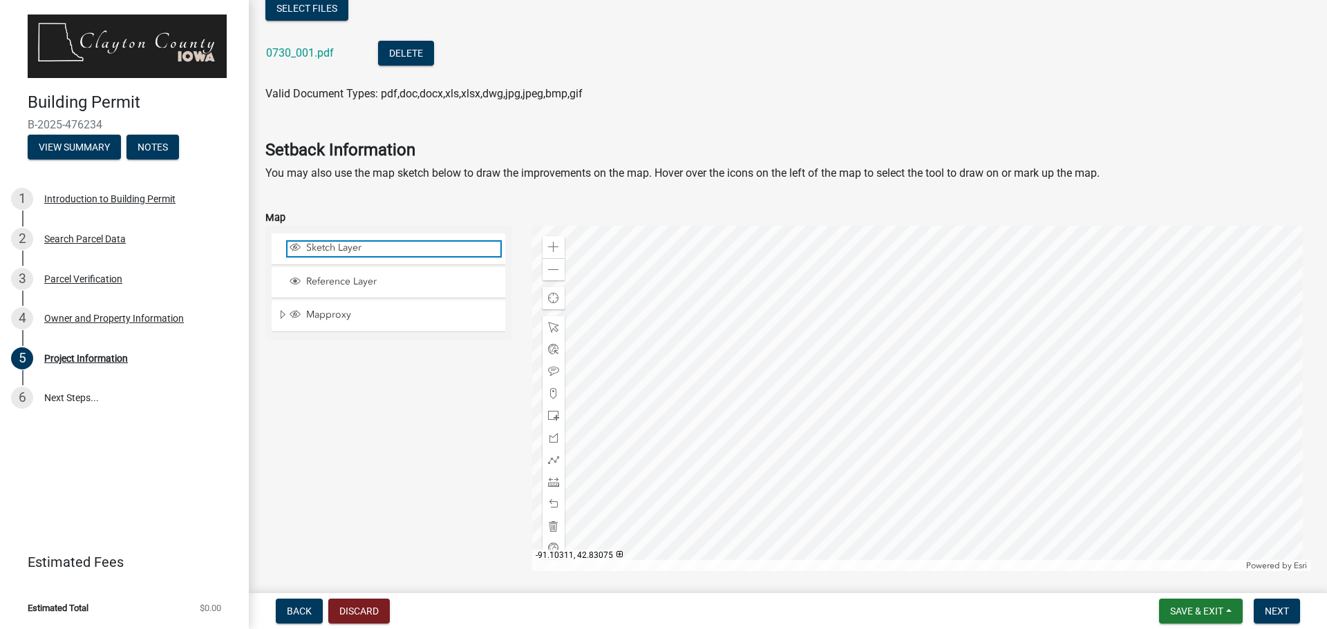
click at [346, 252] on span "Sketch Layer" at bounding box center [402, 248] width 198 height 12
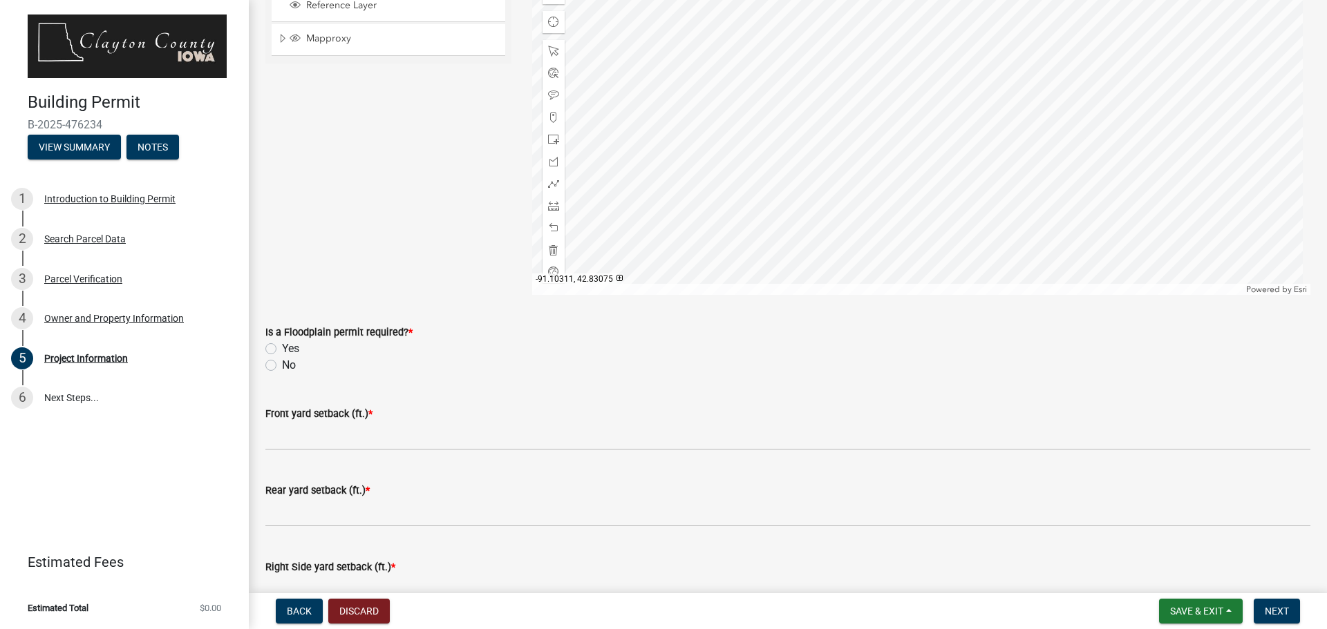
click at [282, 345] on label "Yes" at bounding box center [290, 349] width 17 height 17
click at [282, 345] on input "Yes" at bounding box center [286, 345] width 9 height 9
radio input "true"
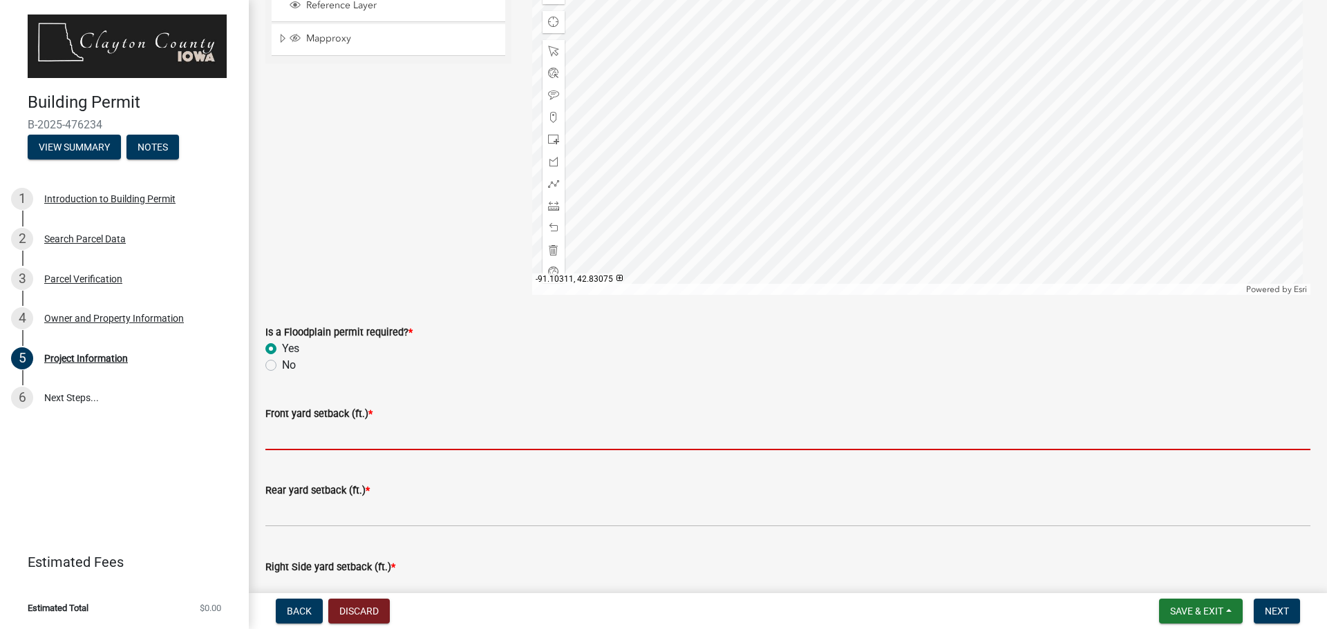
click at [290, 443] on input "text" at bounding box center [787, 436] width 1045 height 28
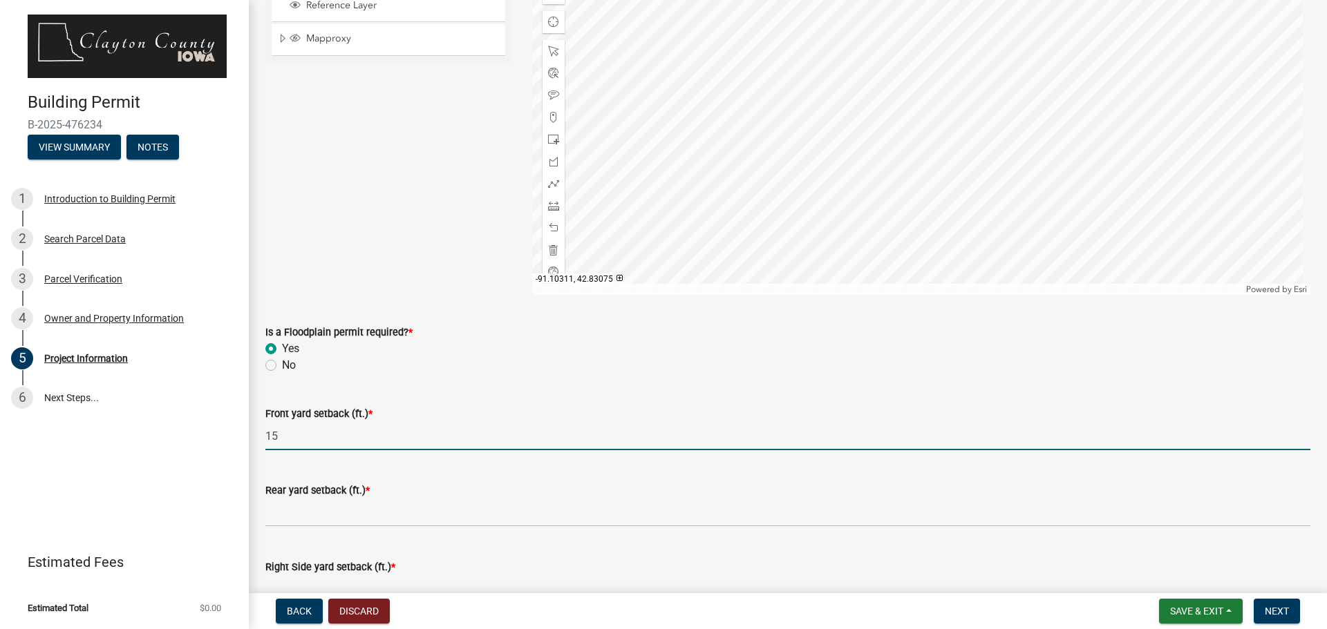
type input "15"
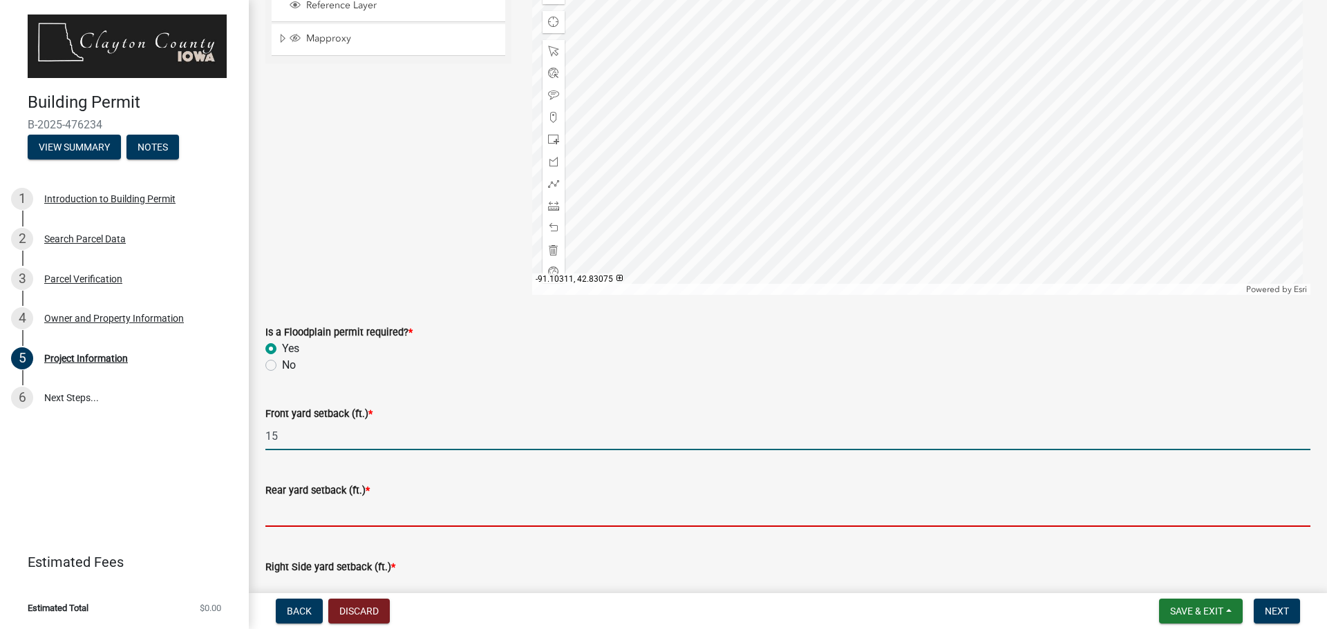
click at [332, 506] on input "text" at bounding box center [787, 513] width 1045 height 28
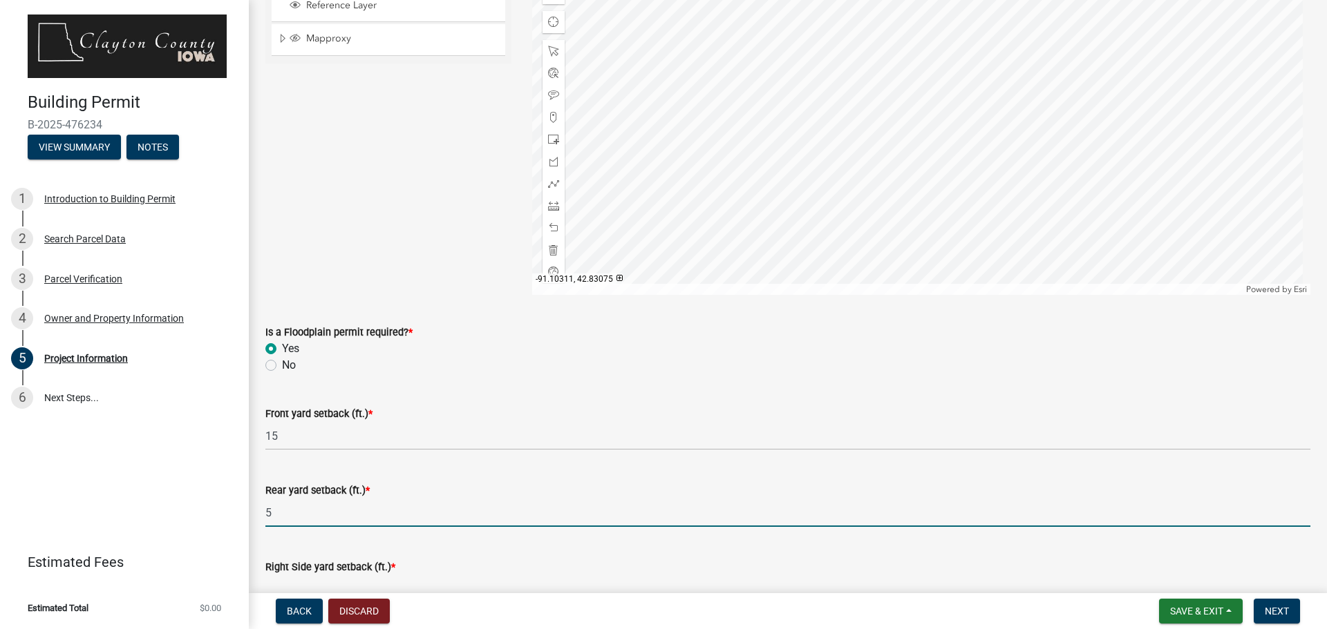
scroll to position [1658, 0]
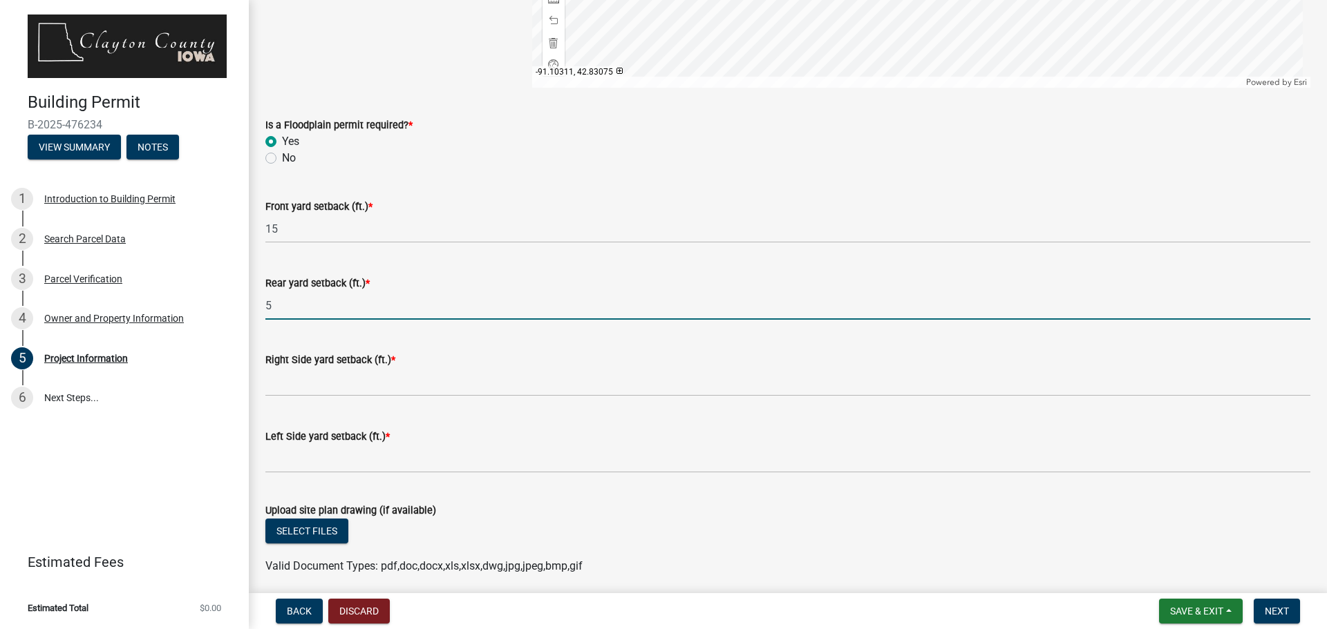
type input "5"
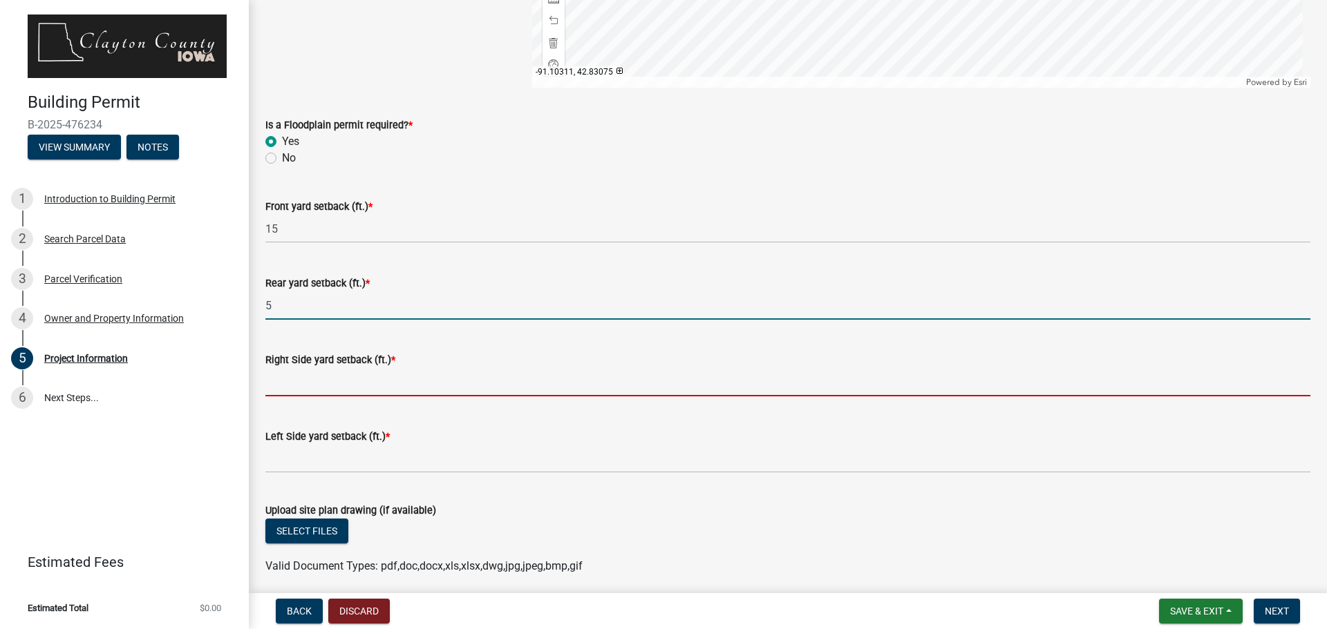
click at [305, 381] on input "text" at bounding box center [787, 382] width 1045 height 28
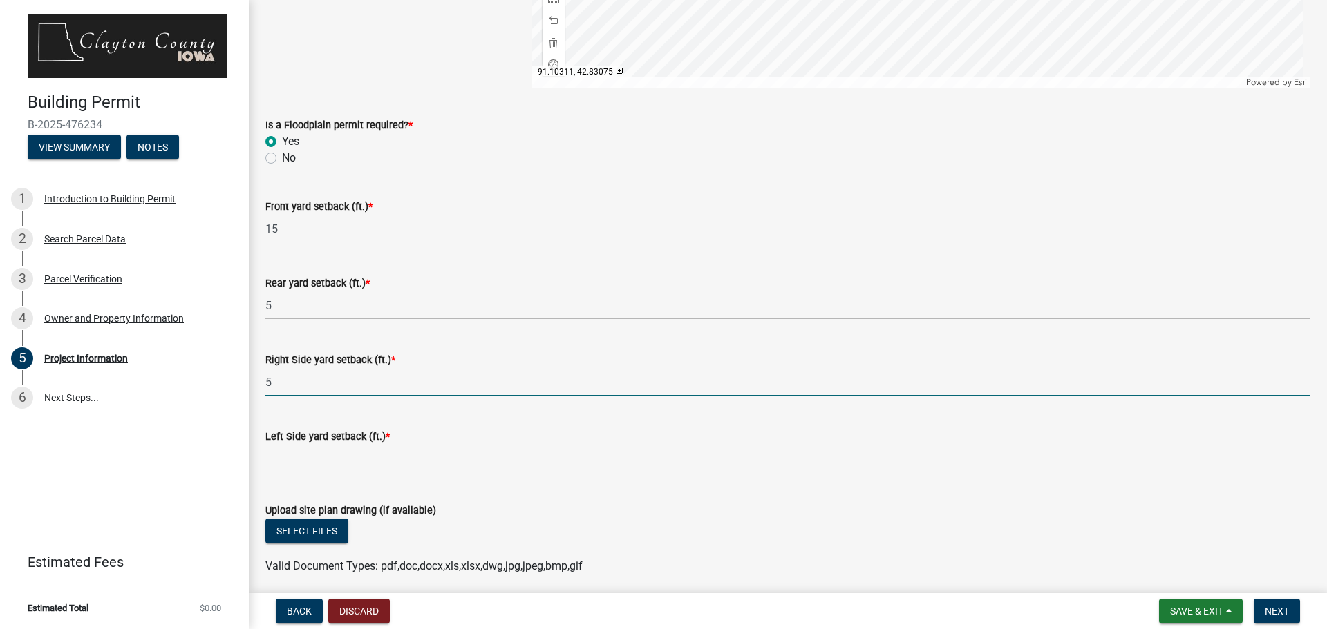
type input "5"
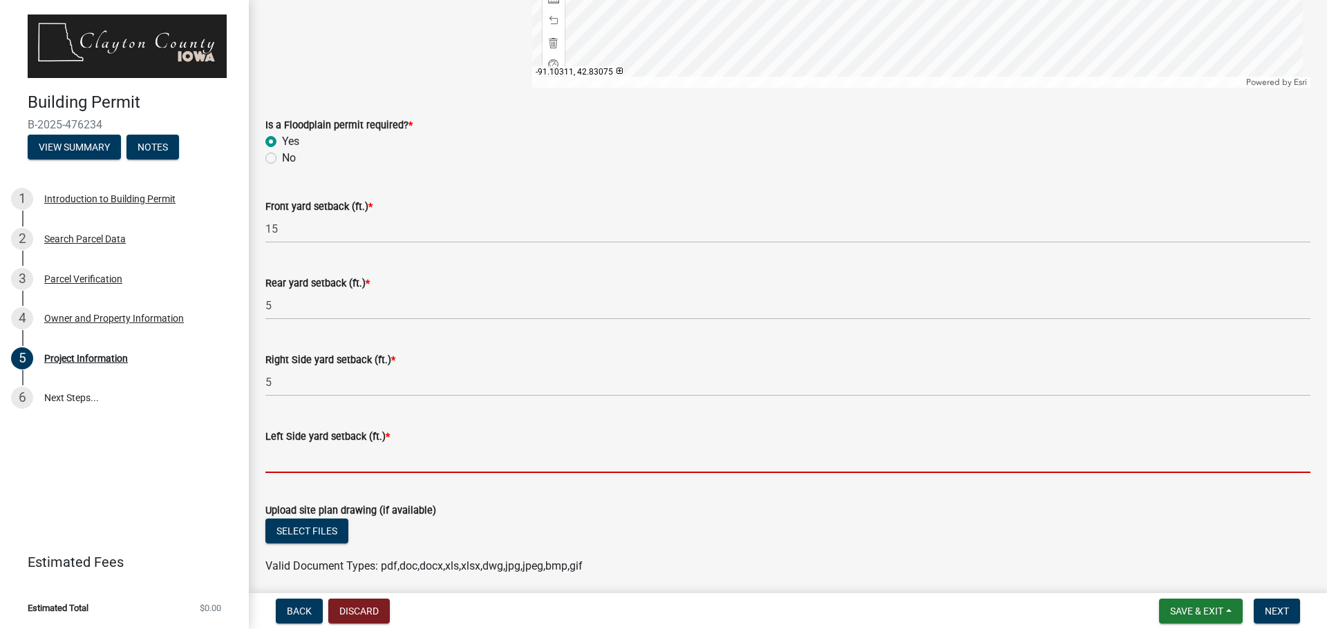
click at [315, 458] on input "text" at bounding box center [787, 459] width 1045 height 28
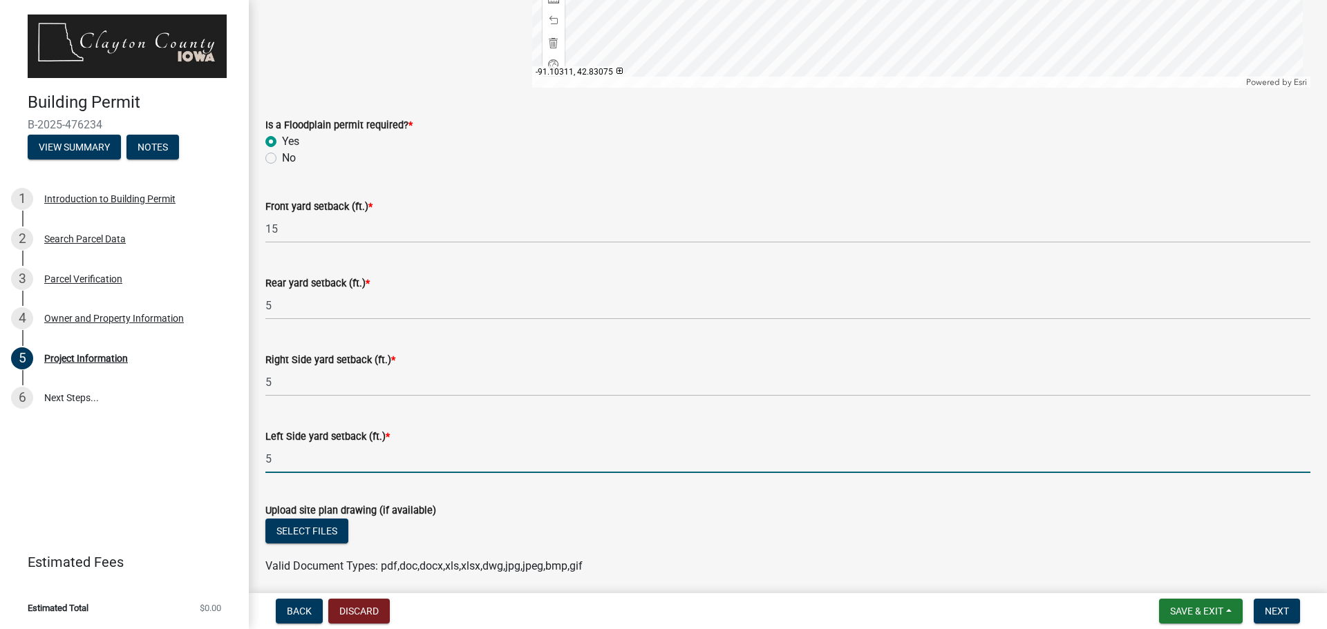
scroll to position [1712, 0]
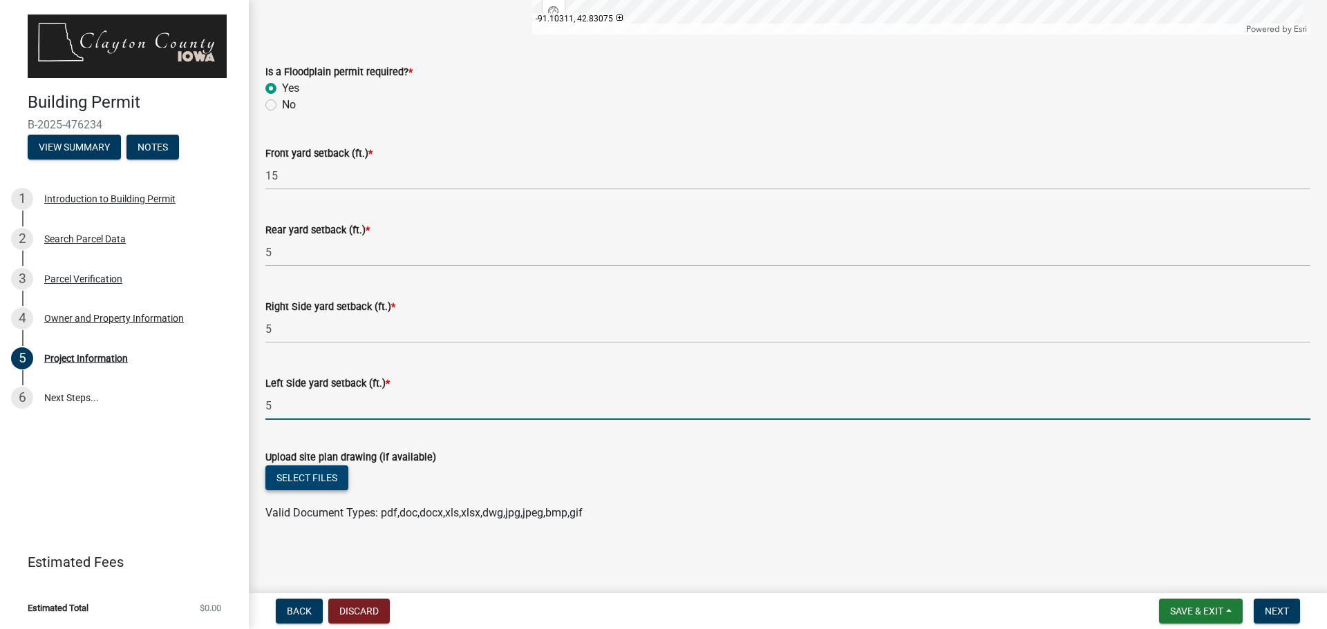
type input "5"
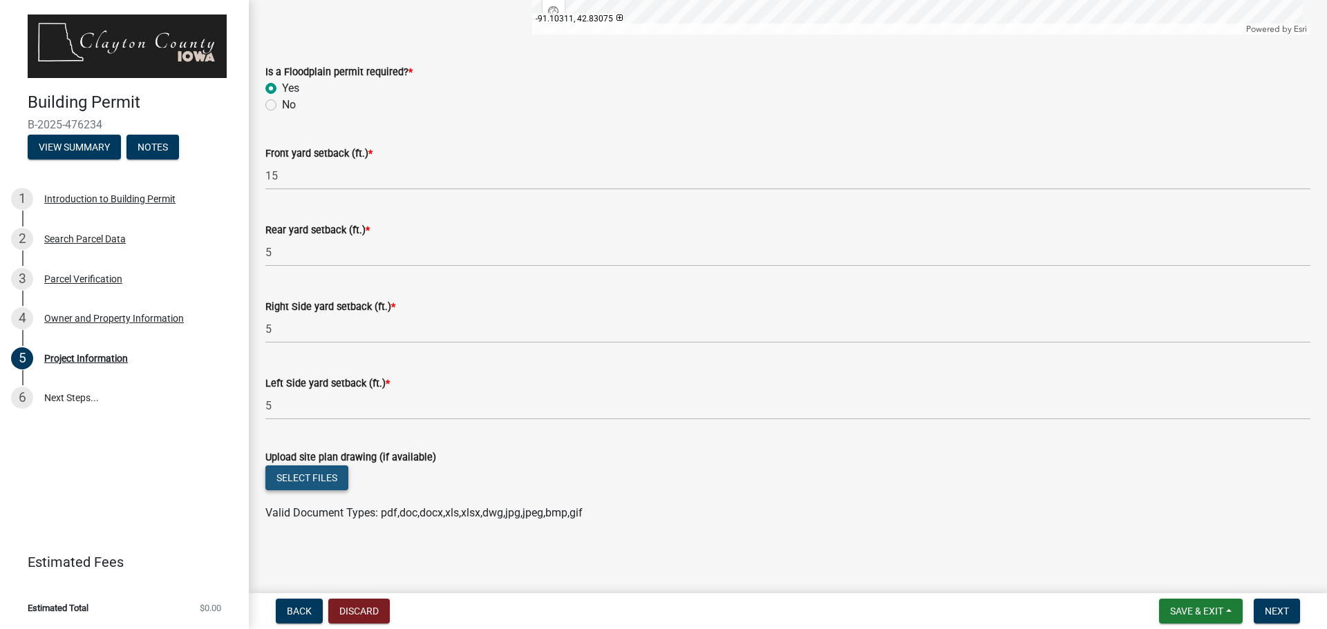
click at [333, 475] on button "Select files" at bounding box center [306, 478] width 83 height 25
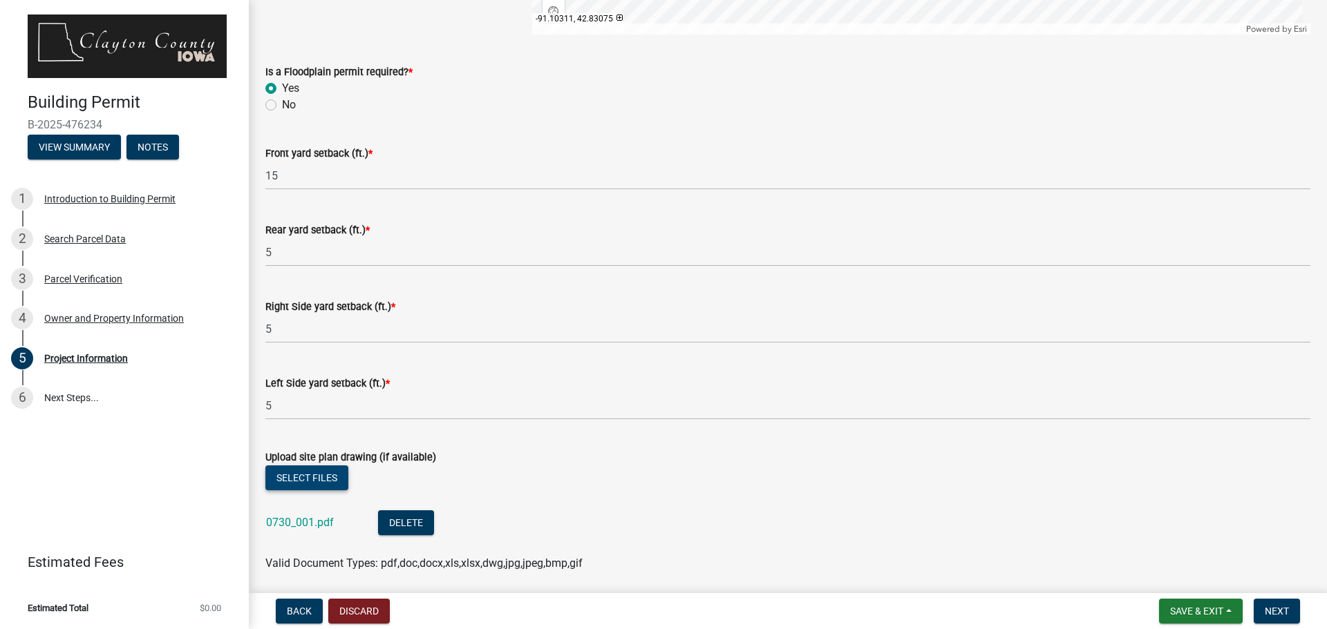
scroll to position [1762, 0]
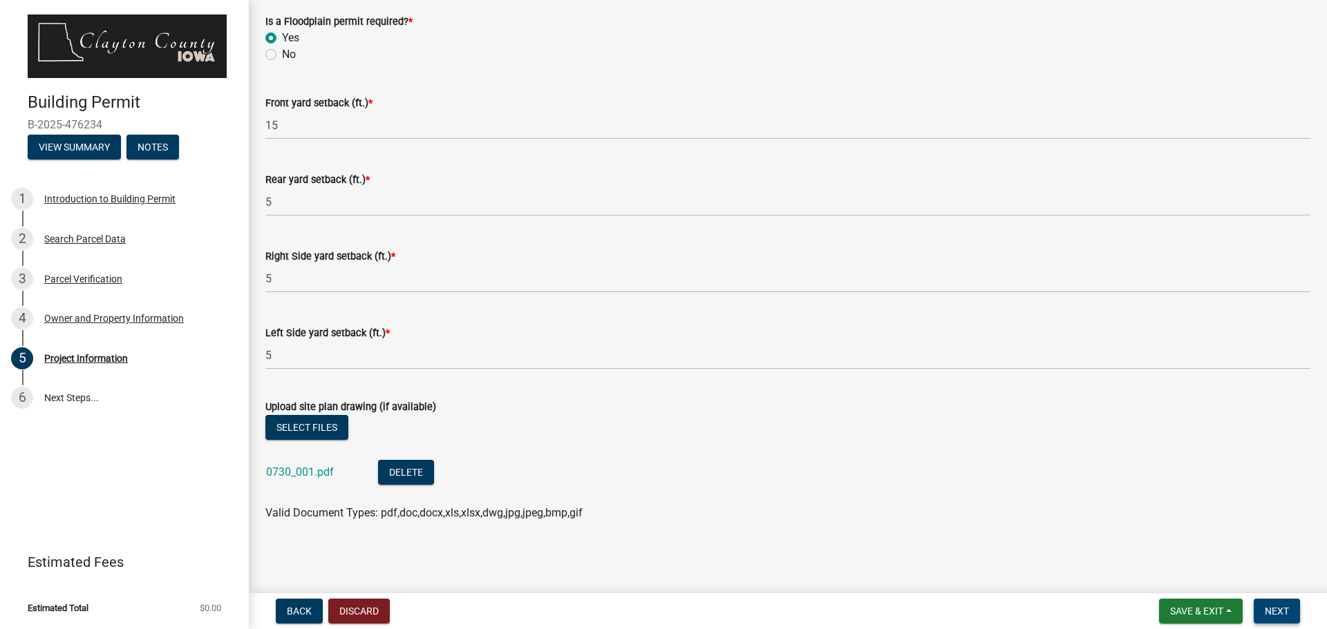
click at [1282, 605] on button "Next" at bounding box center [1276, 611] width 46 height 25
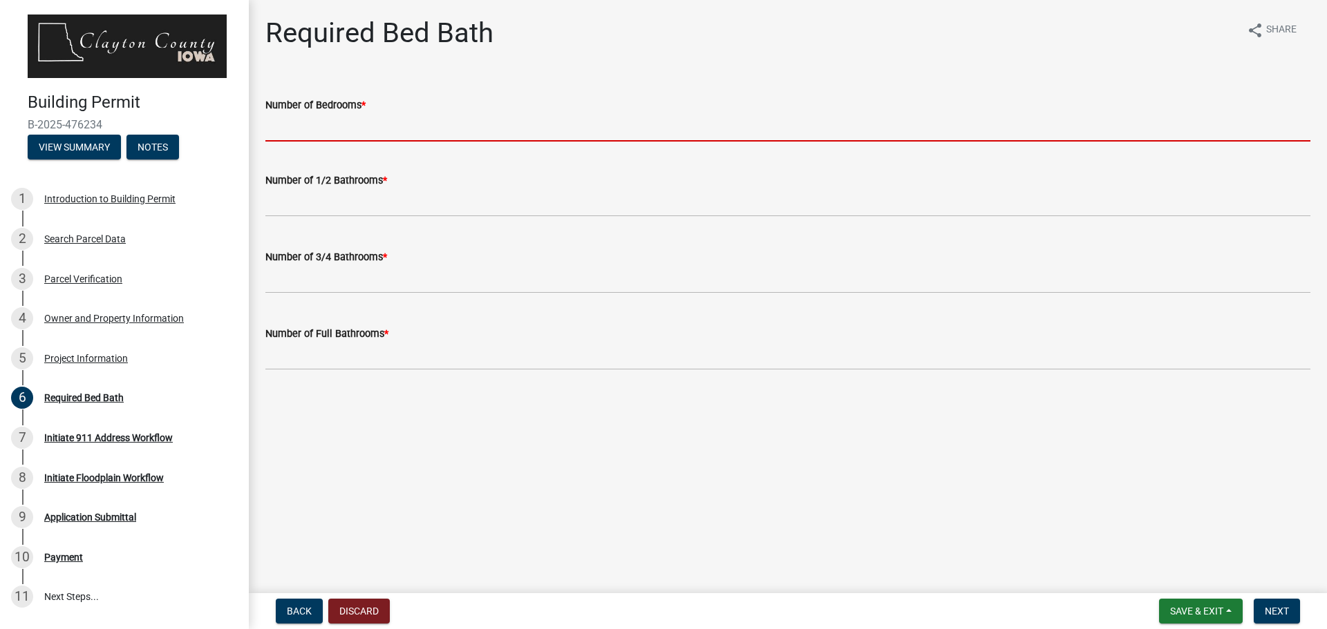
drag, startPoint x: 556, startPoint y: 124, endPoint x: 570, endPoint y: 119, distance: 14.6
click at [558, 122] on input "Number of Bedrooms *" at bounding box center [787, 127] width 1045 height 28
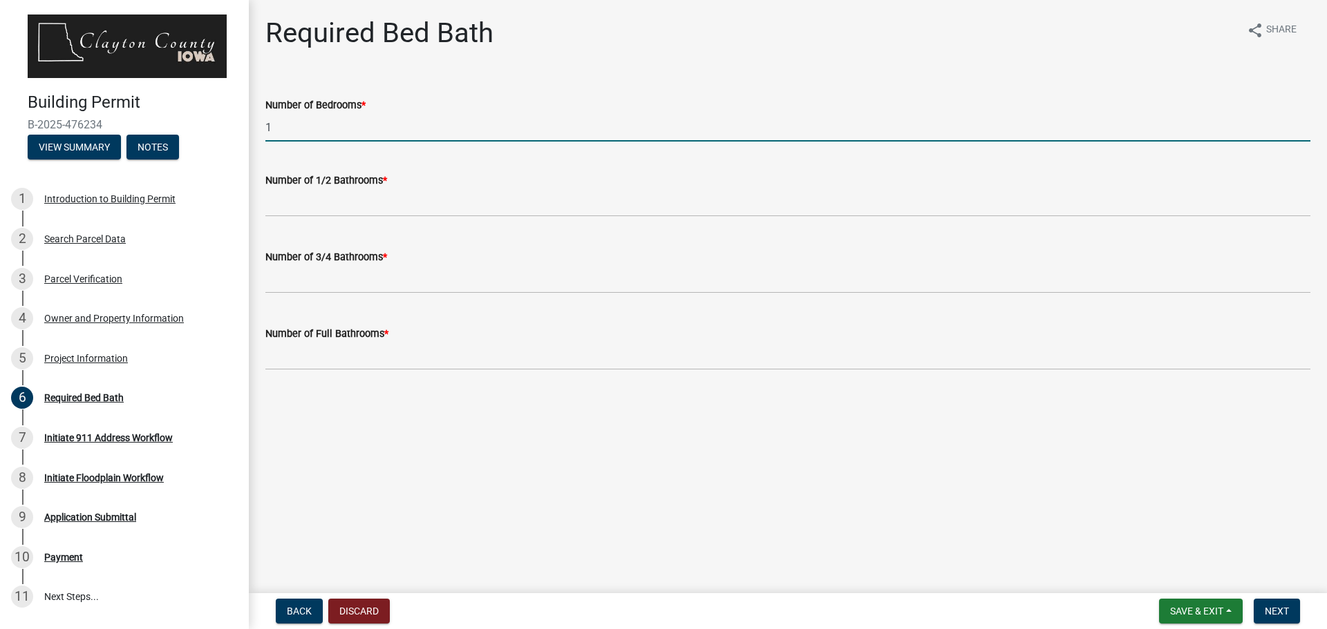
type input "1"
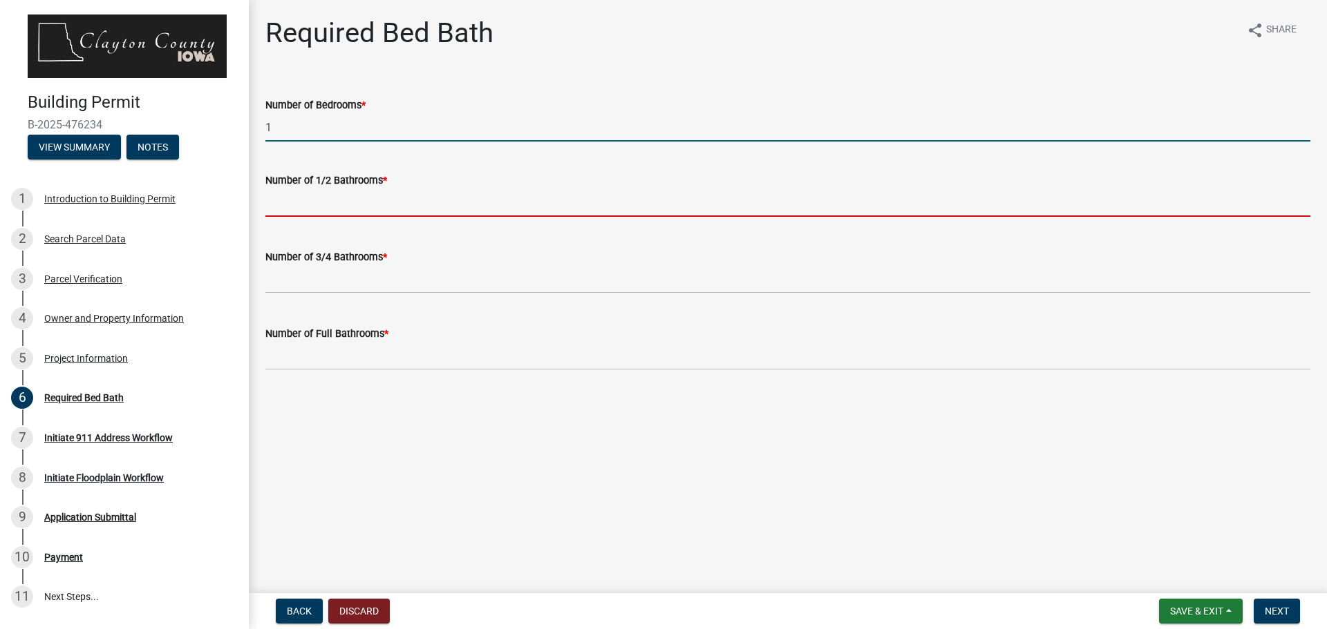
click at [316, 198] on input "text" at bounding box center [787, 203] width 1045 height 28
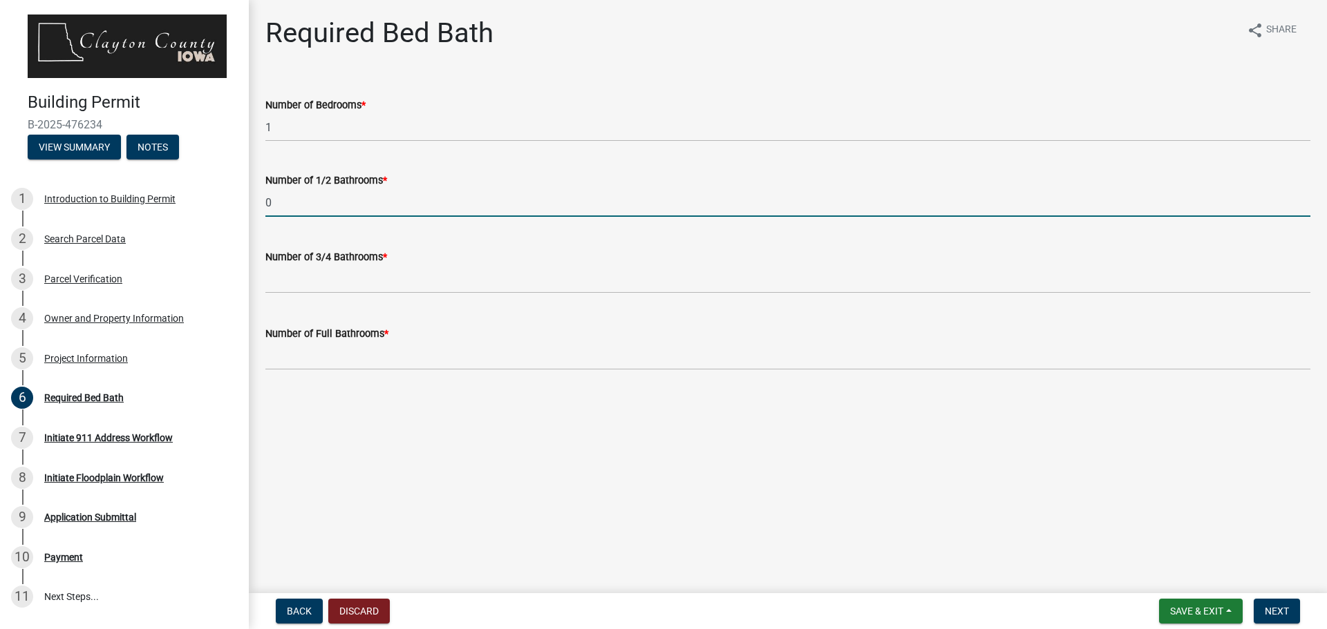
type input "0"
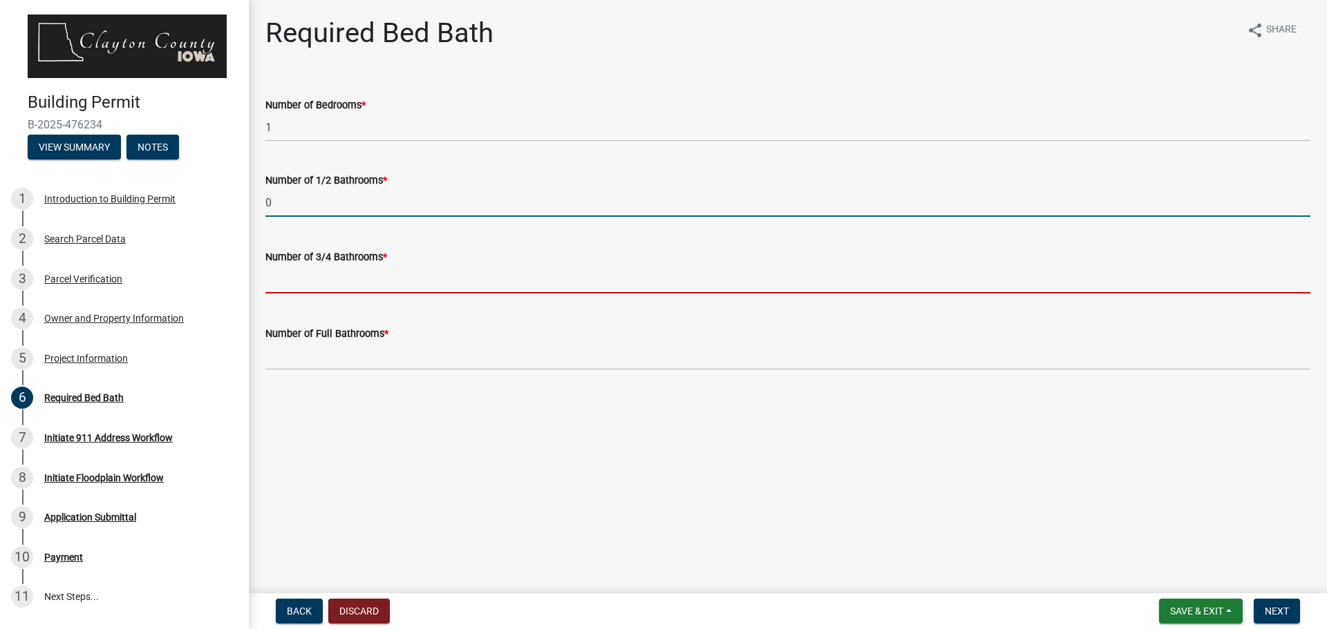
click at [325, 279] on input "text" at bounding box center [787, 279] width 1045 height 28
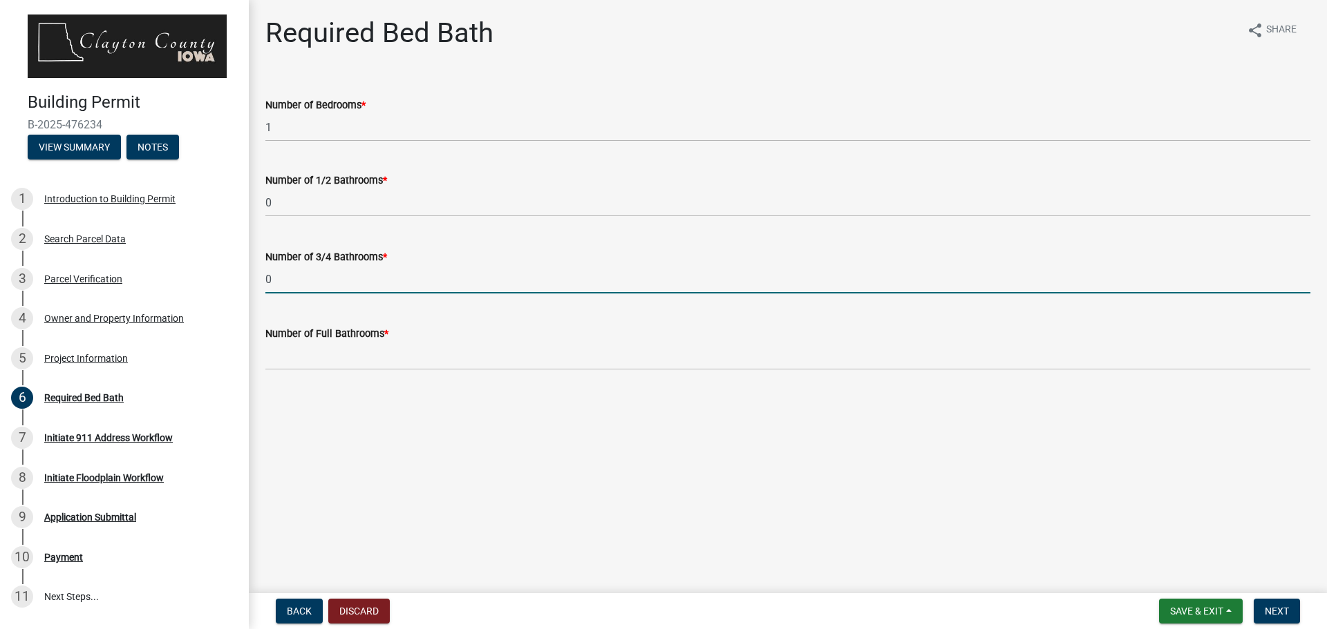
type input "0"
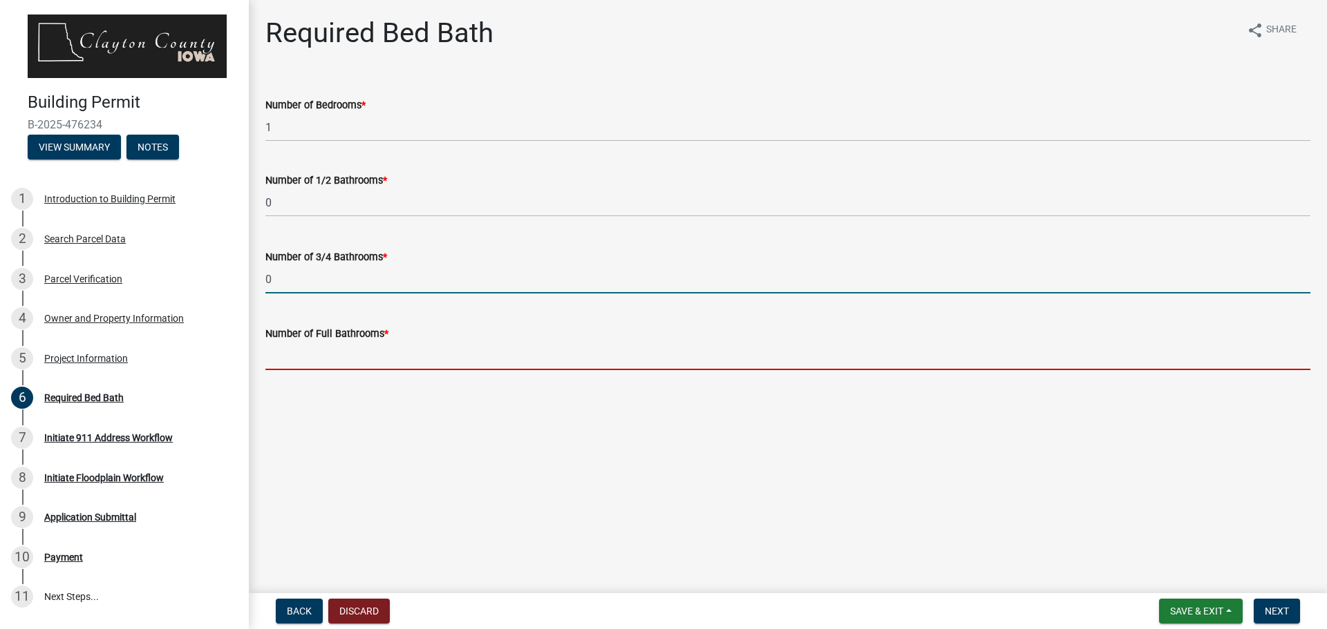
click at [341, 348] on input "text" at bounding box center [787, 356] width 1045 height 28
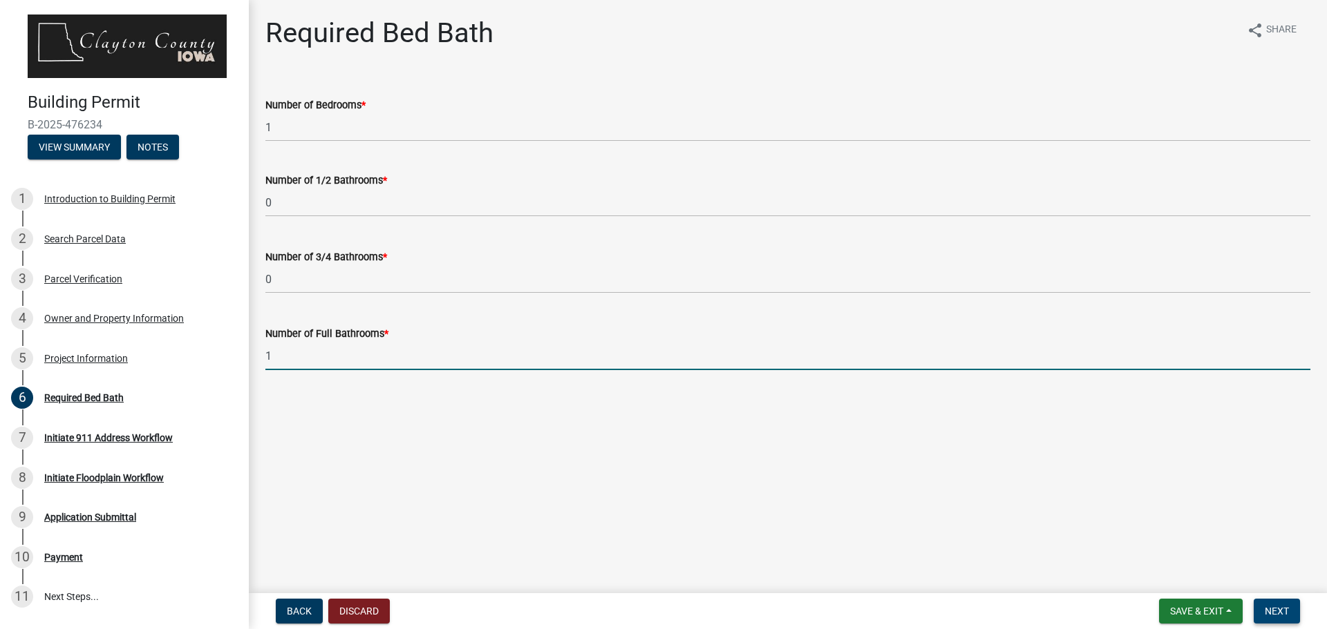
type input "1"
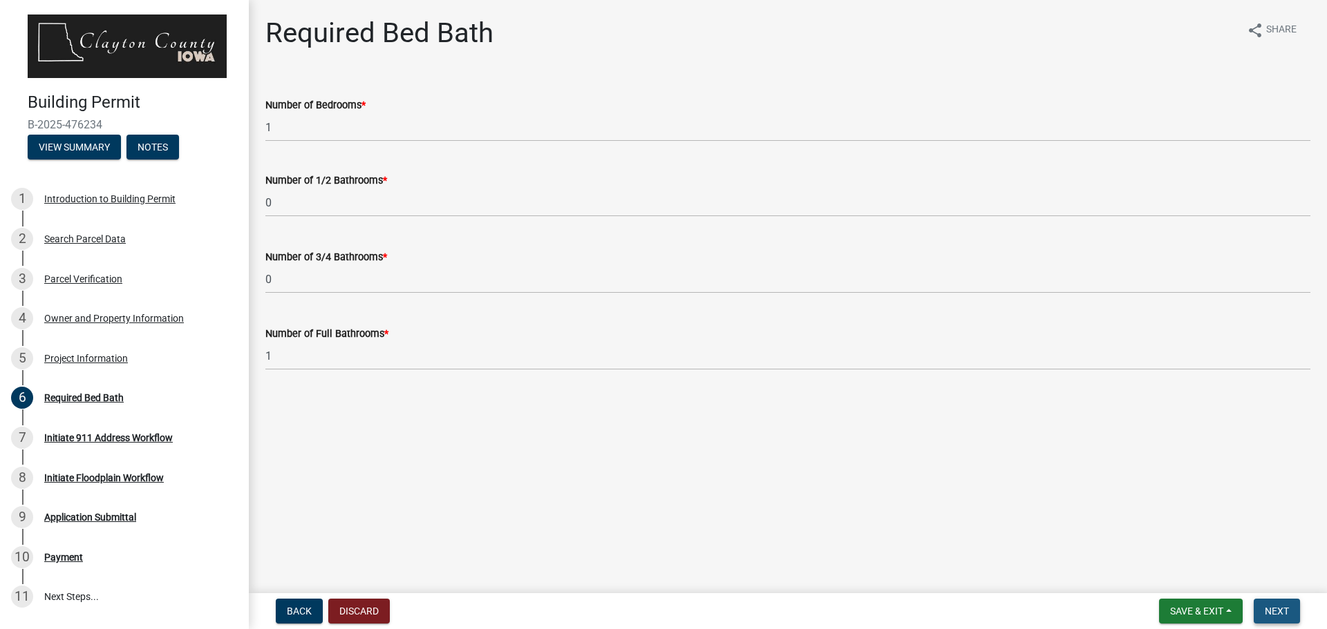
click at [1266, 611] on span "Next" at bounding box center [1276, 611] width 24 height 11
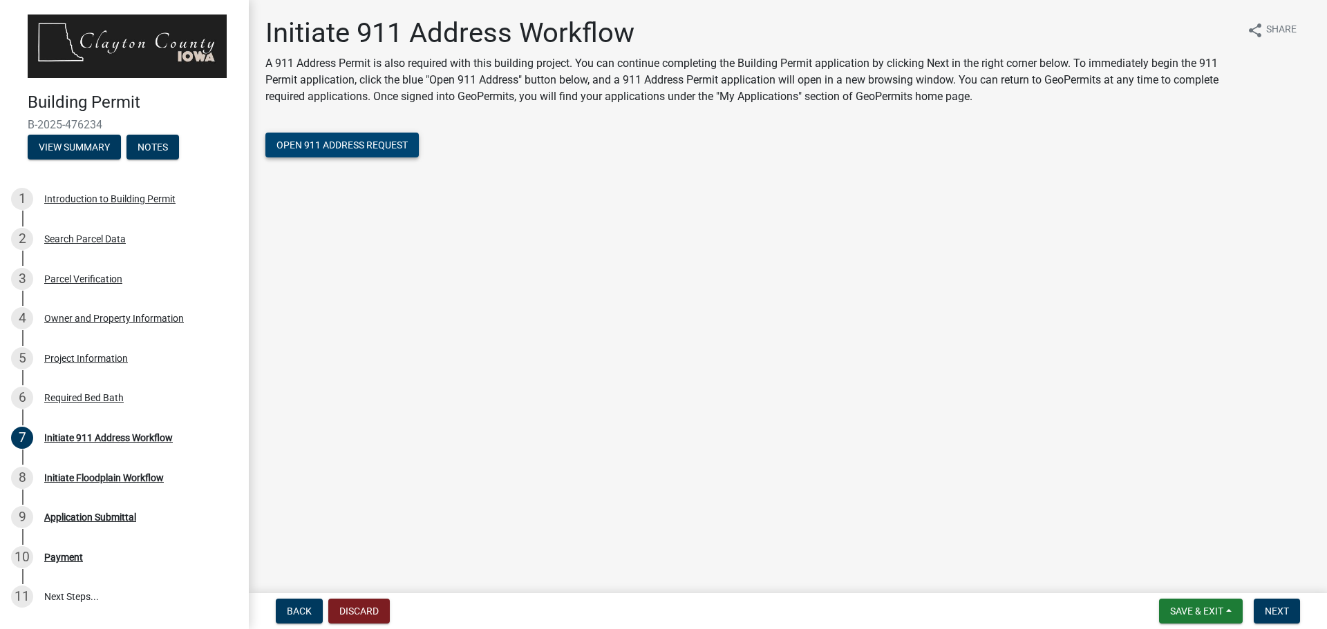
click at [341, 149] on span "Open 911 Address Request" at bounding box center [341, 145] width 131 height 11
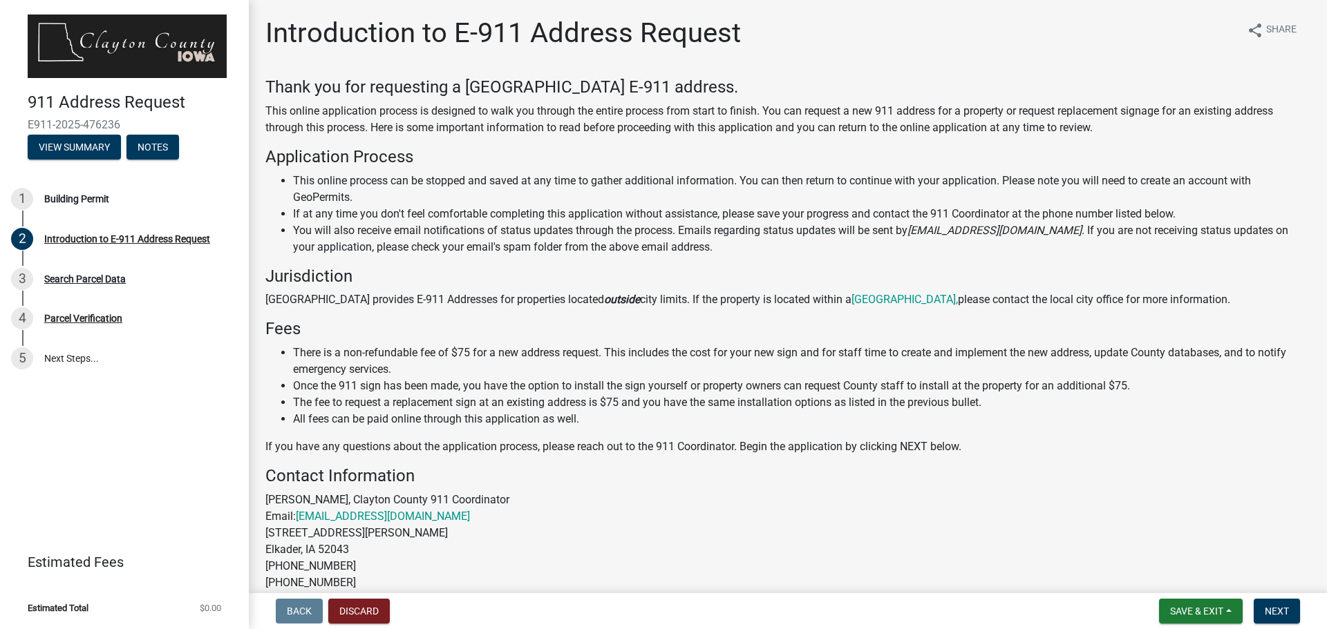
scroll to position [147, 0]
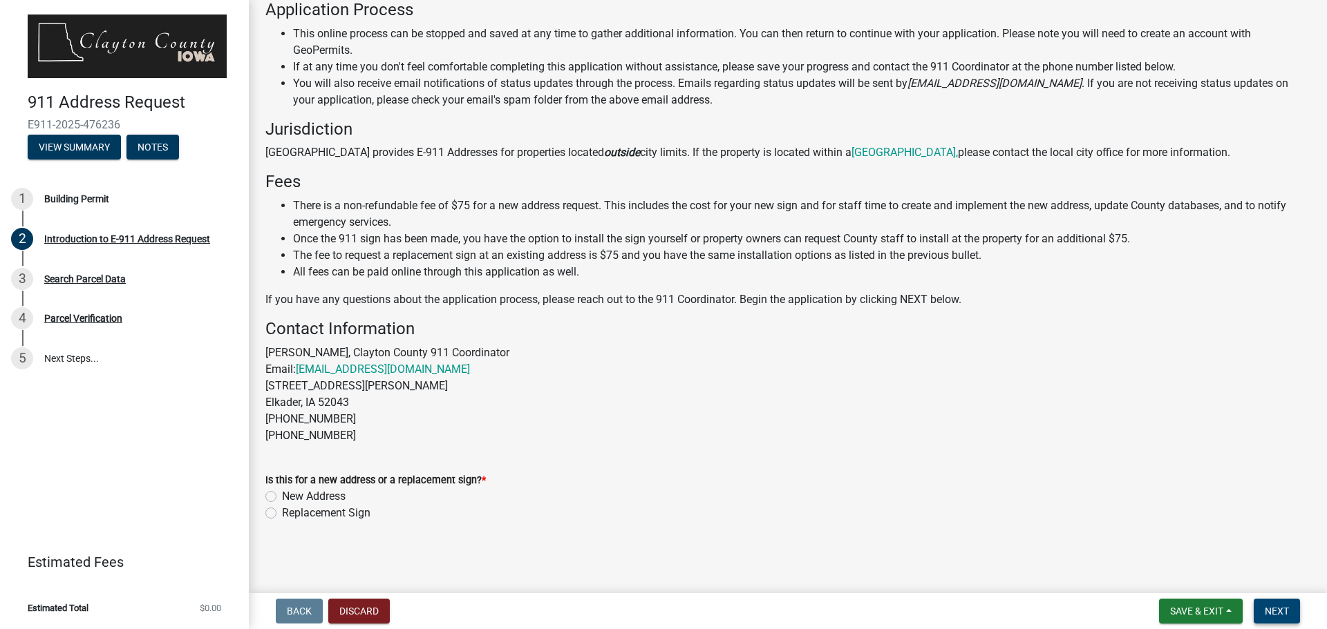
click at [1282, 610] on span "Next" at bounding box center [1276, 611] width 24 height 11
click at [88, 149] on button "View Summary" at bounding box center [74, 147] width 93 height 25
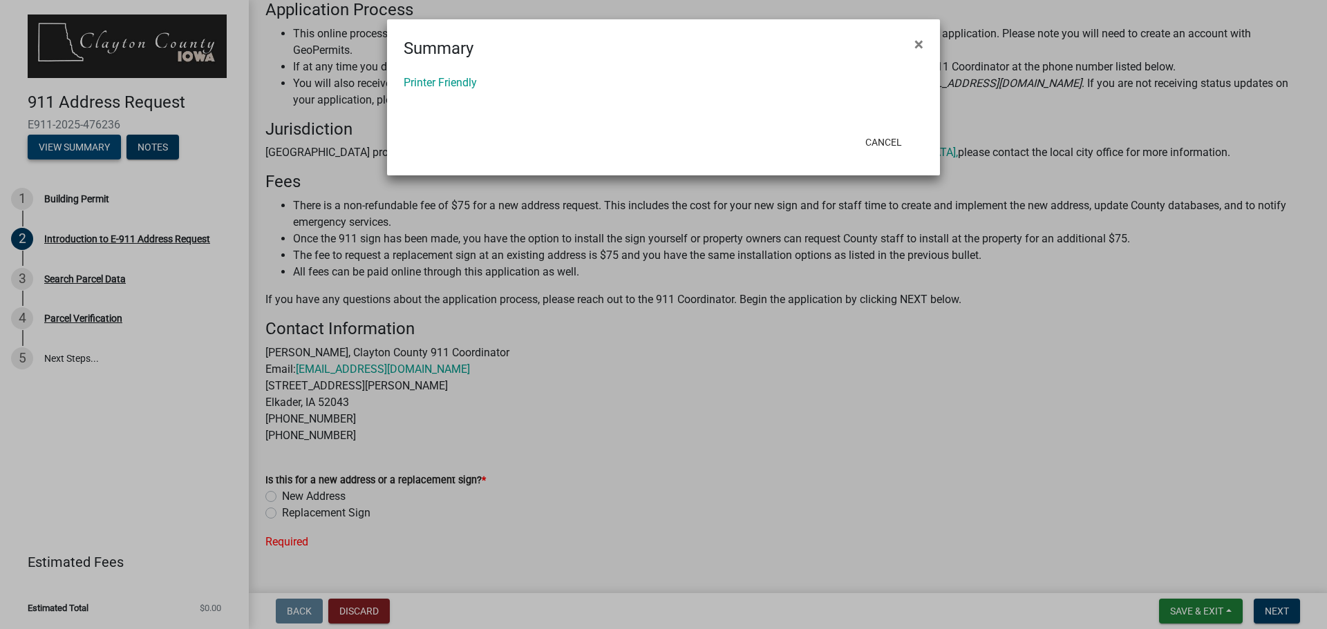
drag, startPoint x: 88, startPoint y: 149, endPoint x: 113, endPoint y: 149, distance: 24.9
click at [97, 148] on ngb-modal-window "Summary × Printer Friendly Cancel" at bounding box center [663, 314] width 1327 height 629
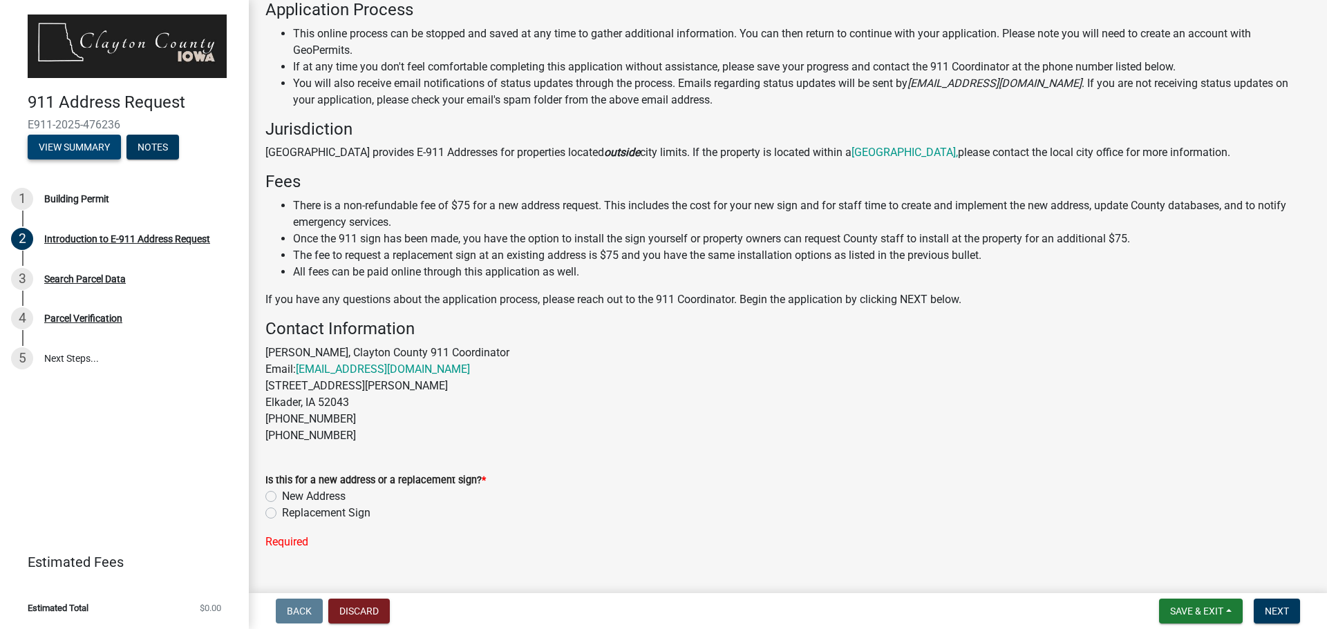
click at [100, 142] on button "View Summary" at bounding box center [74, 147] width 93 height 25
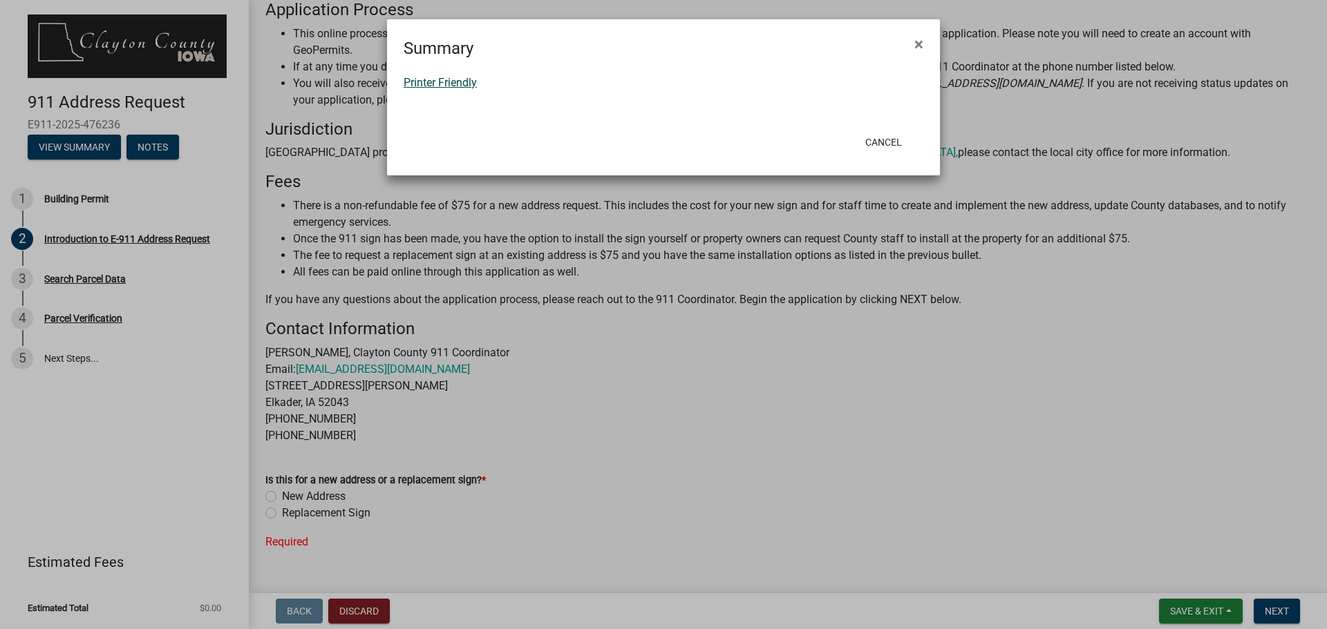
click at [428, 82] on link "Printer Friendly" at bounding box center [440, 82] width 73 height 13
